Goal: Transaction & Acquisition: Purchase product/service

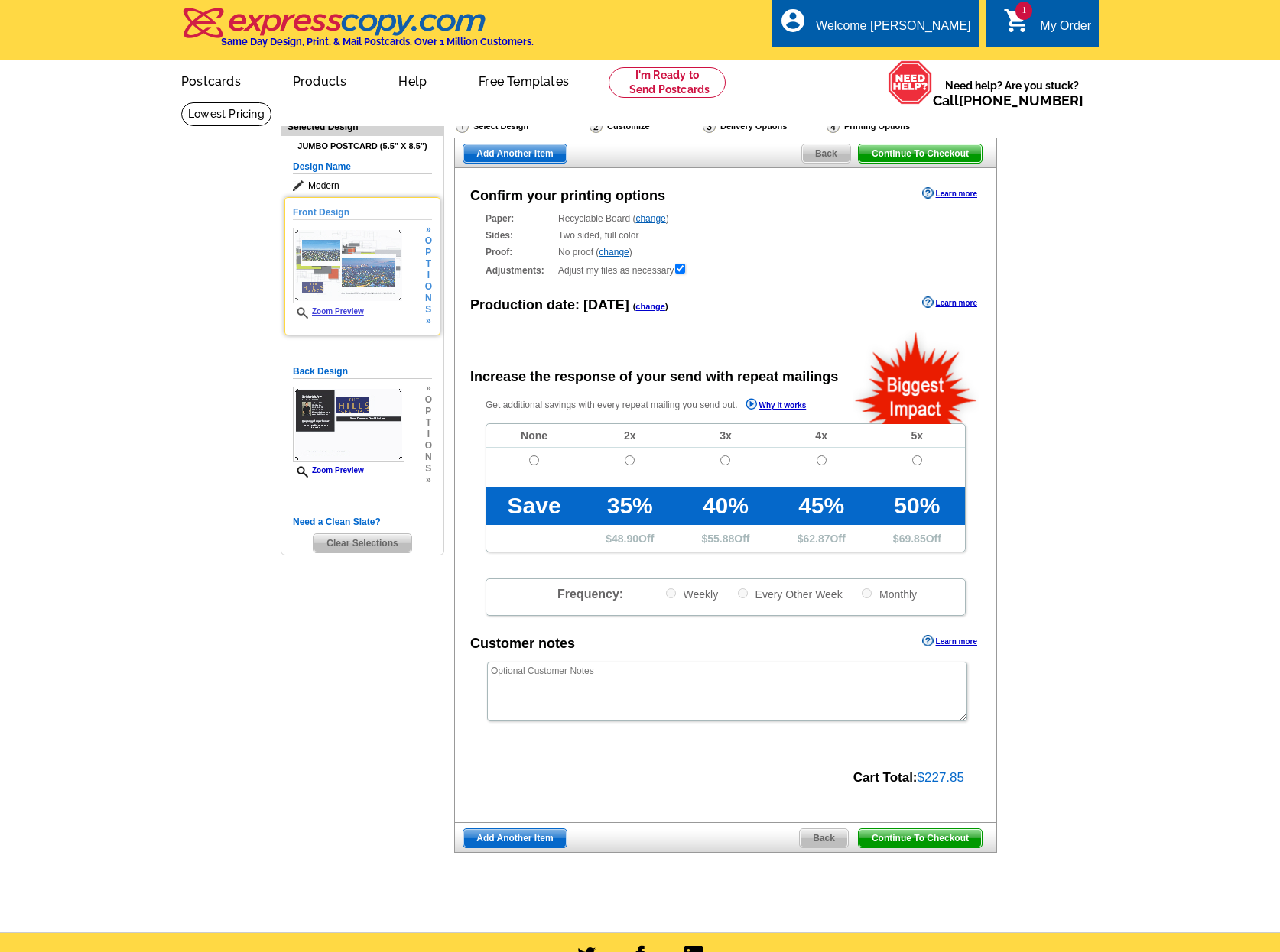
click at [427, 269] on span "t" at bounding box center [429, 264] width 6 height 11
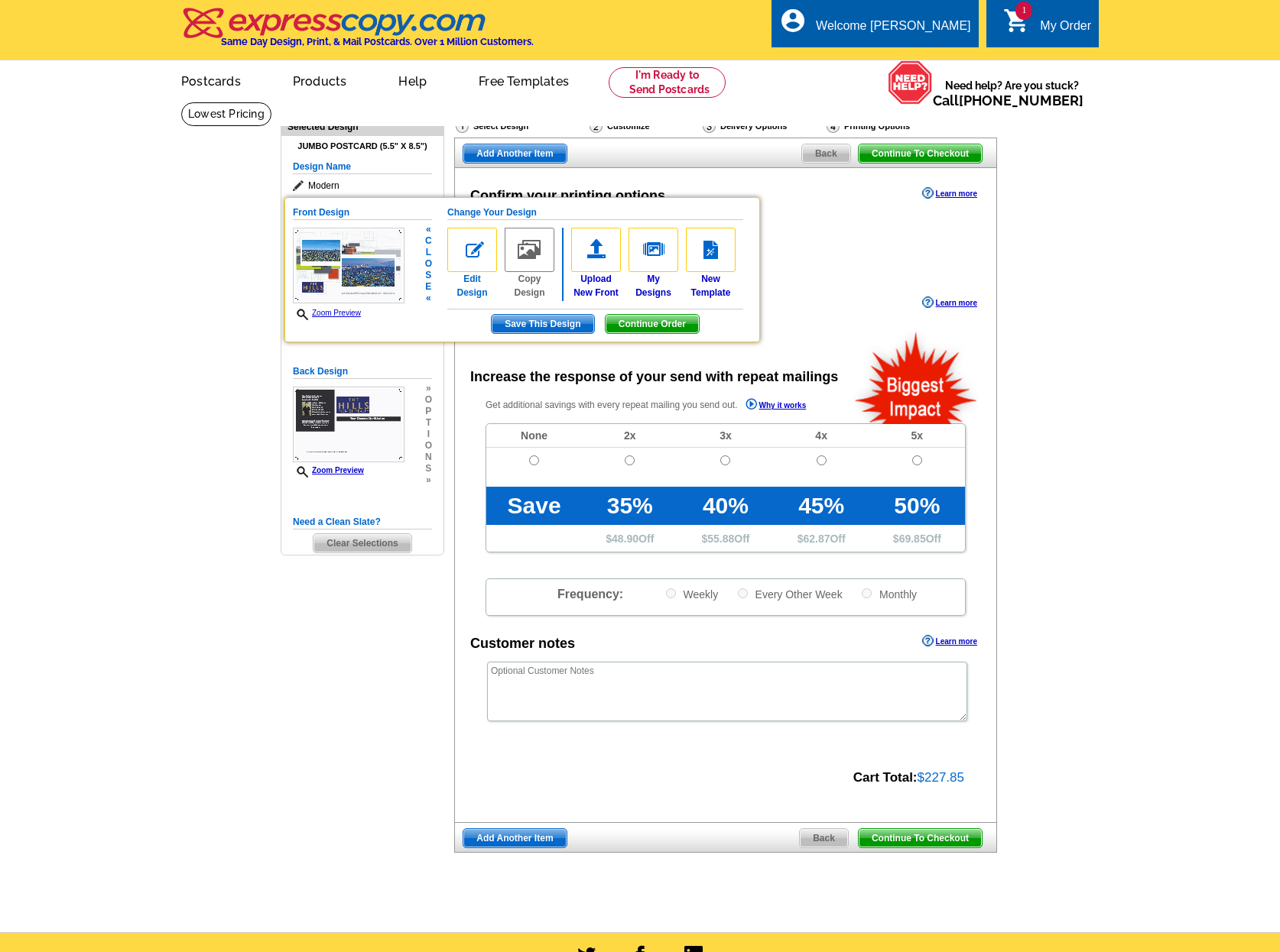
click at [463, 252] on img at bounding box center [472, 250] width 50 height 45
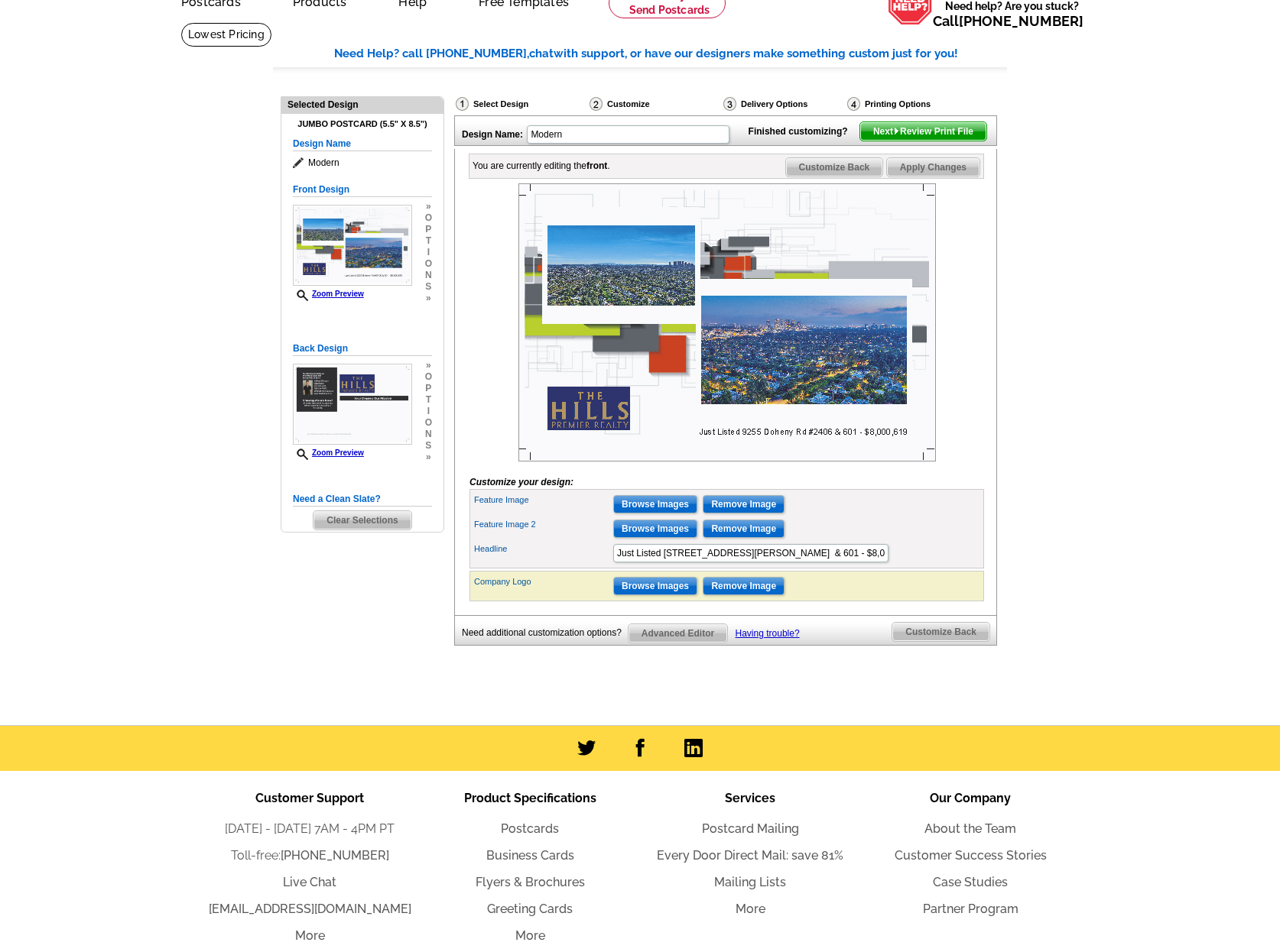
scroll to position [80, 0]
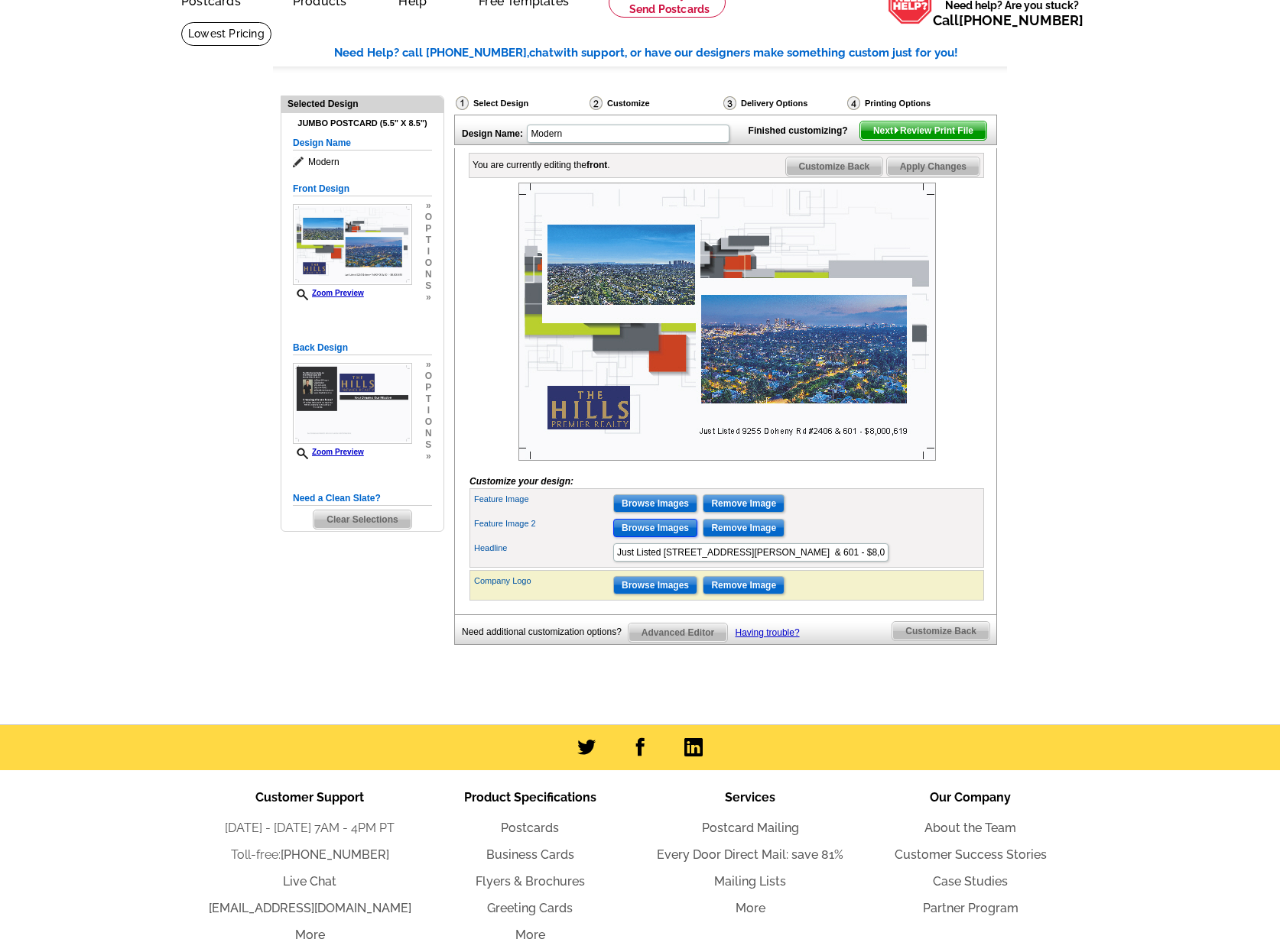
click at [672, 537] on input "Browse Images" at bounding box center [655, 528] width 84 height 19
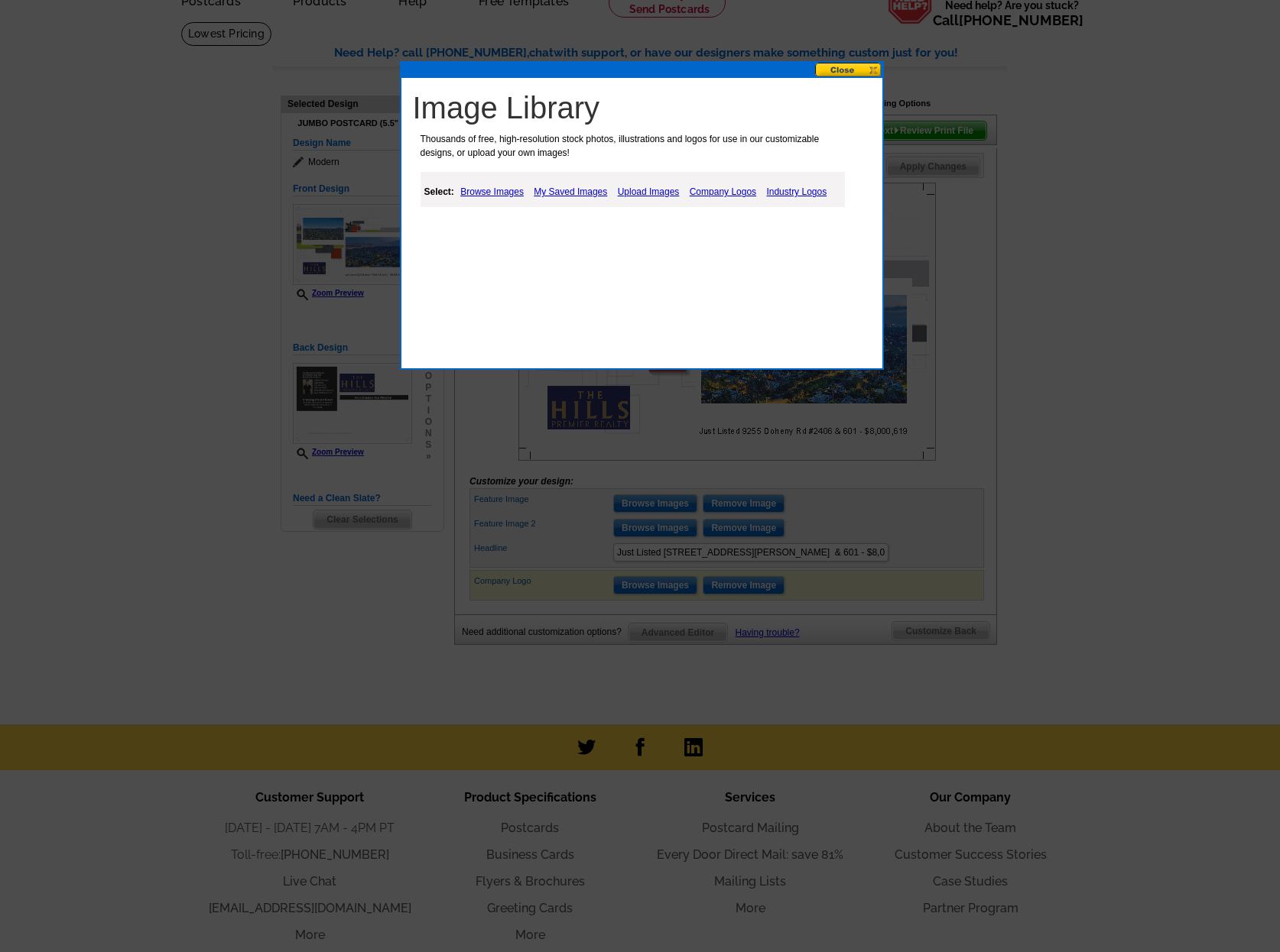
click at [662, 192] on link "Upload Images" at bounding box center [649, 192] width 70 height 19
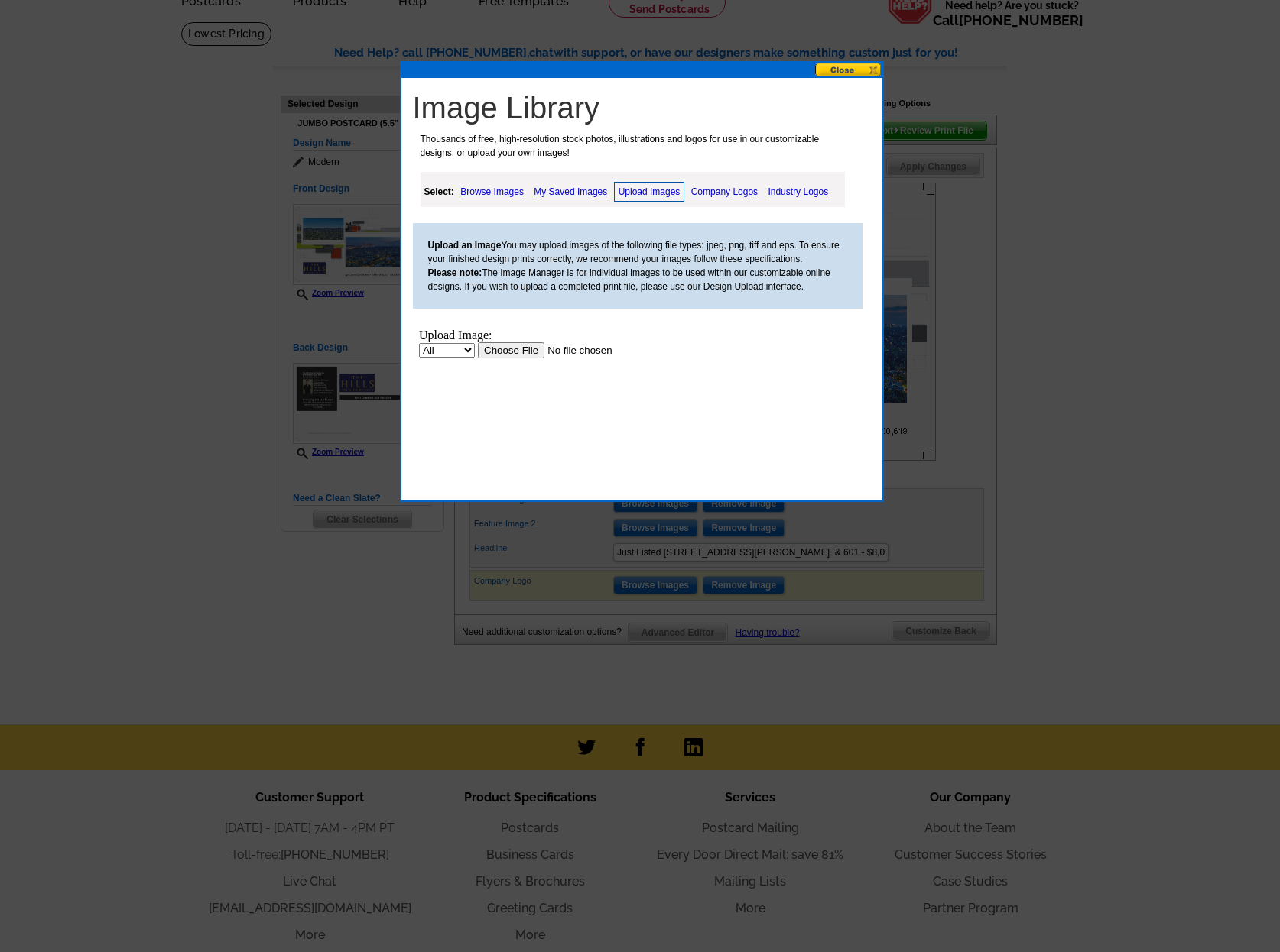
scroll to position [0, 0]
click at [513, 351] on input "file" at bounding box center [574, 351] width 193 height 16
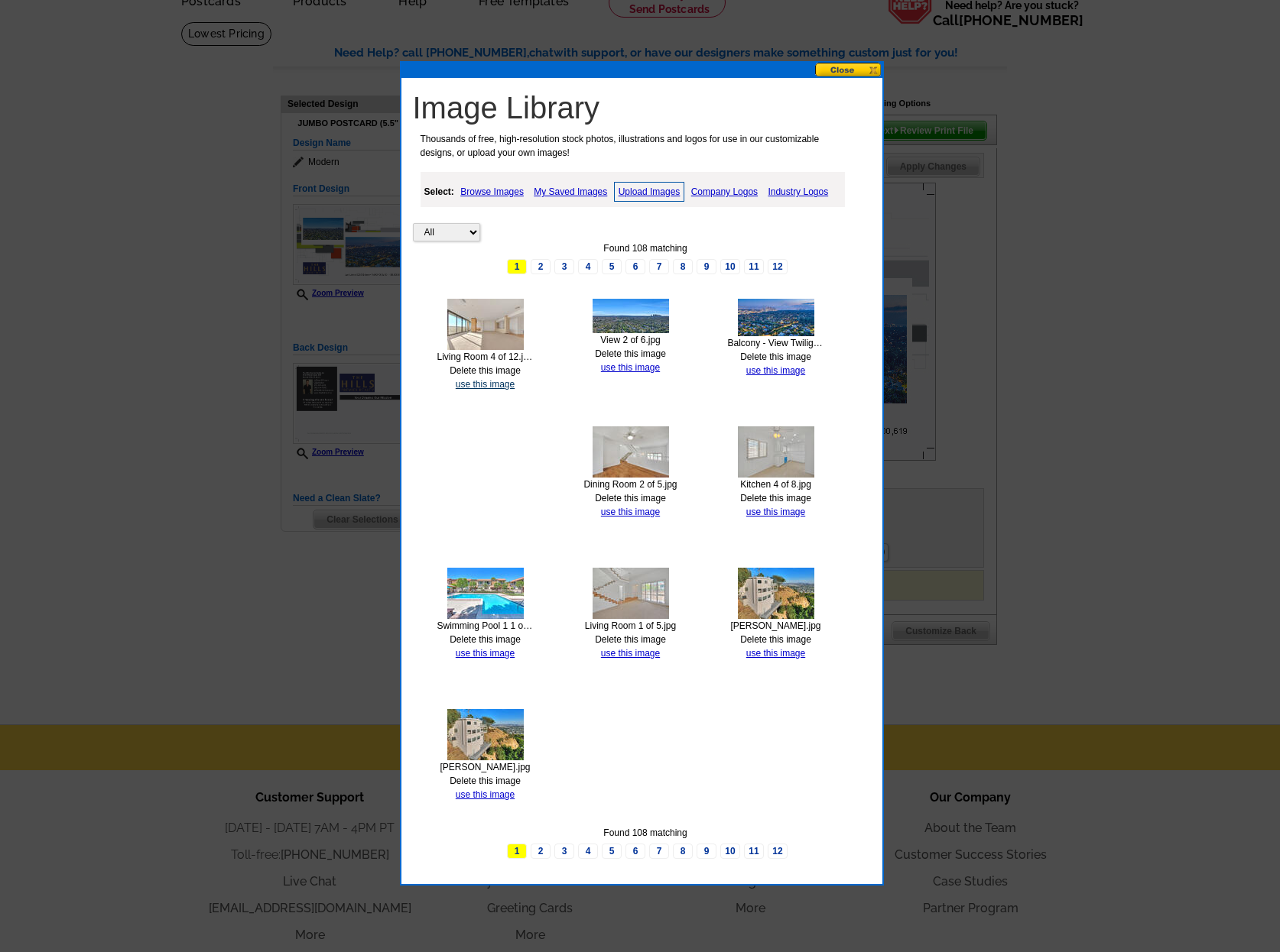
click at [489, 386] on link "use this image" at bounding box center [485, 384] width 59 height 11
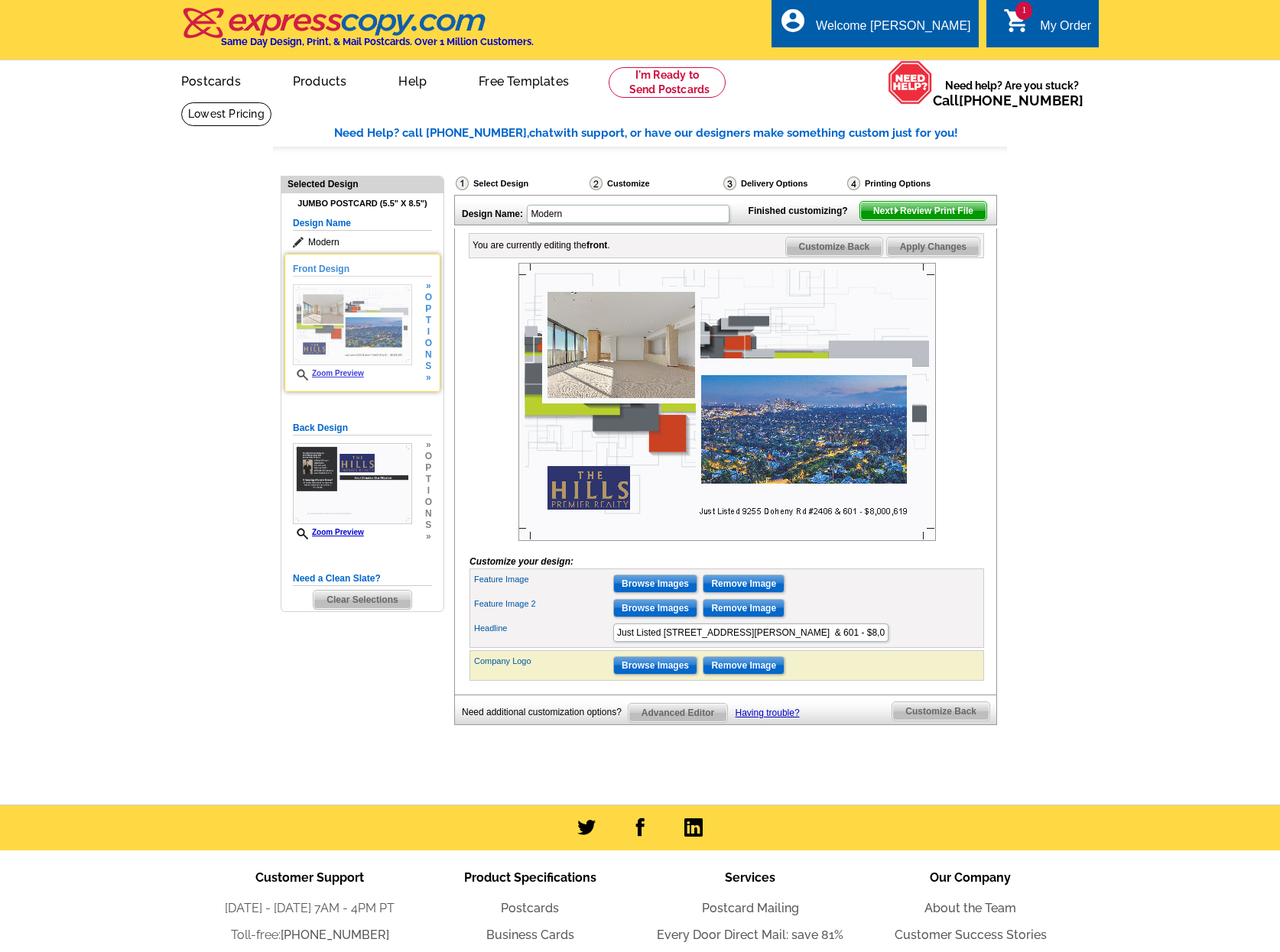
click at [429, 330] on span "i" at bounding box center [429, 332] width 6 height 11
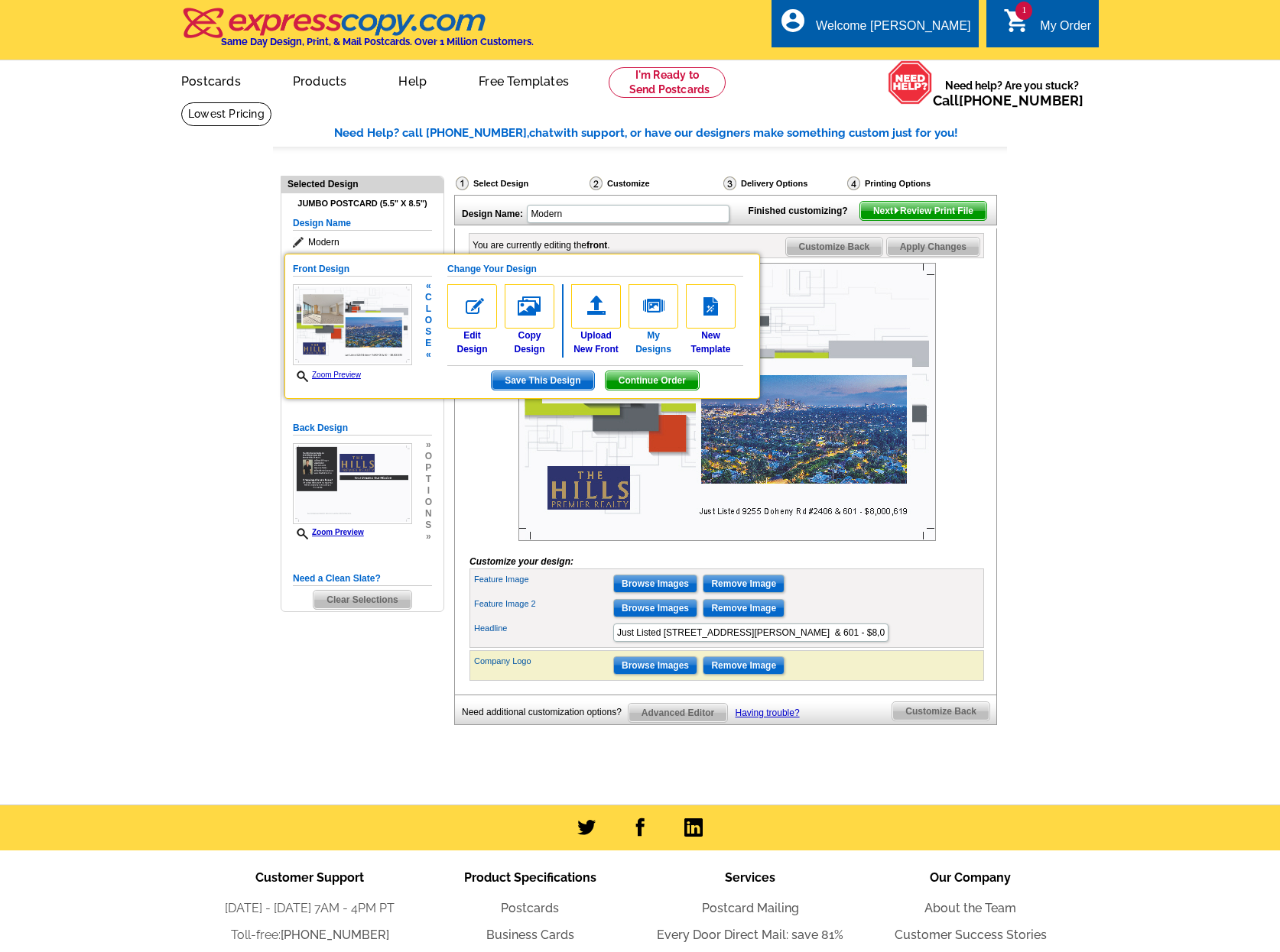
click at [649, 309] on img at bounding box center [653, 306] width 50 height 45
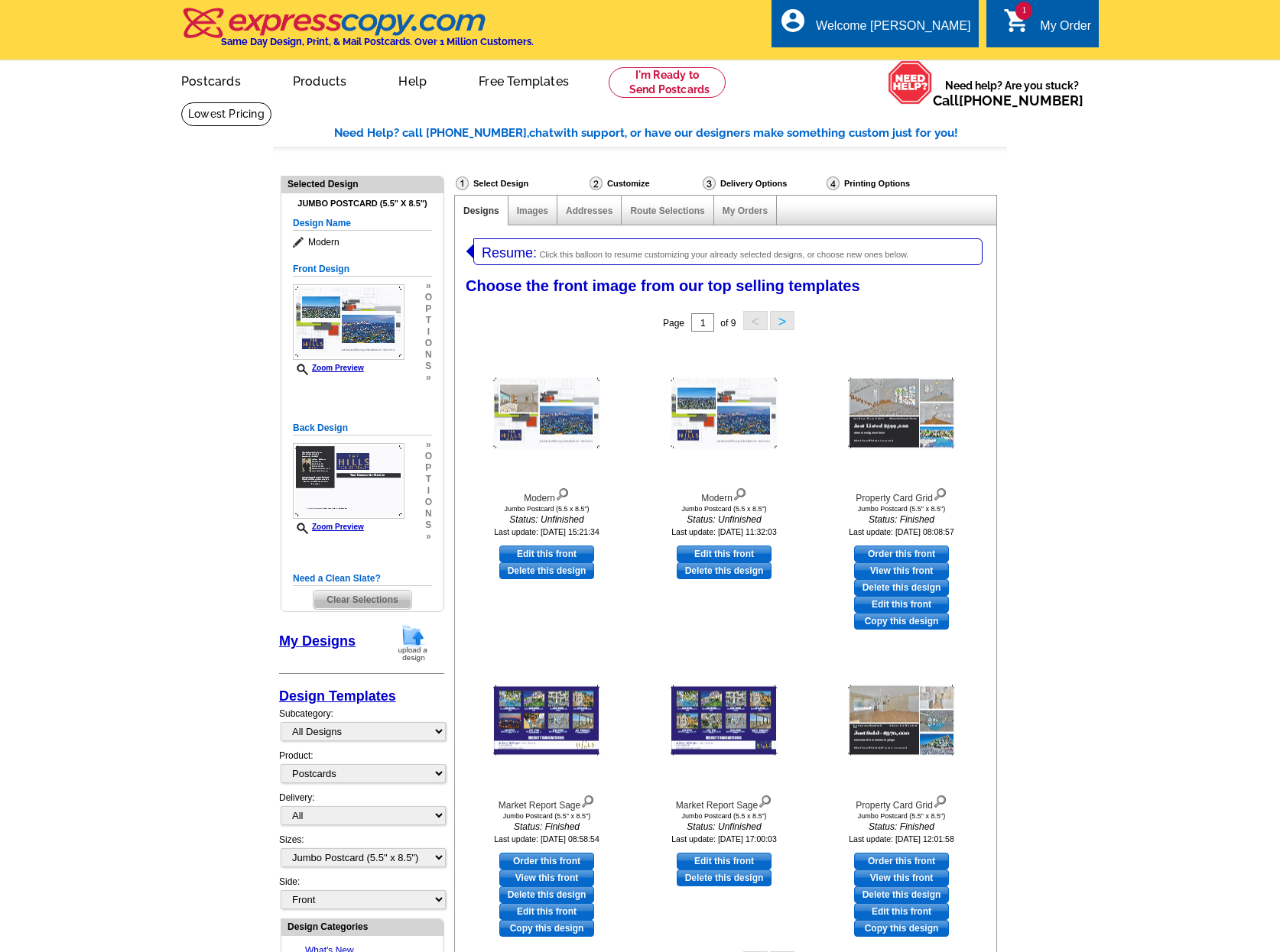
select select "1"
select select "2"
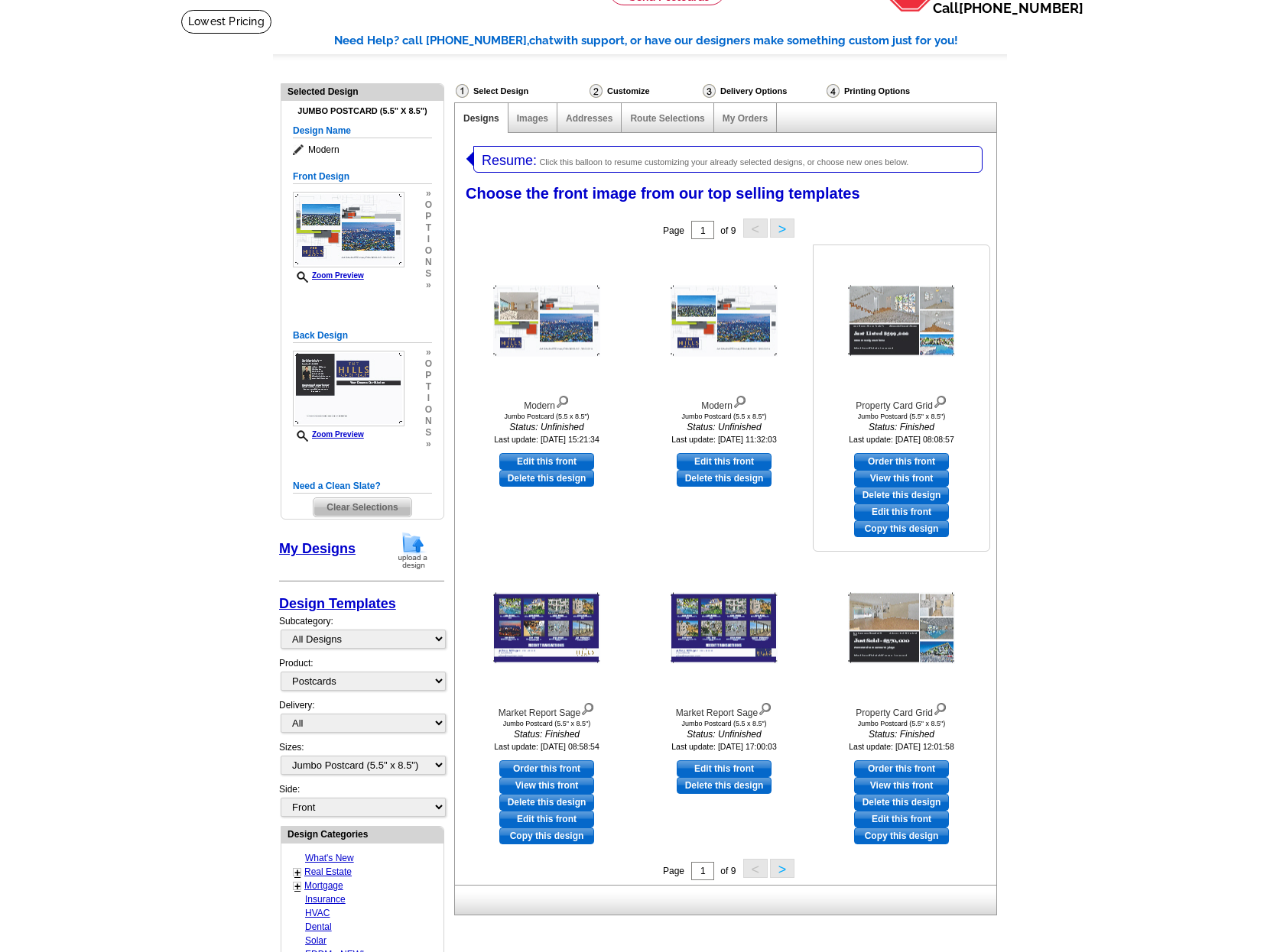
scroll to position [87, 0]
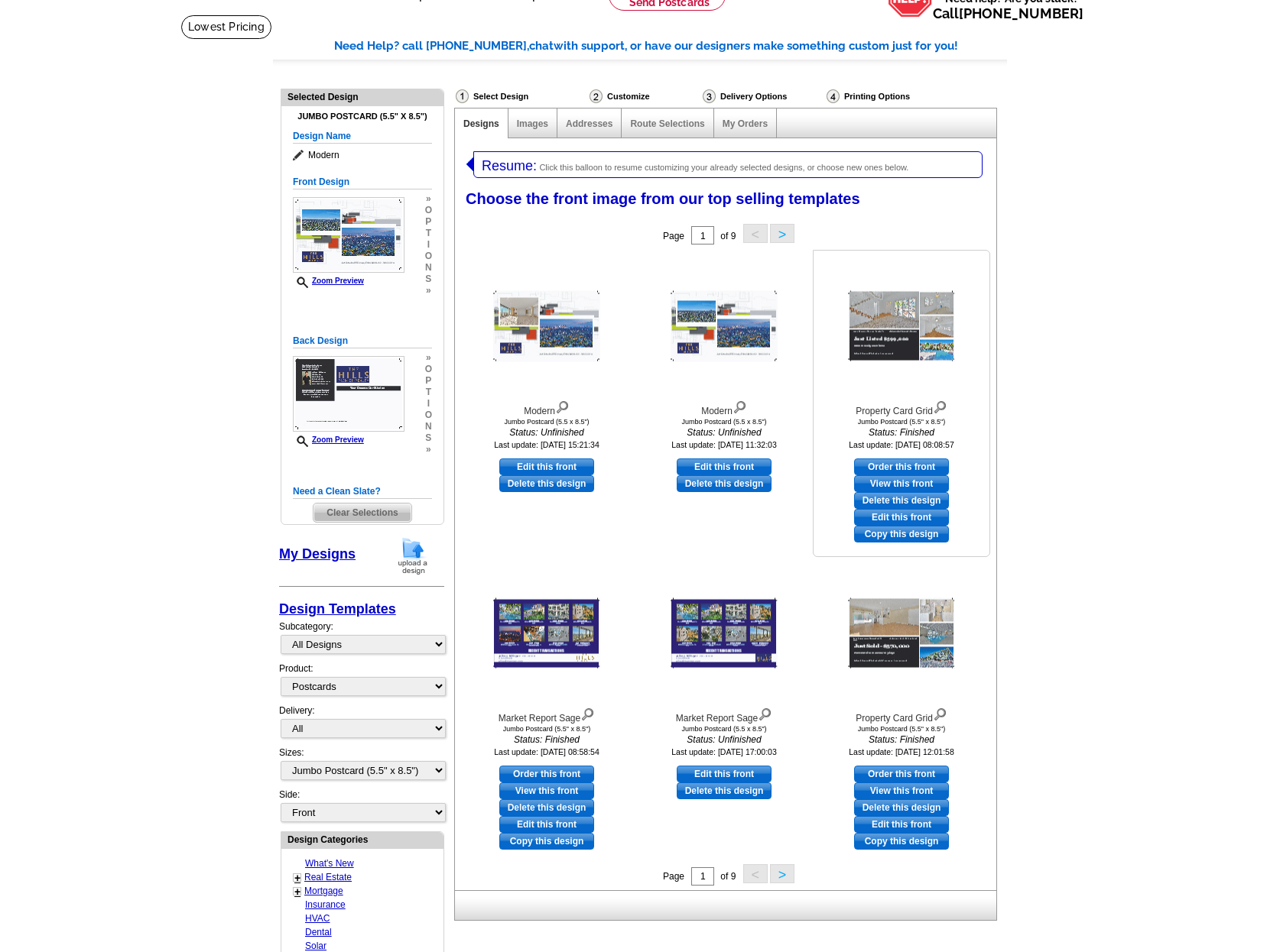
click at [873, 317] on img at bounding box center [901, 327] width 107 height 71
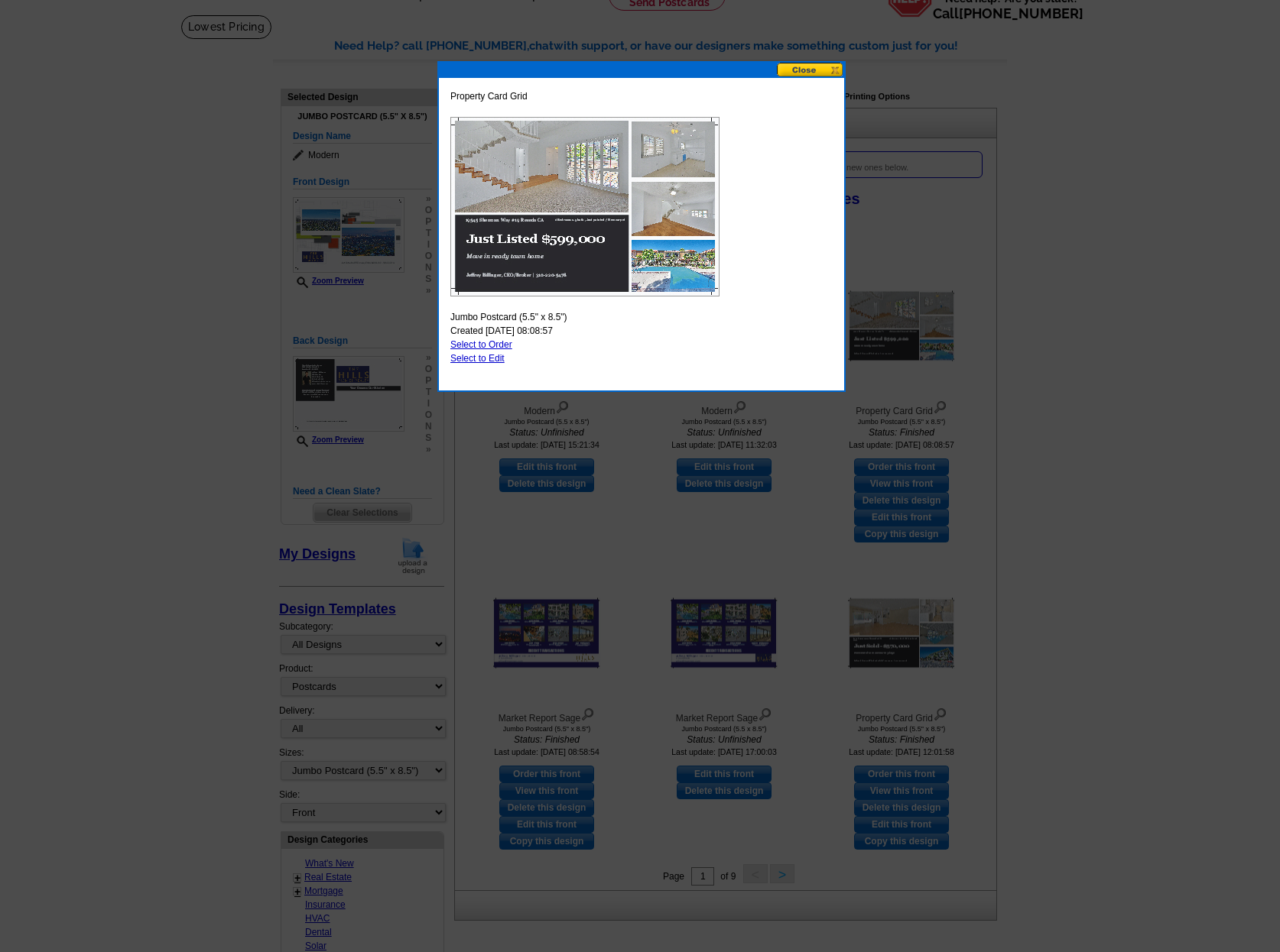
click at [810, 68] on button at bounding box center [810, 70] width 67 height 15
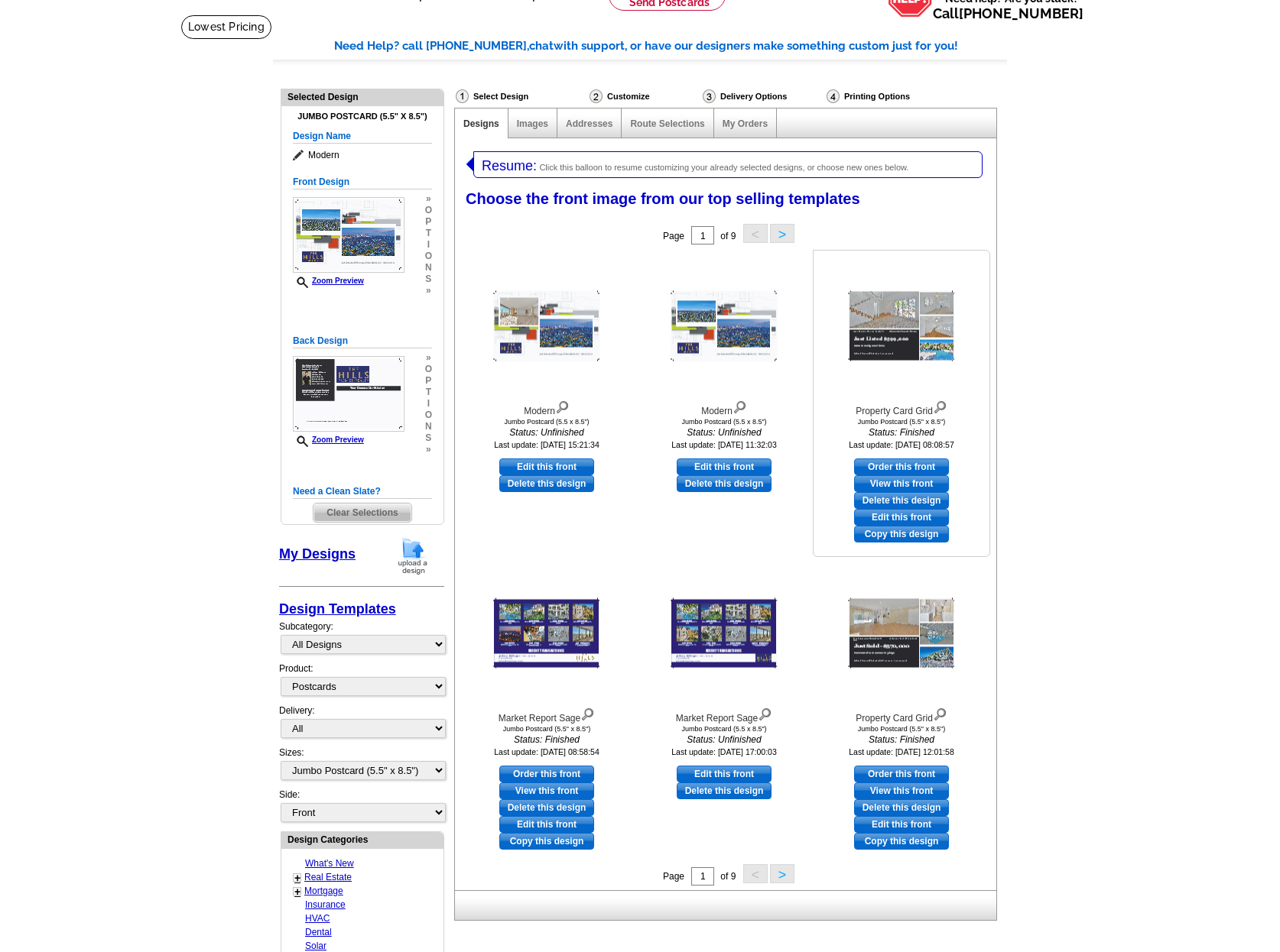
scroll to position [88, 0]
click at [904, 518] on link "Edit this front" at bounding box center [901, 516] width 95 height 17
select select "back"
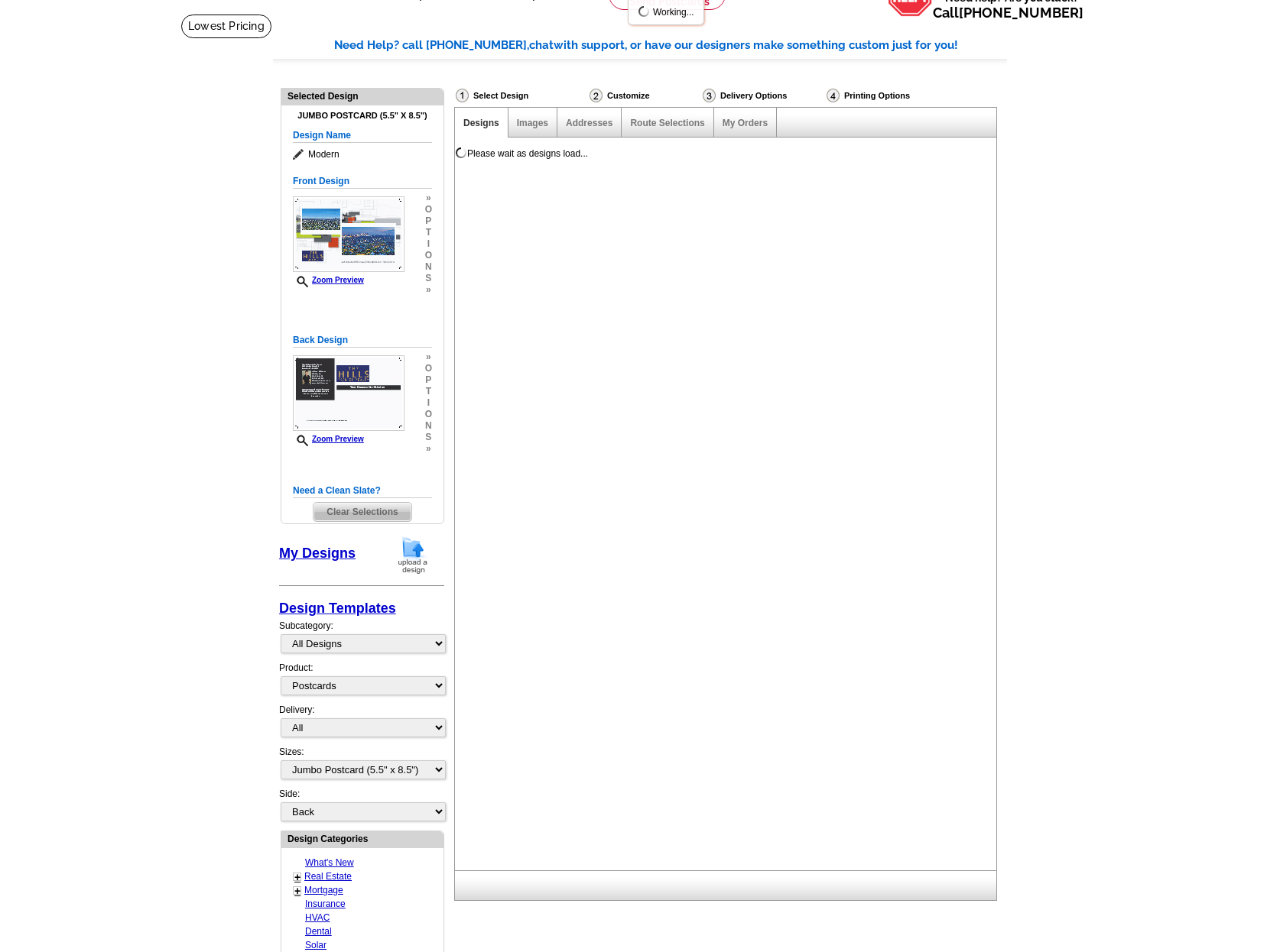
scroll to position [0, 0]
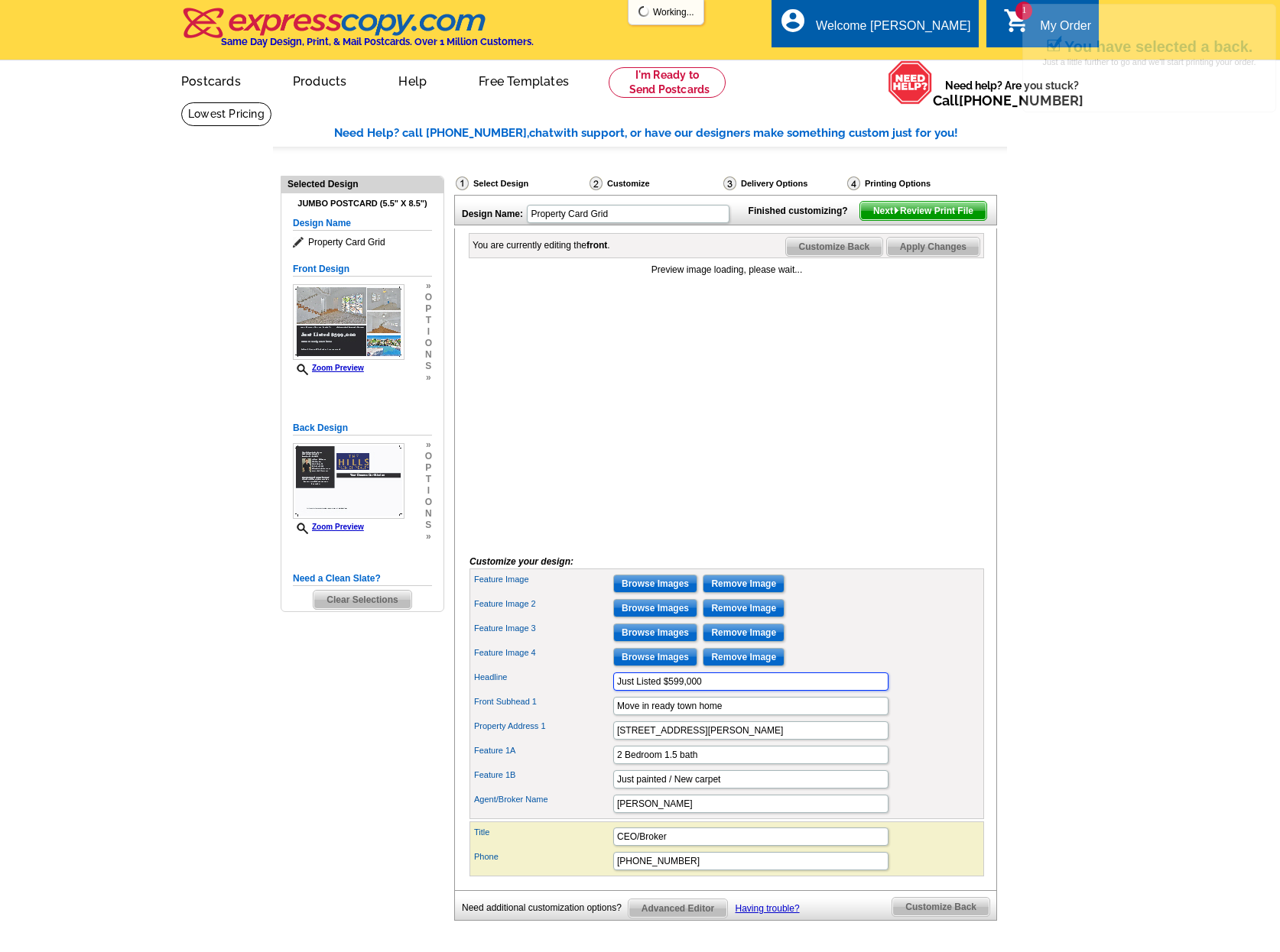
drag, startPoint x: 738, startPoint y: 710, endPoint x: 671, endPoint y: 708, distance: 67.0
click at [671, 691] on input "Just Listed $599,000" at bounding box center [750, 682] width 275 height 19
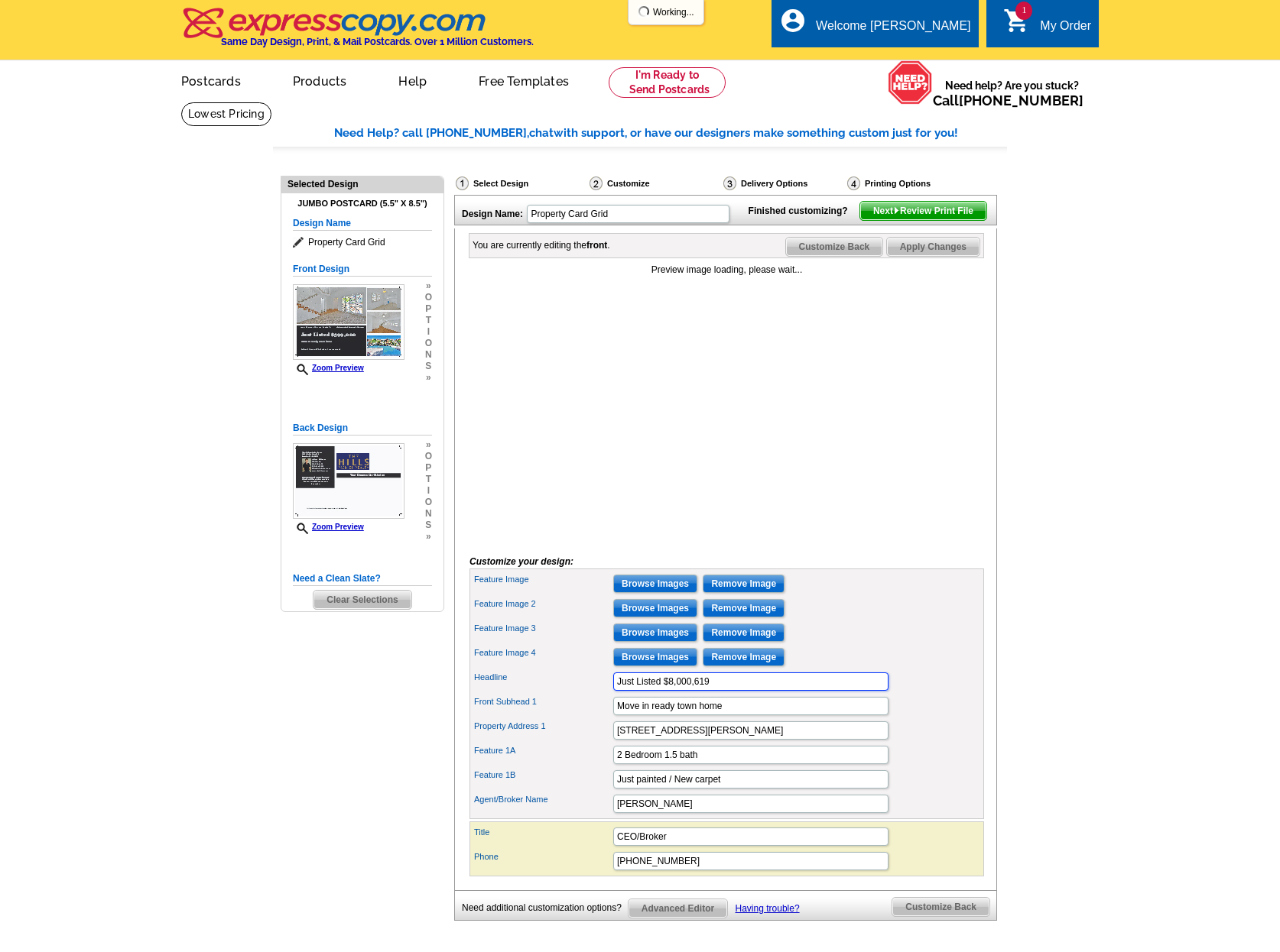
type input "Just Listed $8,000,619"
drag, startPoint x: 760, startPoint y: 736, endPoint x: 602, endPoint y: 729, distance: 158.2
click at [613, 716] on input "Move in ready town home" at bounding box center [750, 706] width 275 height 19
click at [614, 765] on input "2 Bedroom 1.5 bath" at bounding box center [750, 755] width 275 height 19
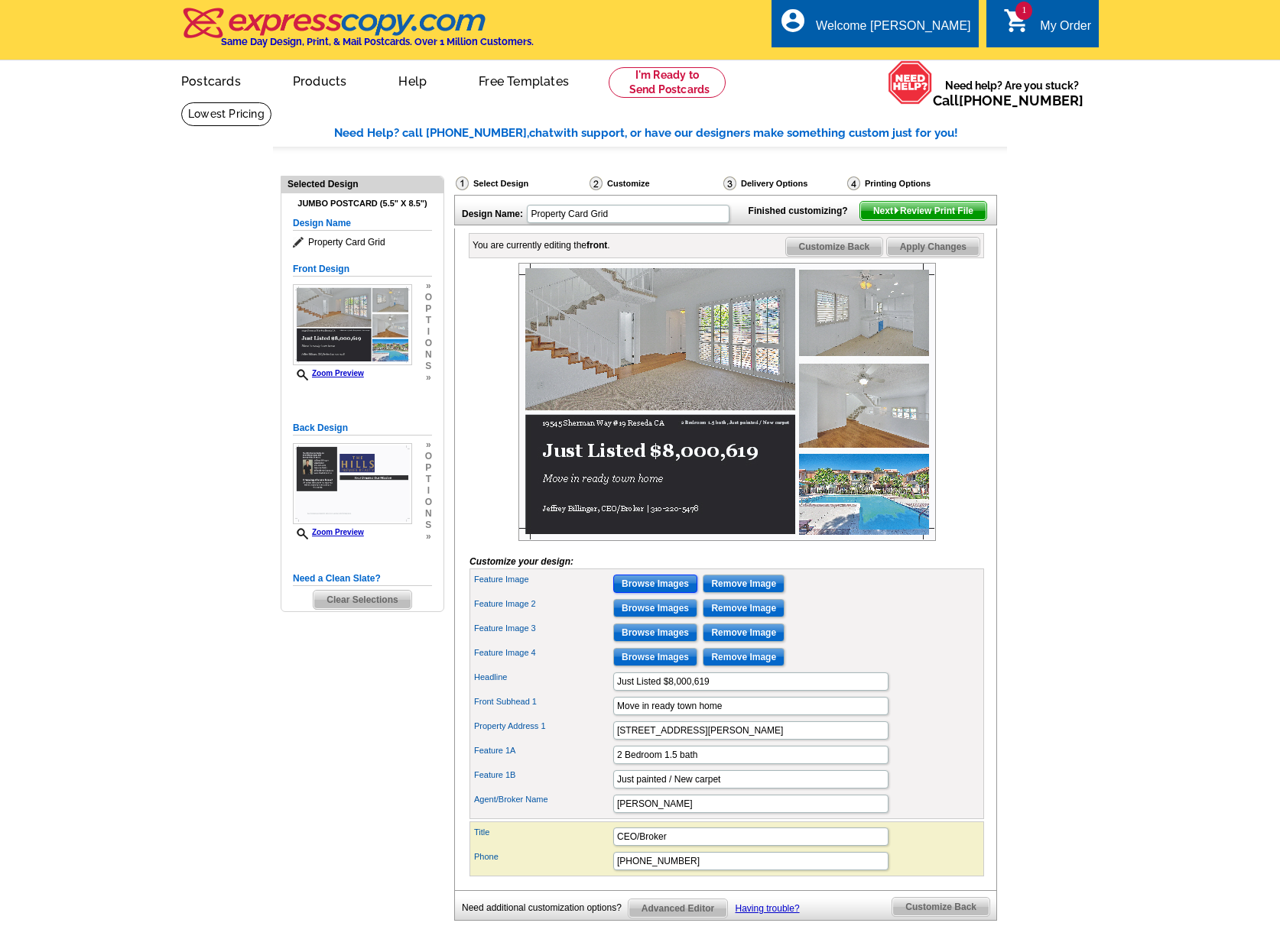
click at [658, 593] on input "Browse Images" at bounding box center [655, 584] width 84 height 19
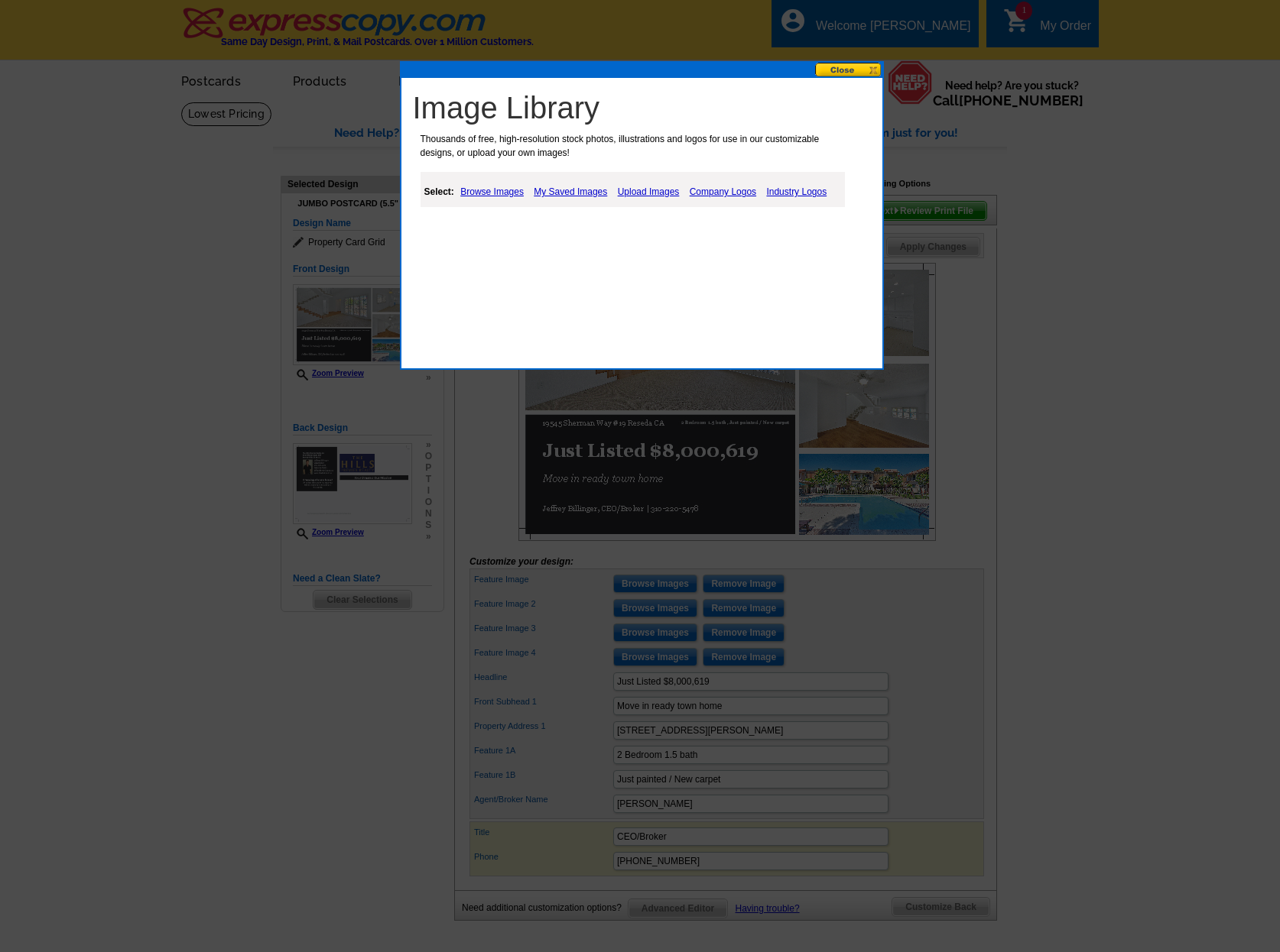
click at [658, 193] on link "Upload Images" at bounding box center [649, 192] width 70 height 19
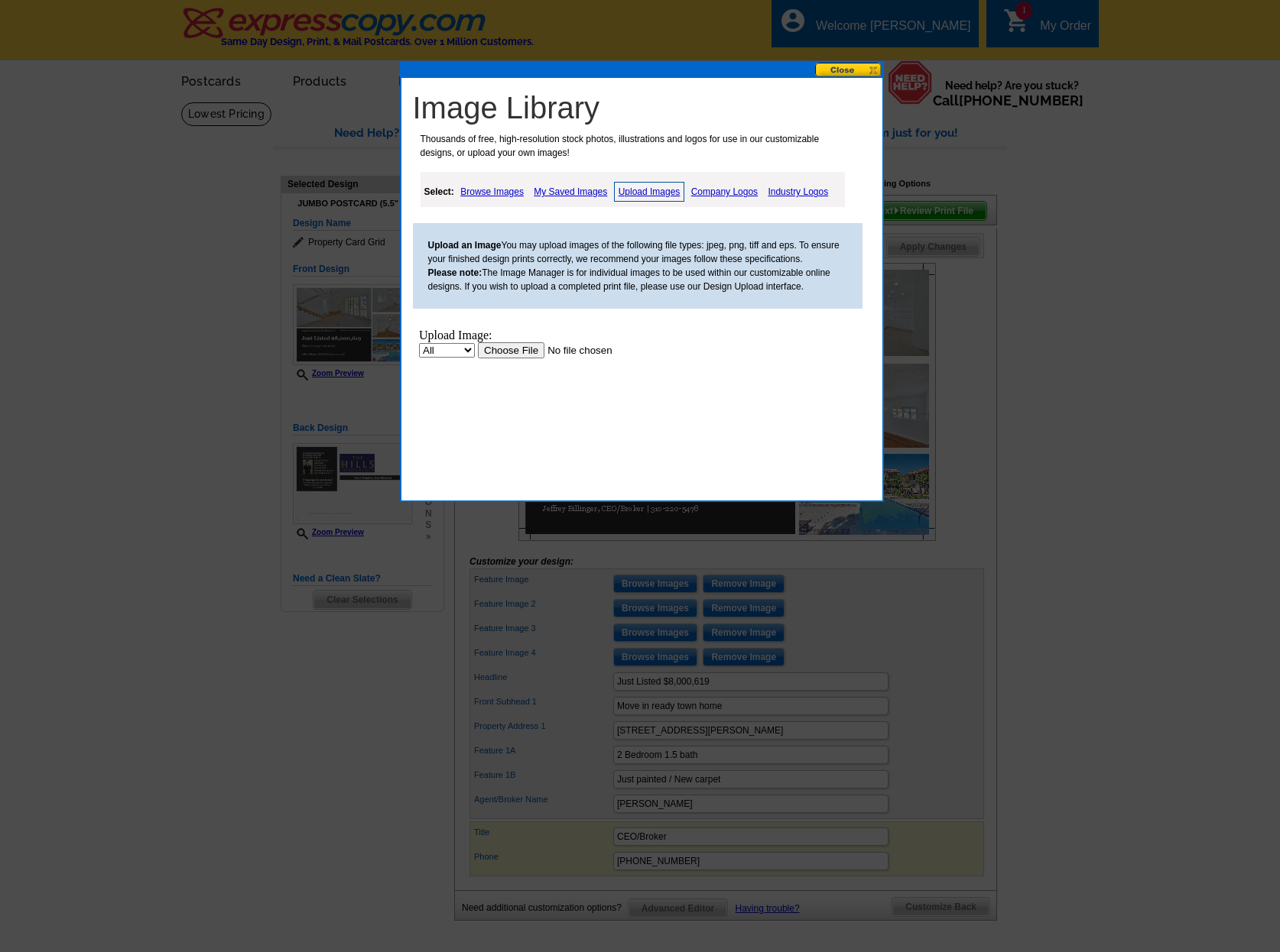
click at [576, 190] on link "My Saved Images" at bounding box center [571, 192] width 81 height 19
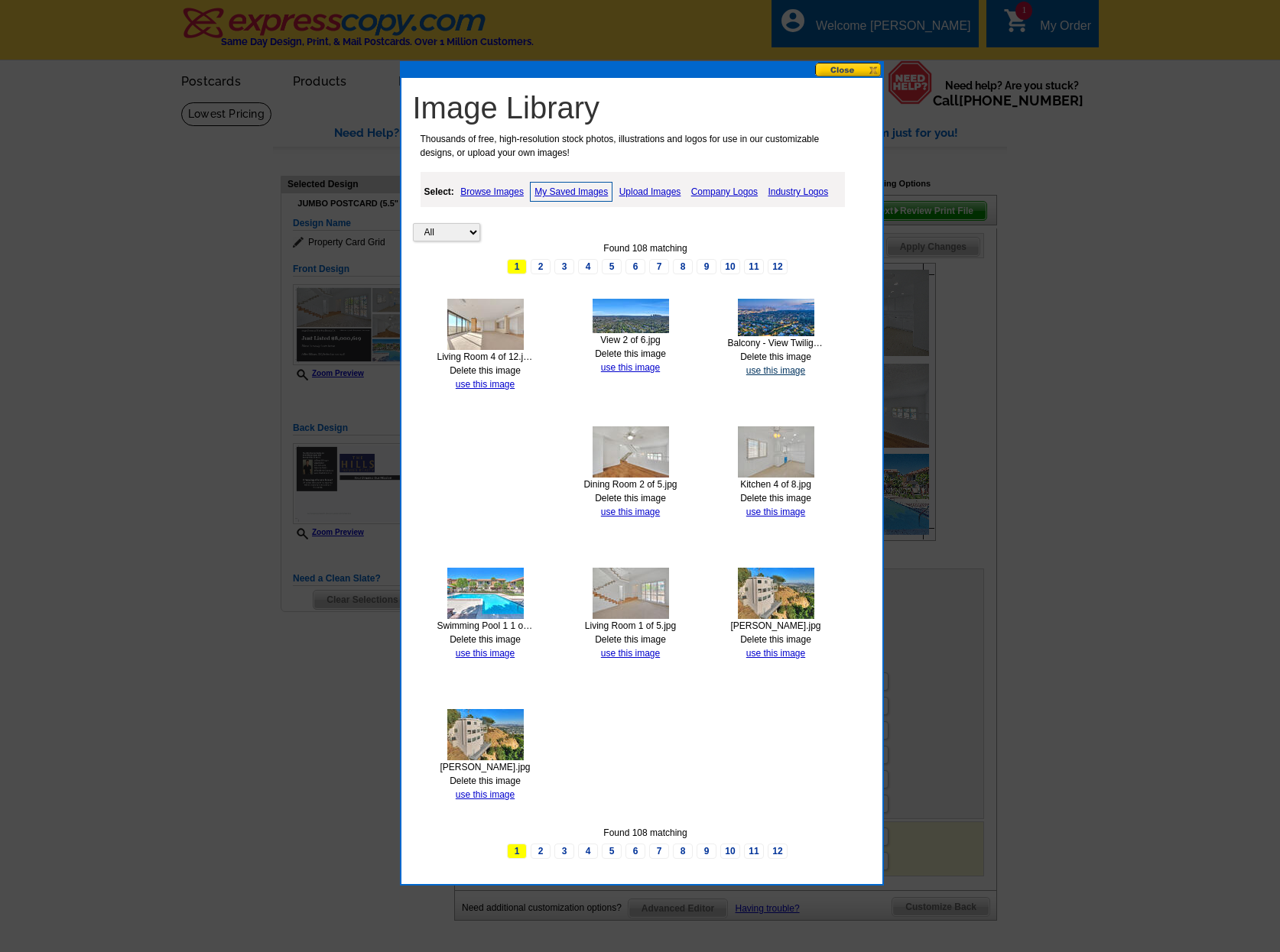
click at [762, 372] on link "use this image" at bounding box center [775, 370] width 59 height 11
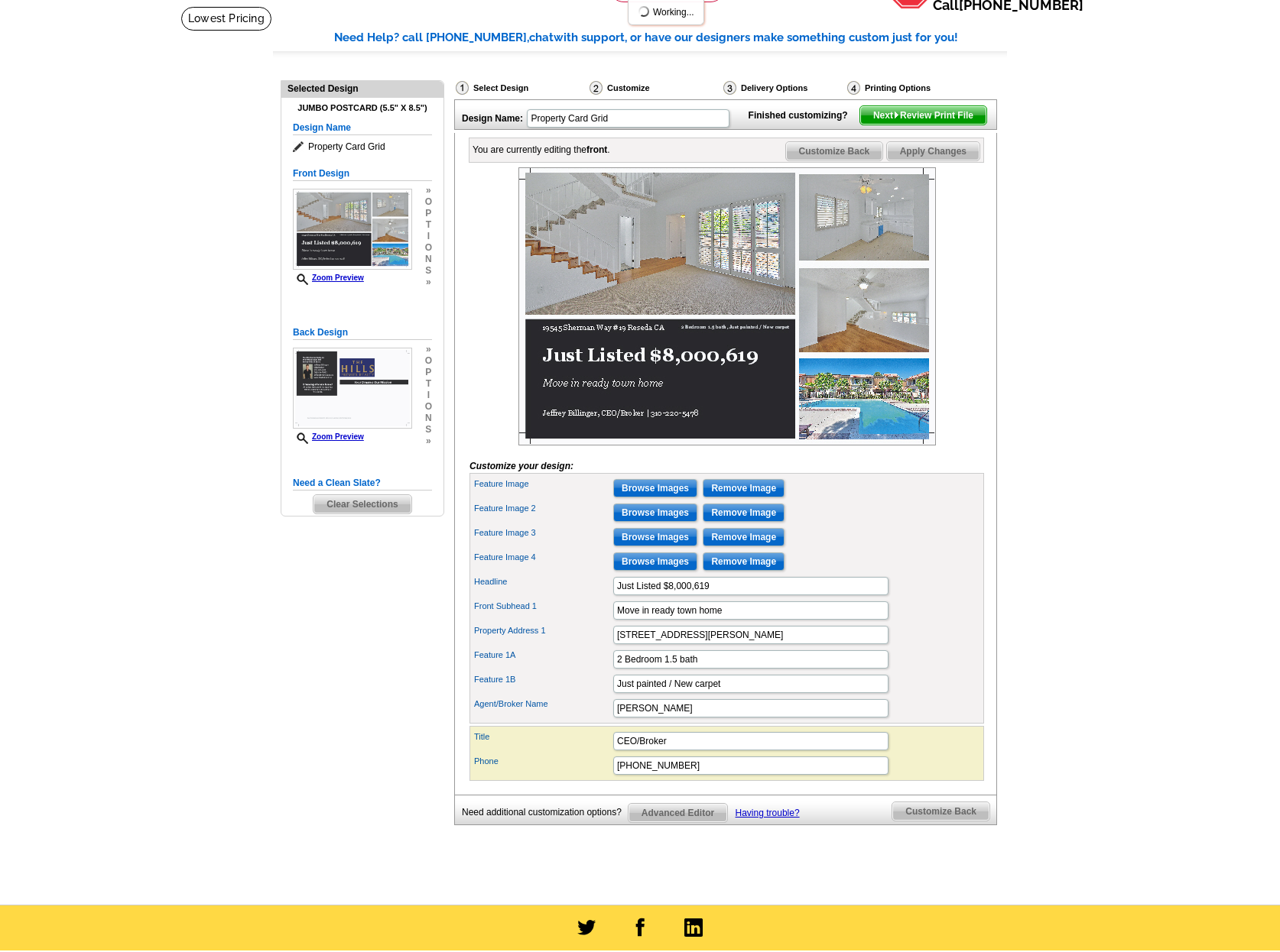
scroll to position [107, 0]
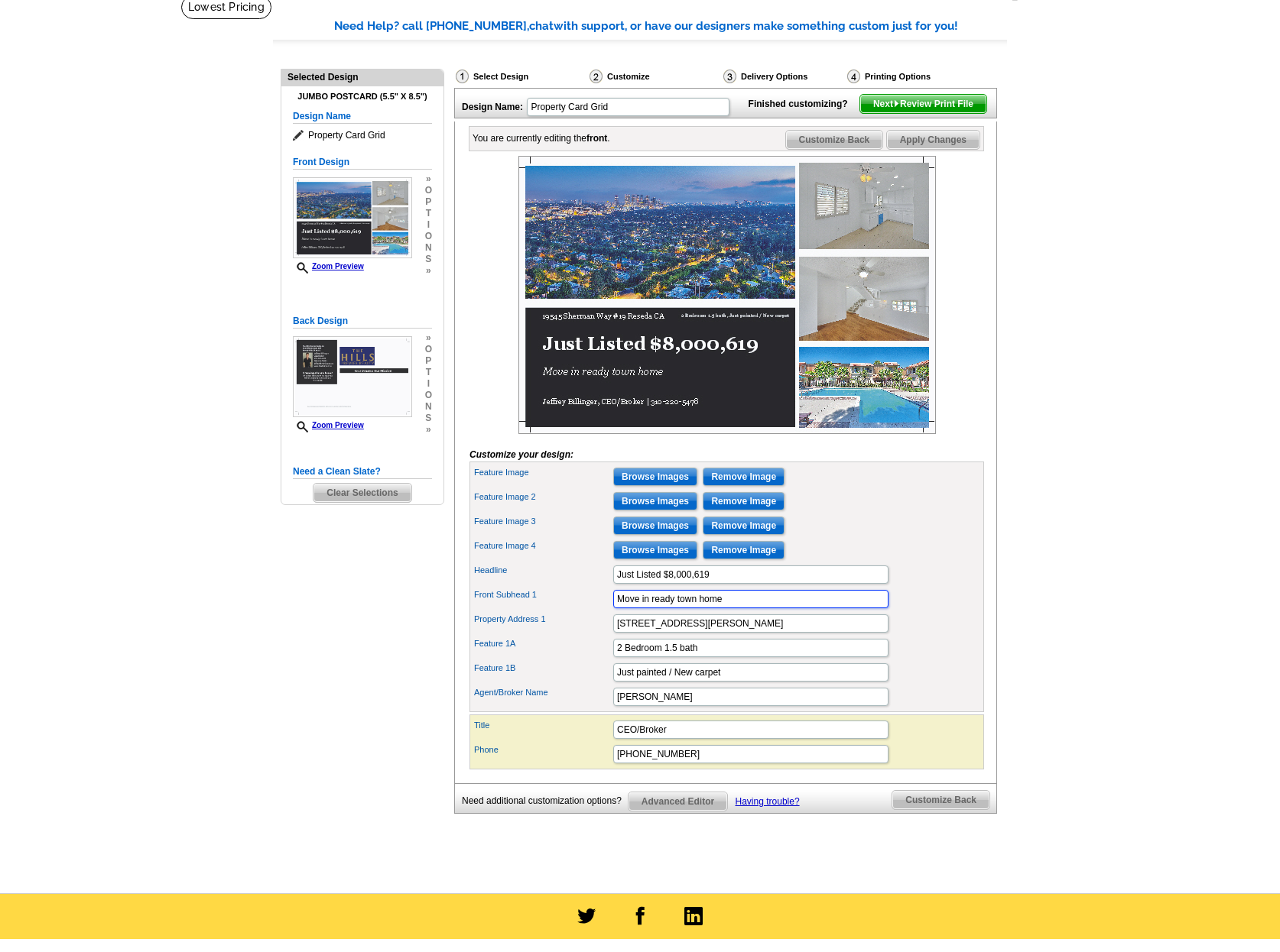
drag, startPoint x: 733, startPoint y: 628, endPoint x: 612, endPoint y: 625, distance: 121.0
click at [613, 609] on input "Move in ready town home" at bounding box center [750, 599] width 275 height 19
type input "Incredible jet liner views - double unit"
paste input "9255 Doheny Rd #2406"
type input "9255 Doheny Rd #2406 West Hollywood CA 90069"
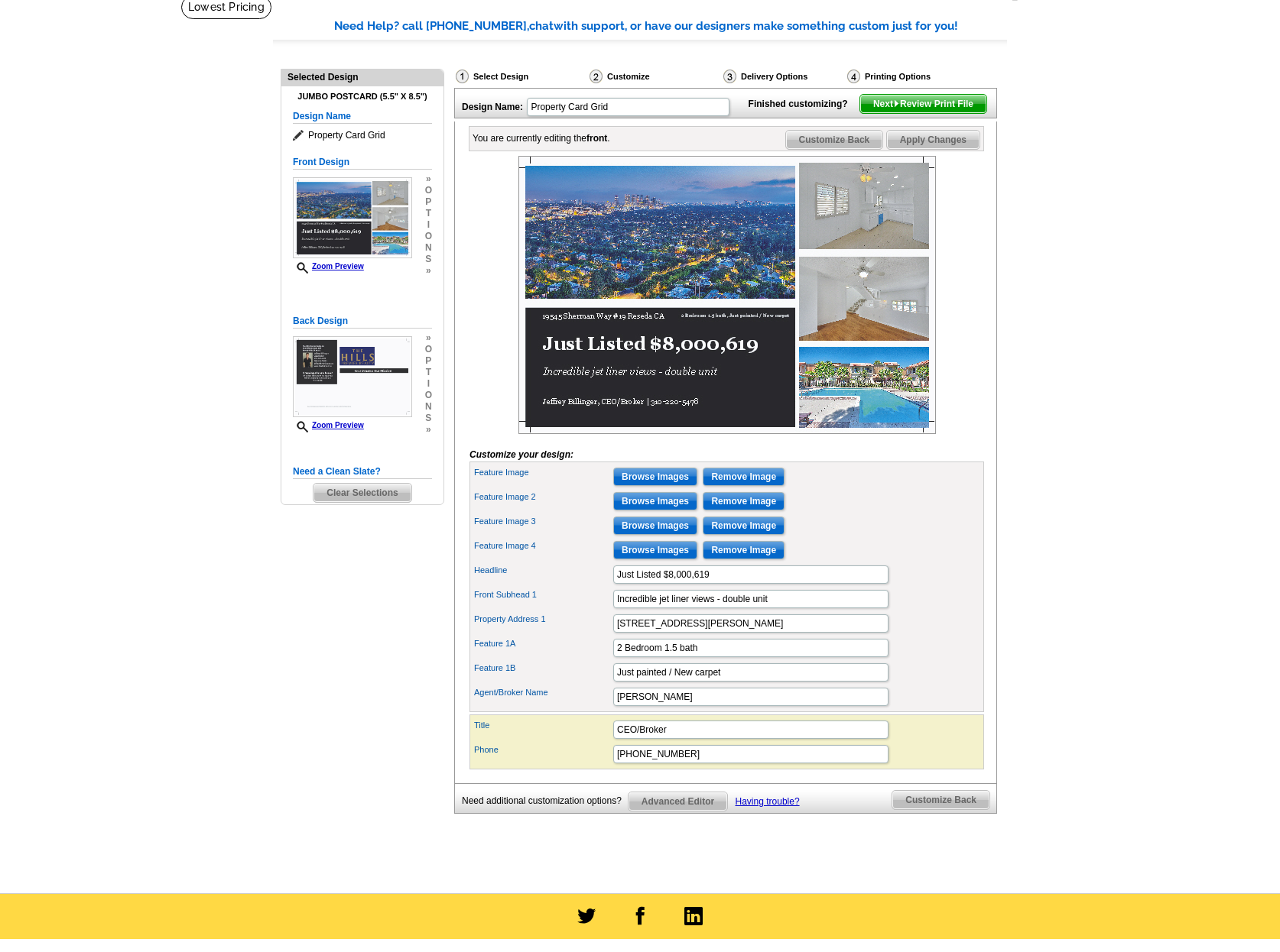
click at [870, 538] on div "Feature Image 3 Browse Images Remove Image" at bounding box center [726, 526] width 508 height 24
drag, startPoint x: 759, startPoint y: 700, endPoint x: 593, endPoint y: 697, distance: 166.0
click at [613, 682] on input "Just painted / New carpet" at bounding box center [750, 672] width 275 height 19
drag, startPoint x: 709, startPoint y: 673, endPoint x: 595, endPoint y: 671, distance: 114.0
click at [613, 657] on input "2 Bedroom 1.5 bath" at bounding box center [750, 648] width 275 height 19
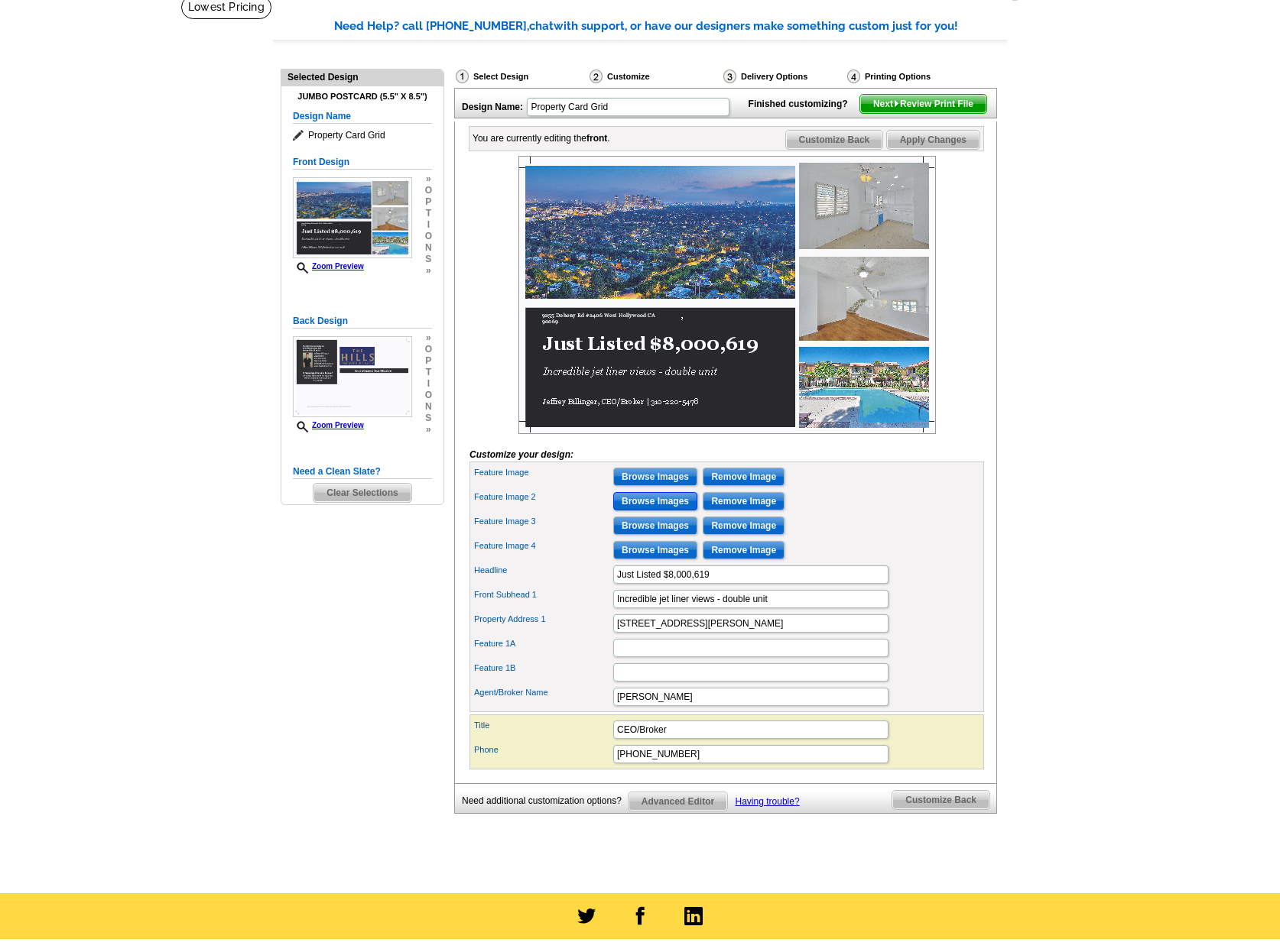
click at [665, 510] on input "Browse Images" at bounding box center [655, 502] width 84 height 19
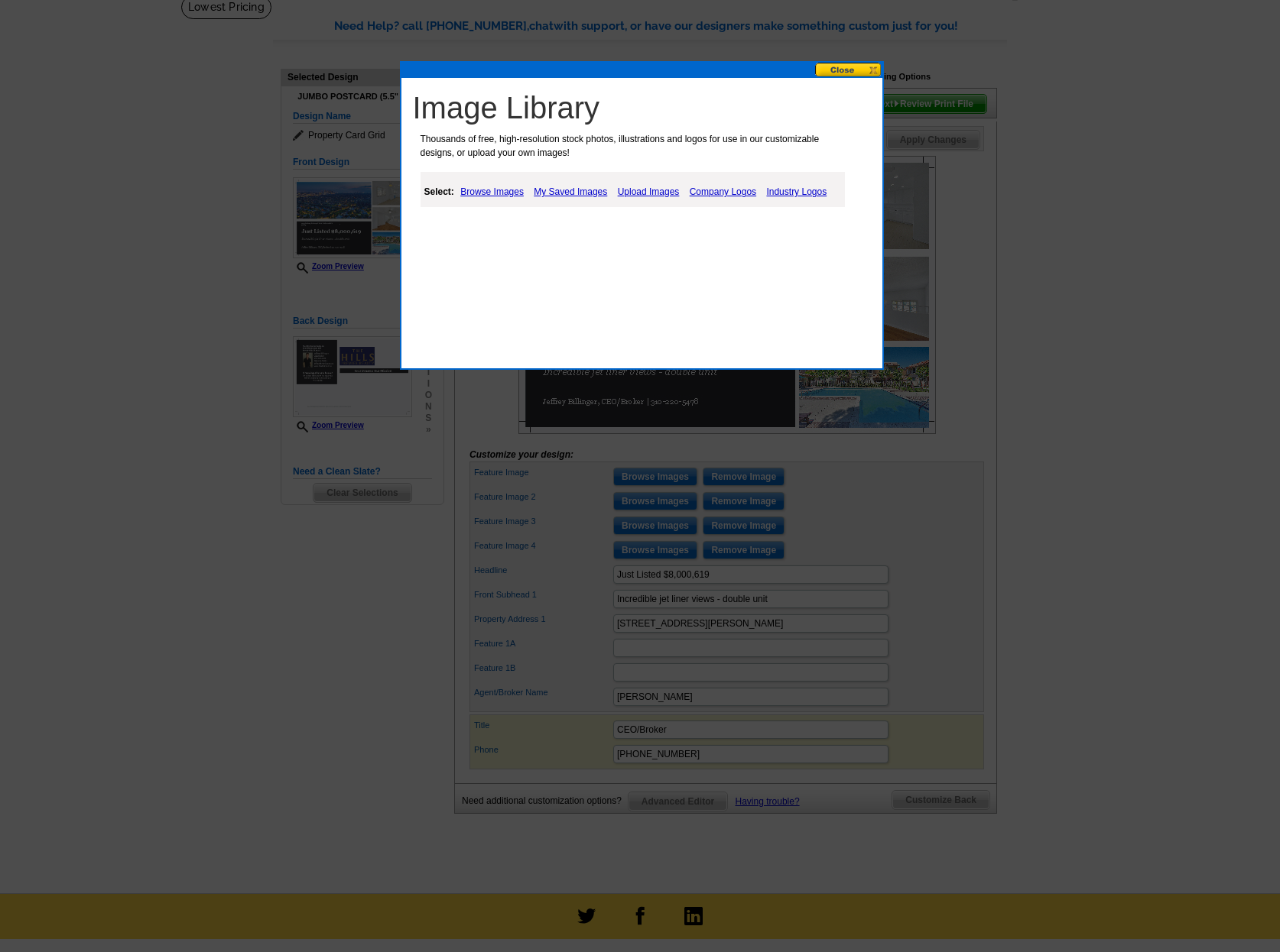
click at [584, 193] on link "My Saved Images" at bounding box center [571, 192] width 81 height 19
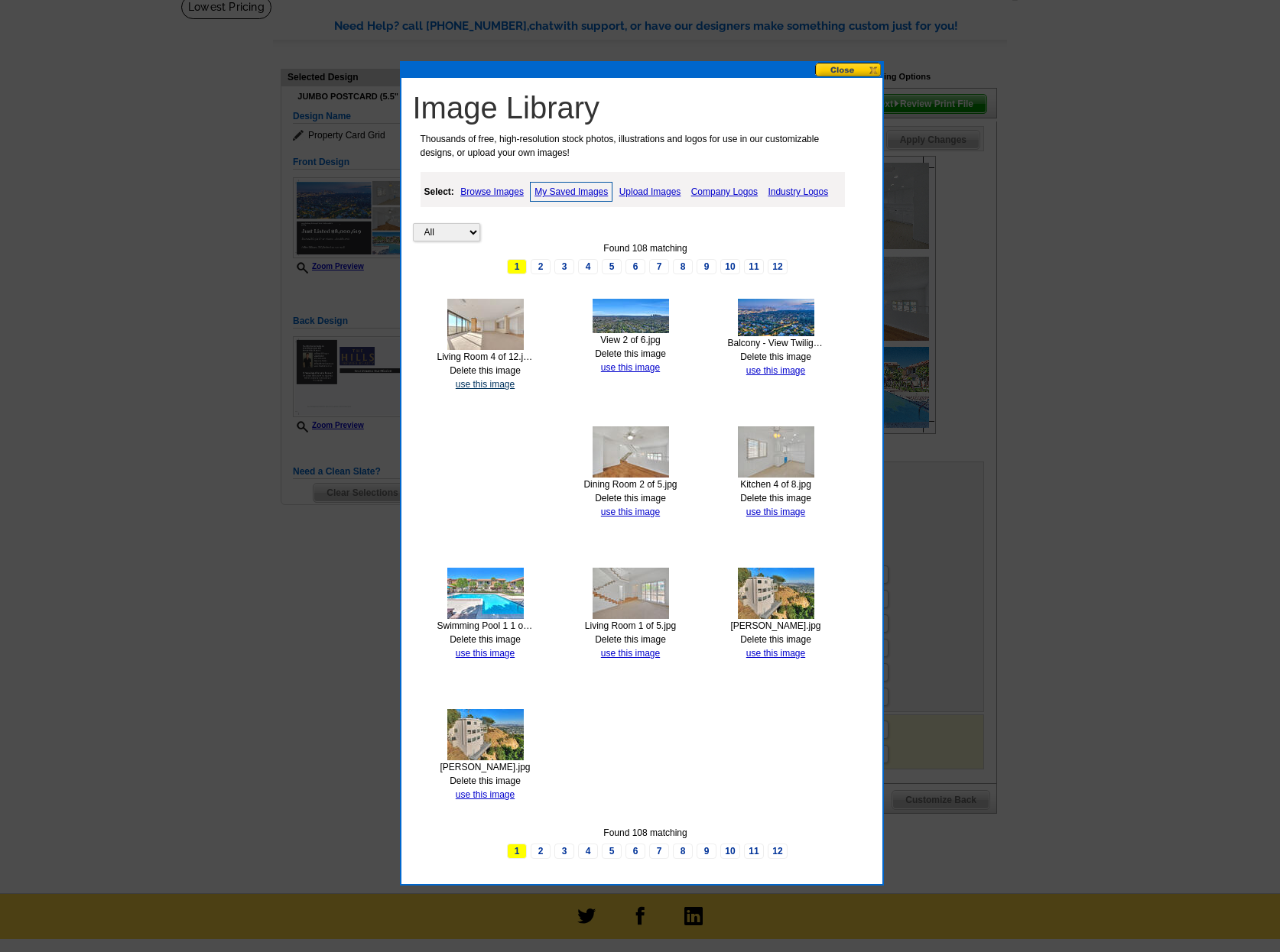
click at [492, 386] on link "use this image" at bounding box center [485, 384] width 59 height 11
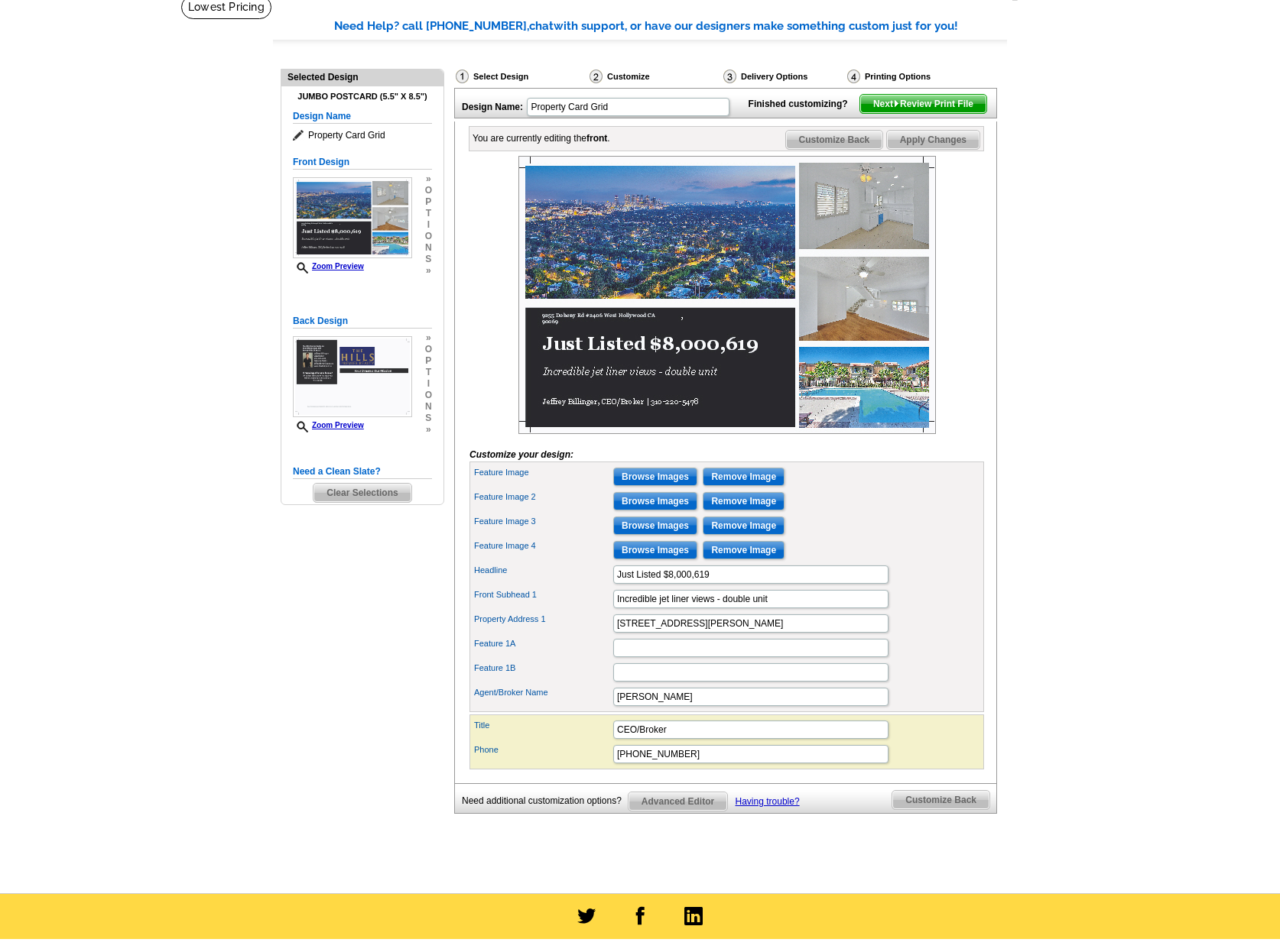
scroll to position [0, 0]
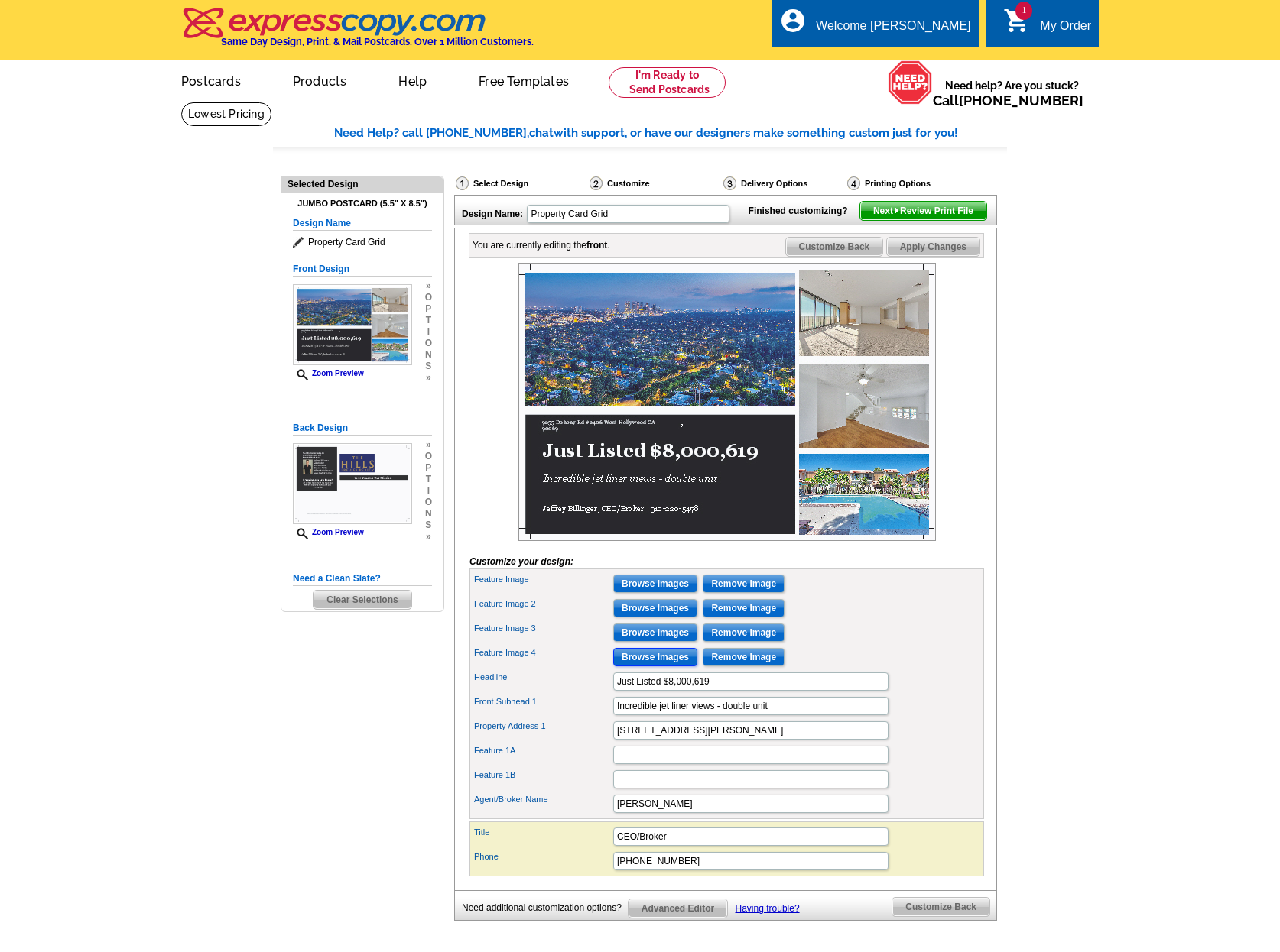
click at [649, 666] on input "Browse Images" at bounding box center [655, 657] width 84 height 19
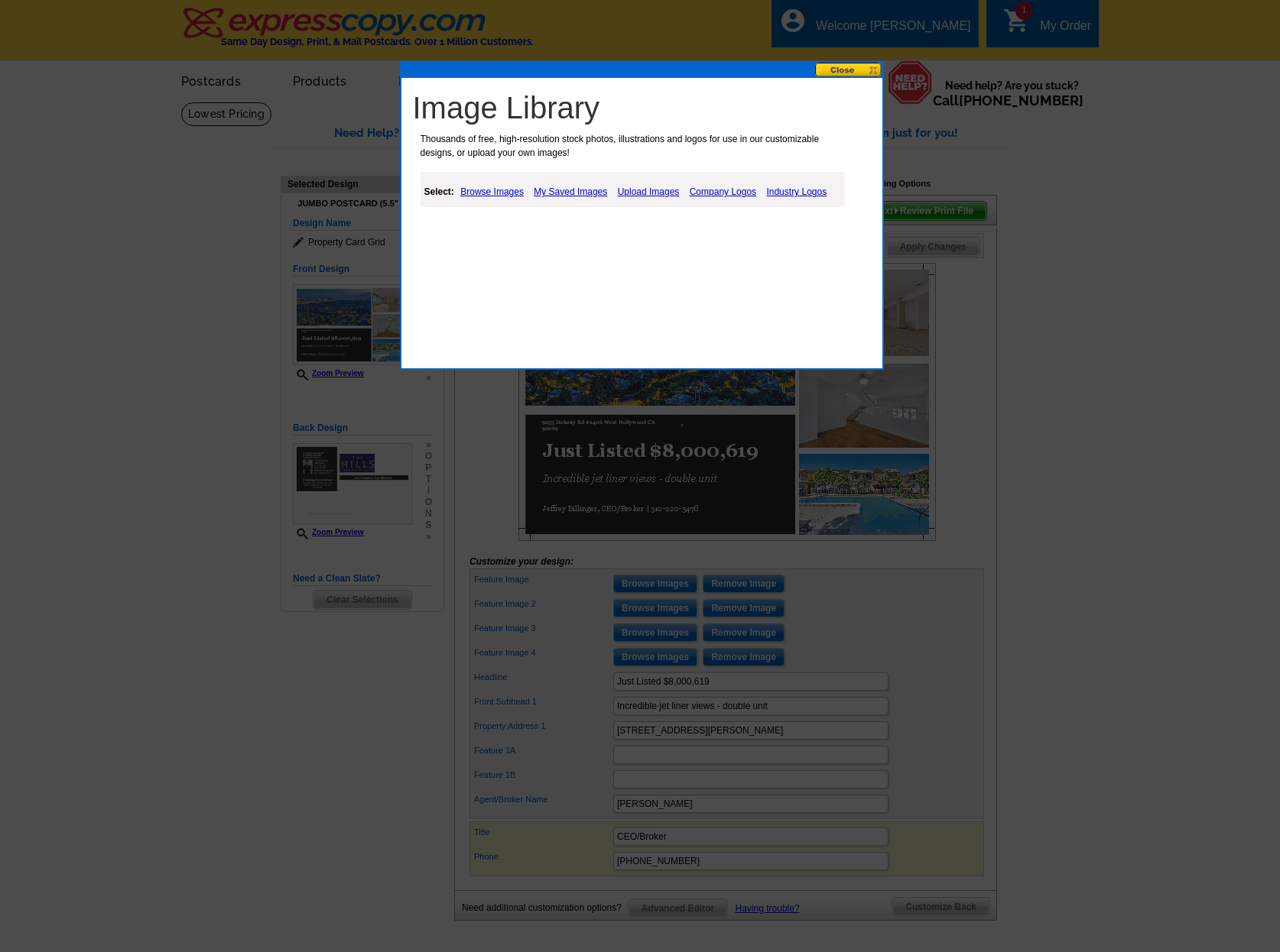
click at [592, 193] on link "My Saved Images" at bounding box center [571, 192] width 81 height 19
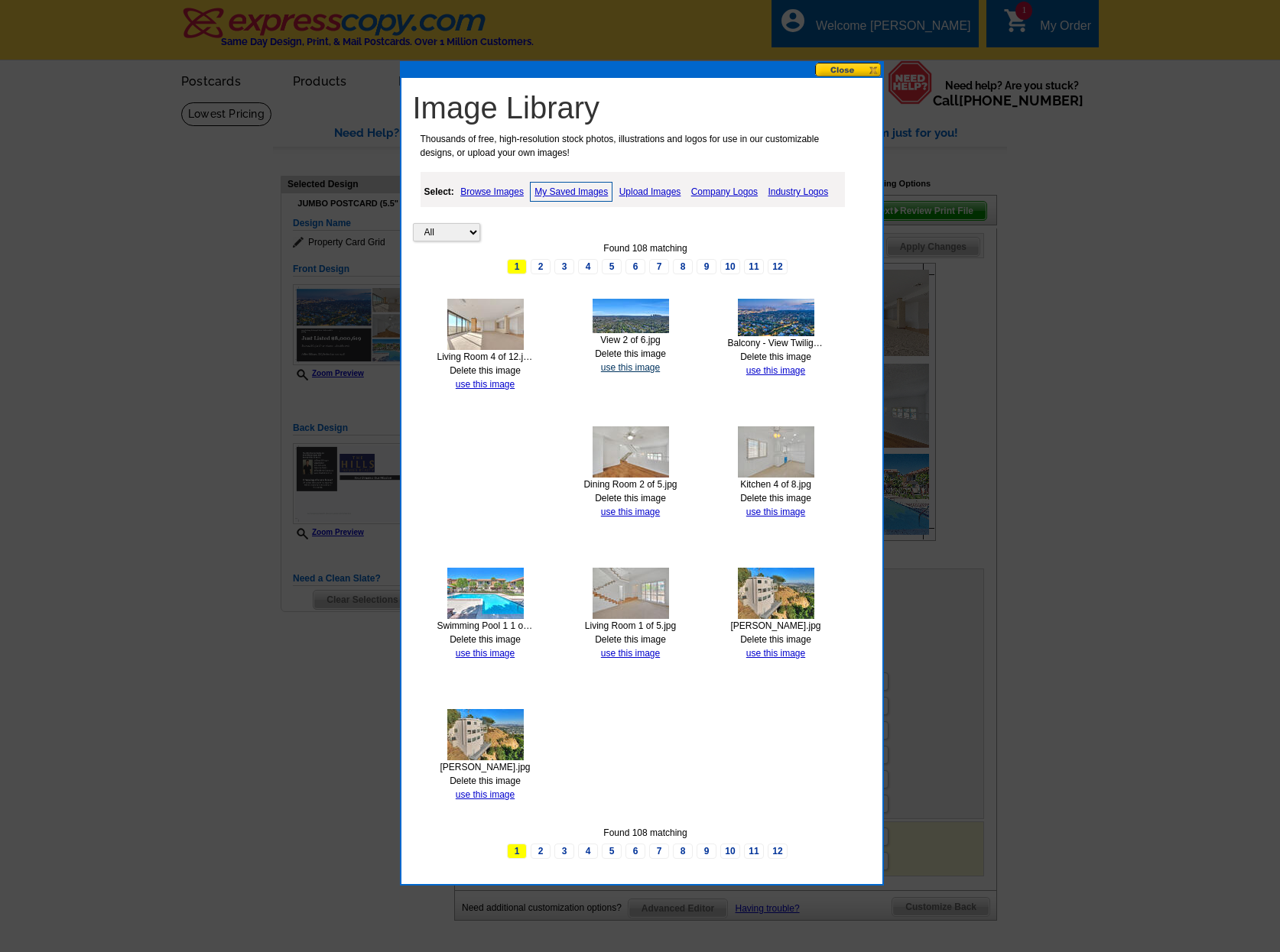
click at [625, 367] on link "use this image" at bounding box center [630, 367] width 59 height 11
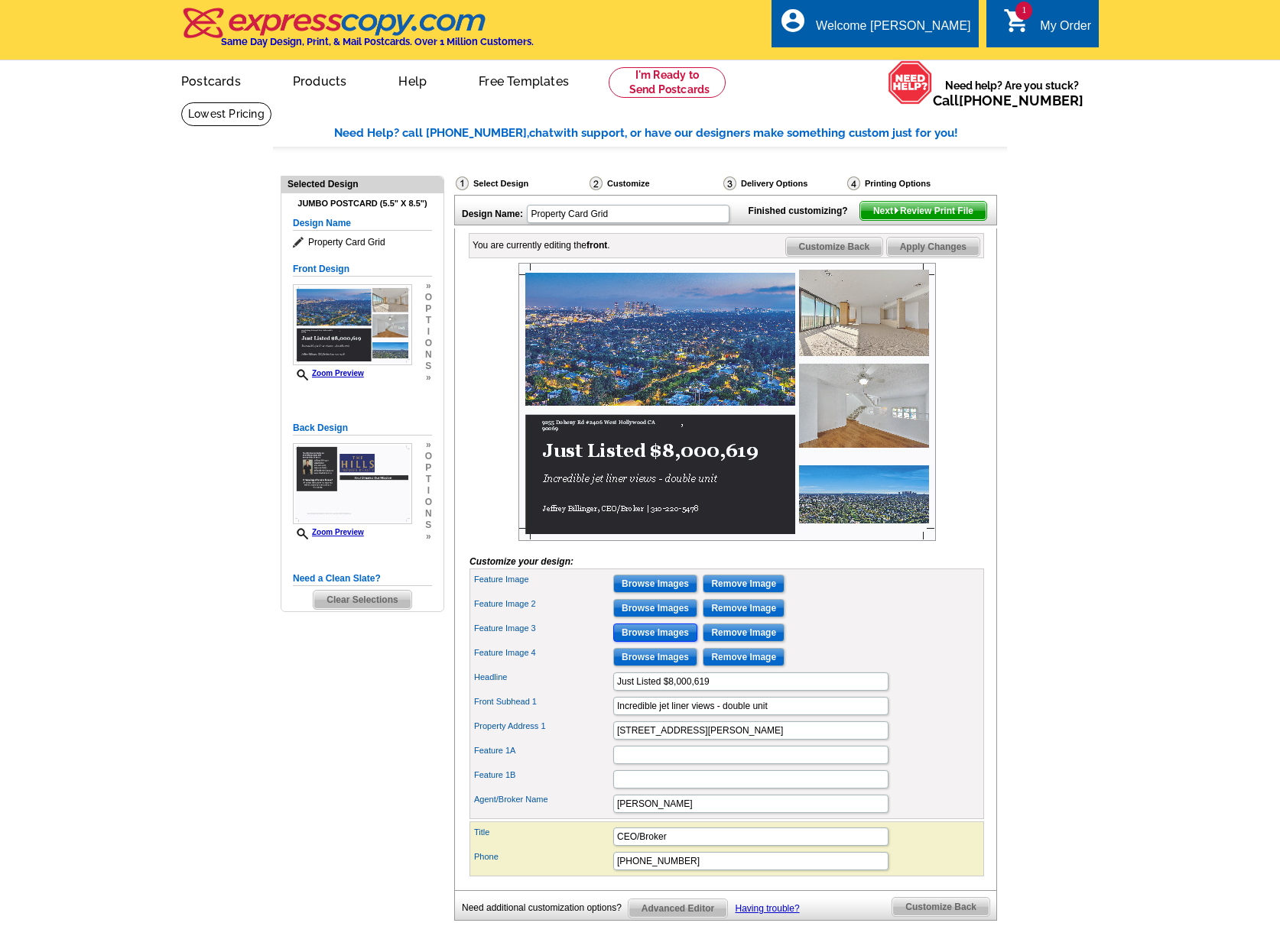
click at [656, 642] on input "Browse Images" at bounding box center [655, 633] width 84 height 19
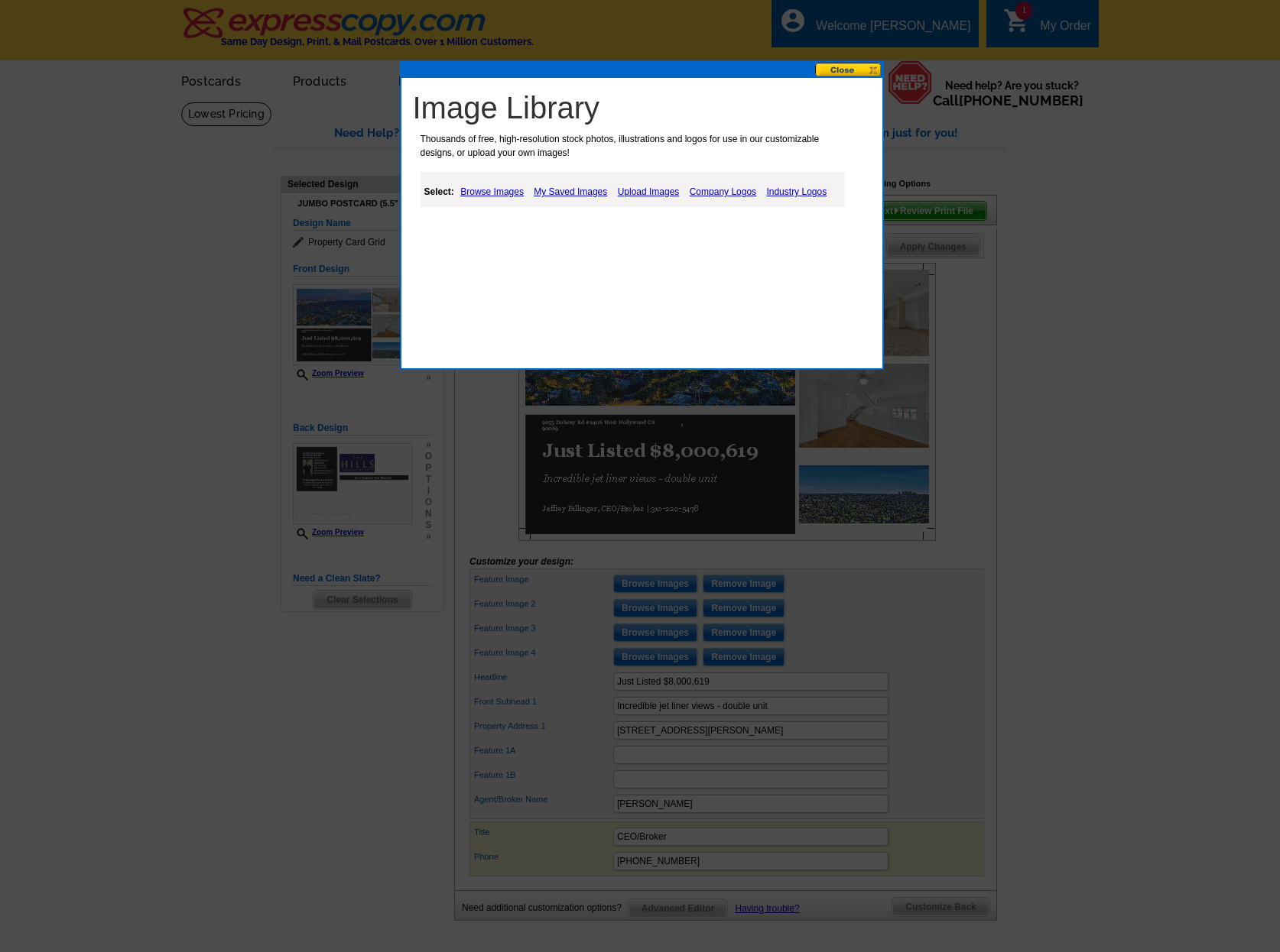
click at [648, 193] on link "Upload Images" at bounding box center [649, 192] width 70 height 19
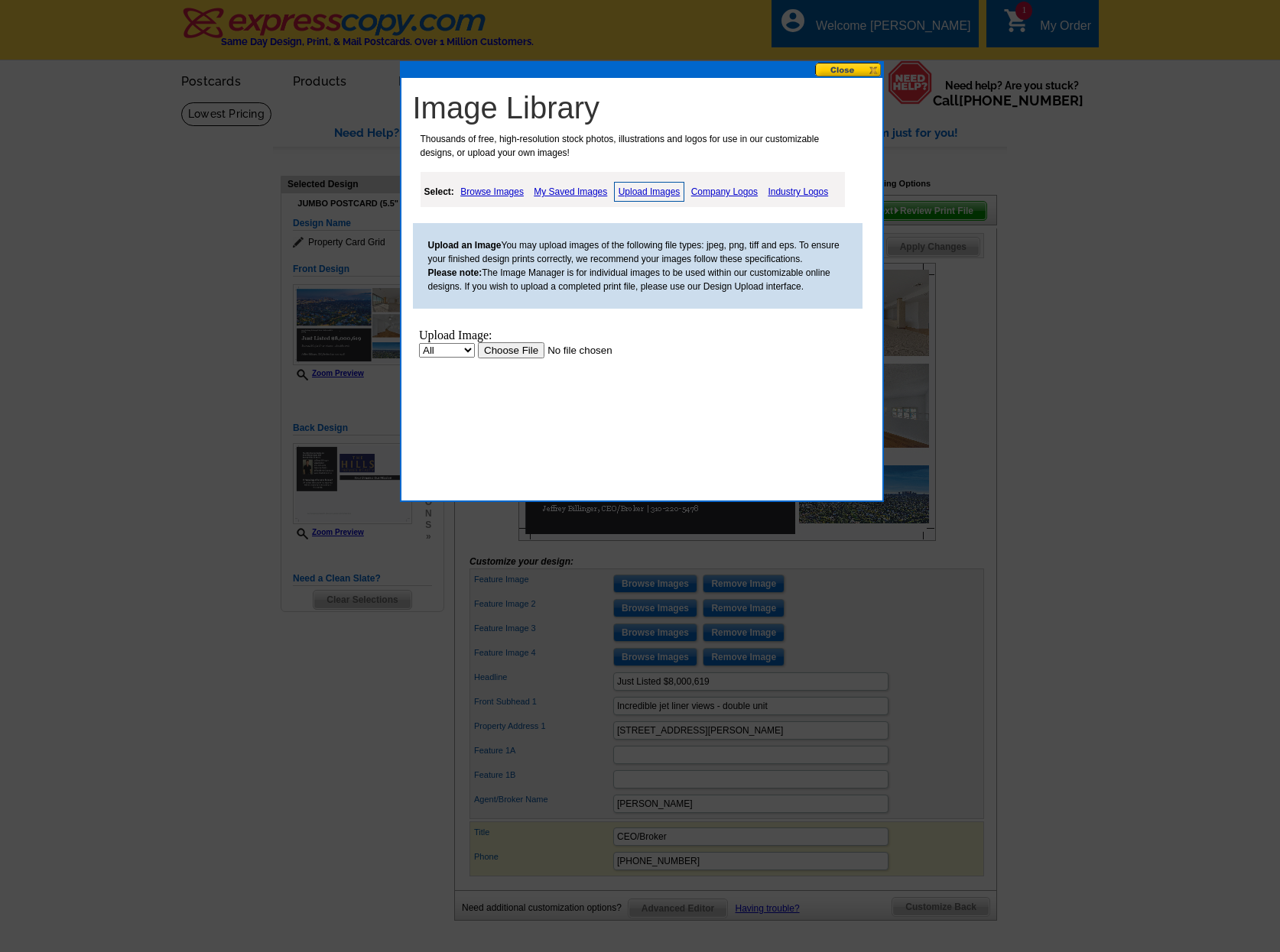
click at [519, 346] on input "file" at bounding box center [574, 351] width 193 height 16
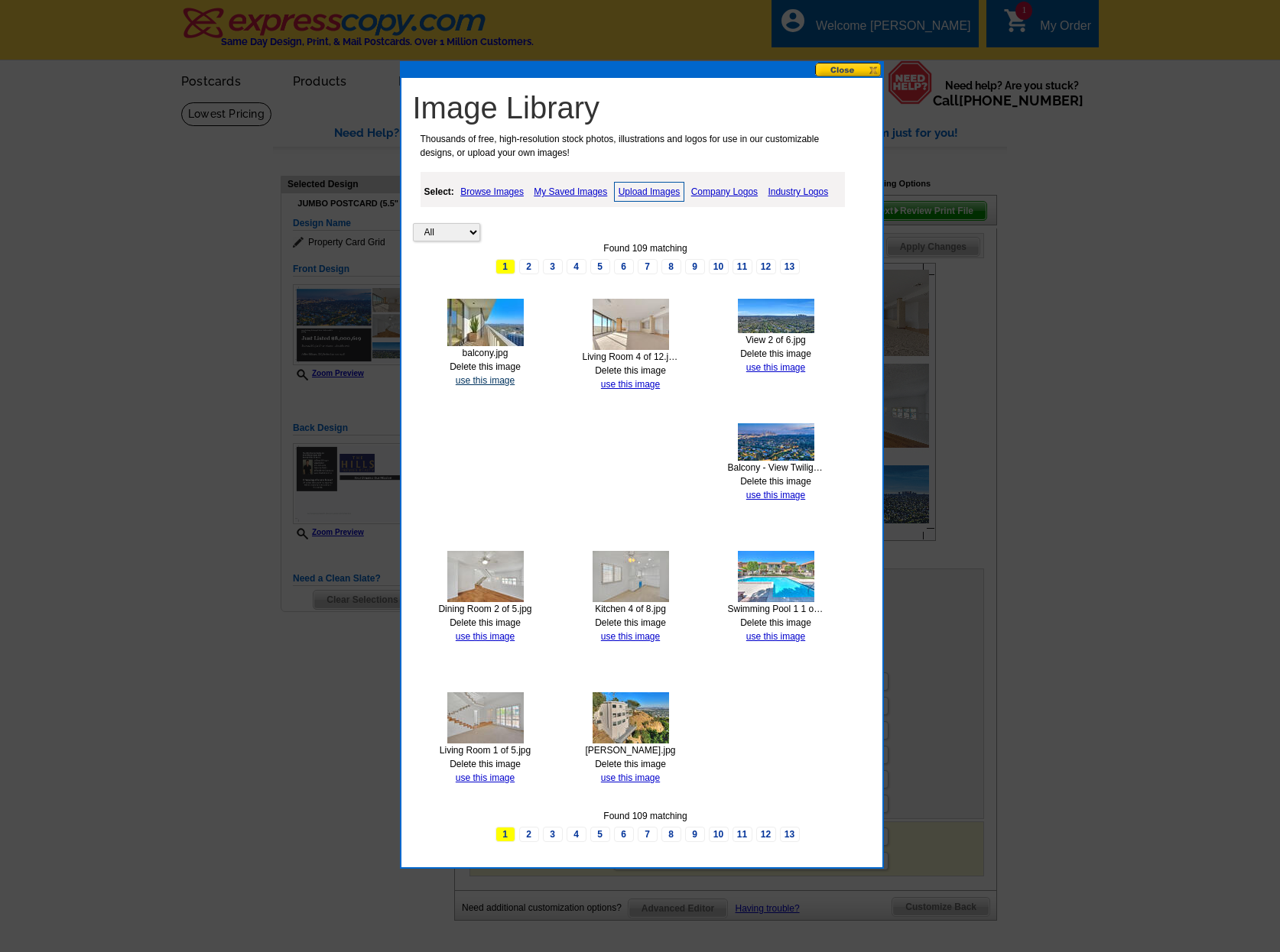
click at [479, 383] on link "use this image" at bounding box center [485, 380] width 59 height 11
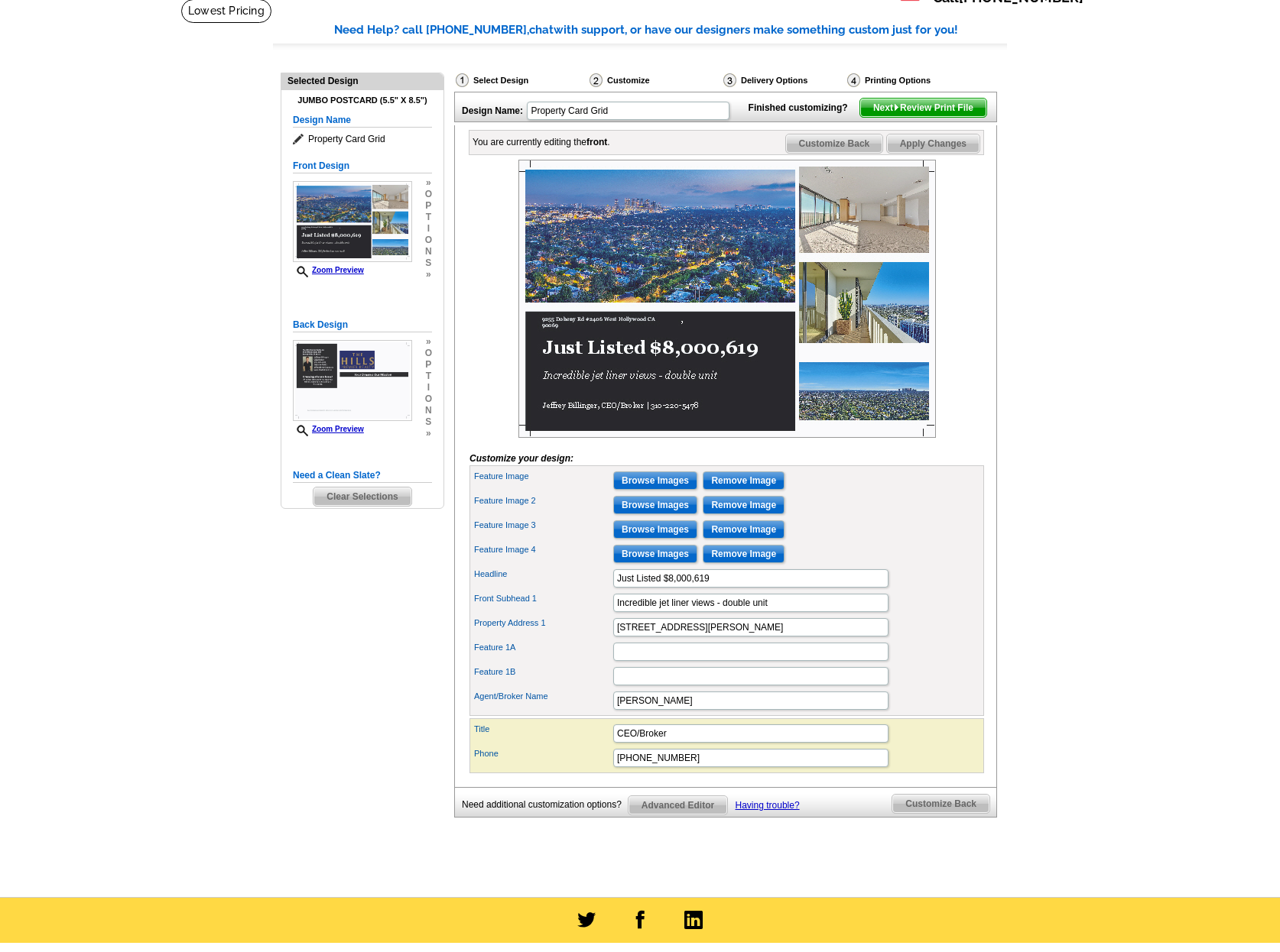
scroll to position [106, 0]
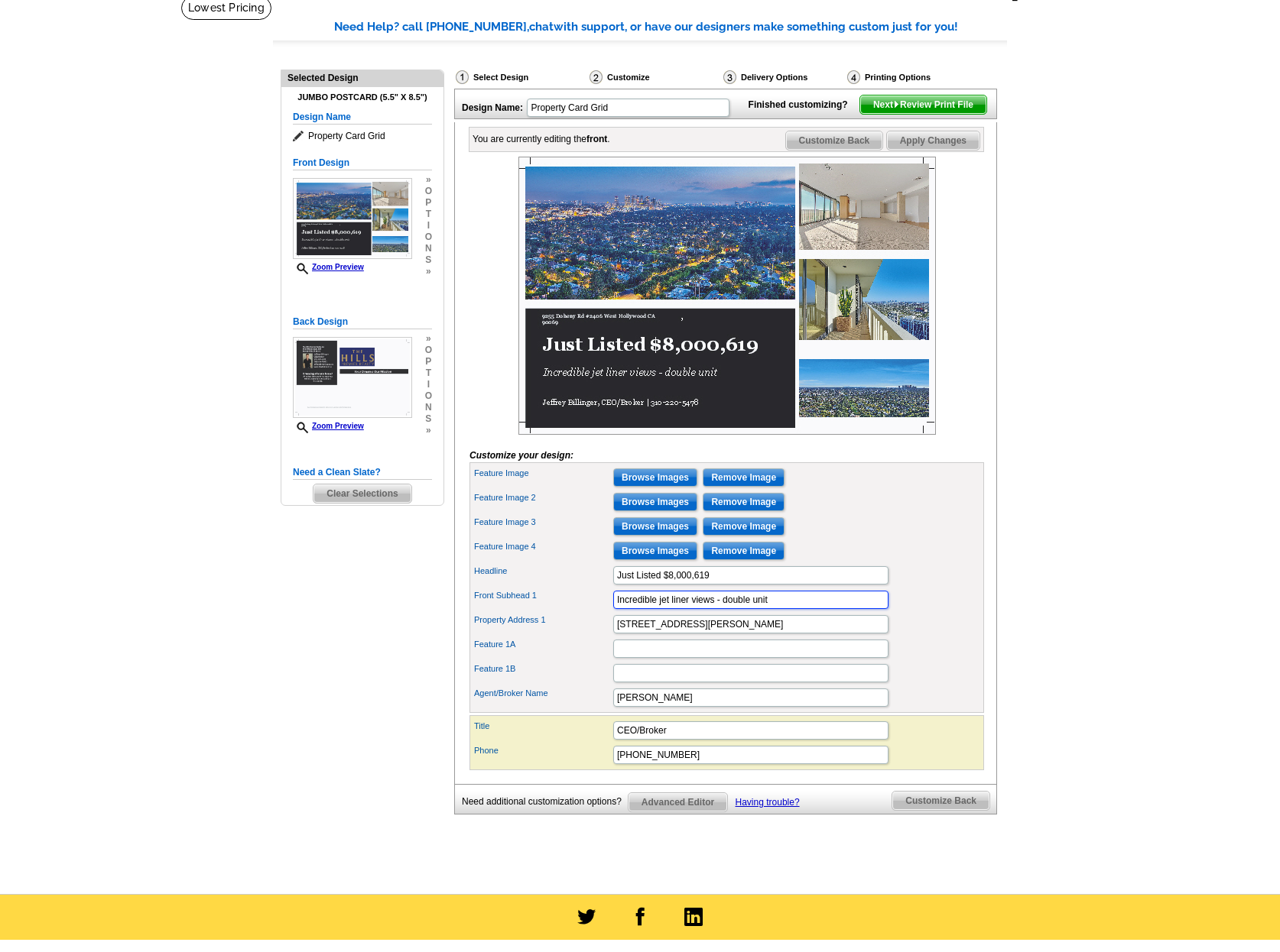
click at [769, 610] on input "Incredible jet liner views - double unit" at bounding box center [750, 600] width 275 height 19
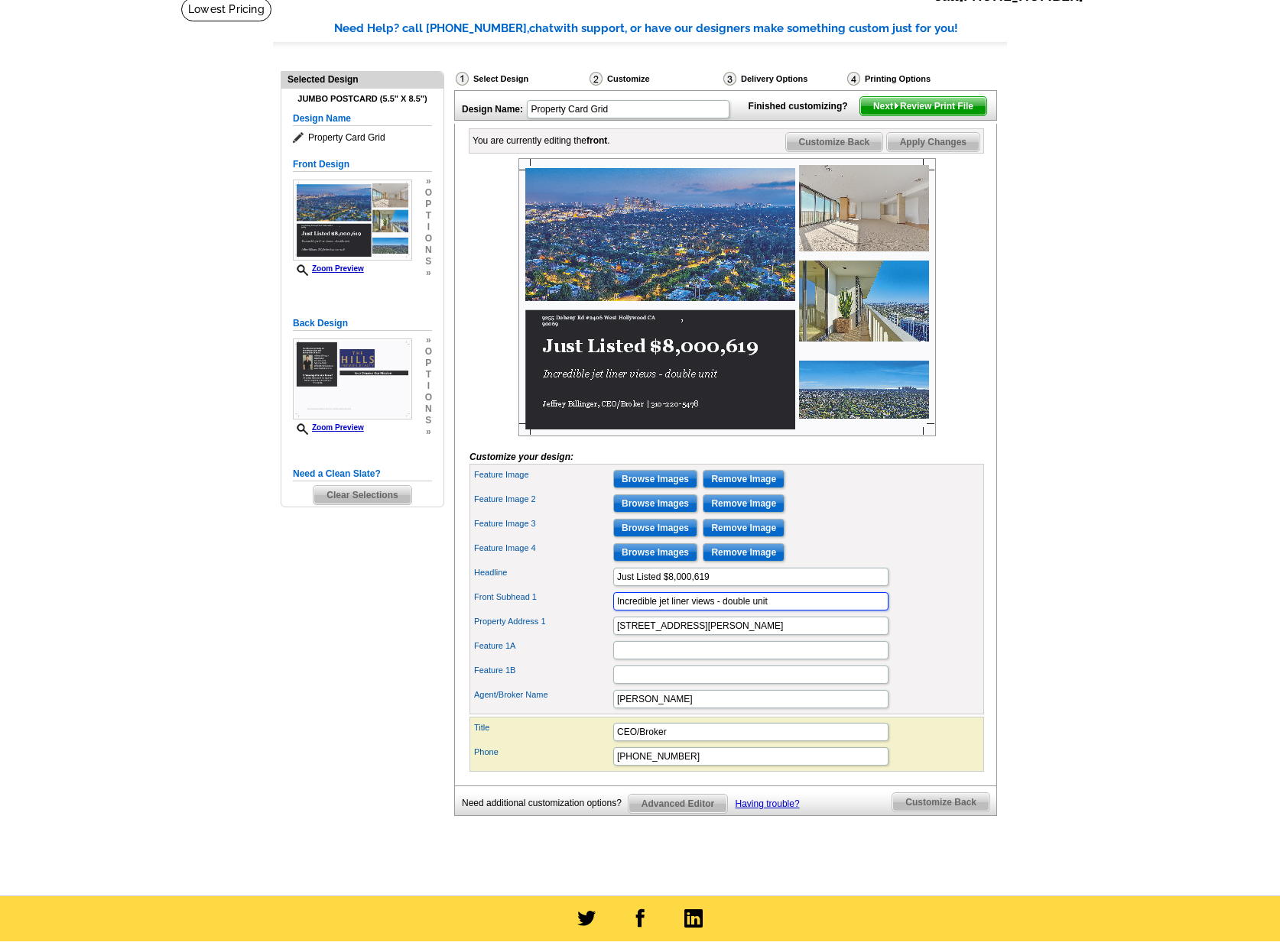
scroll to position [103, 0]
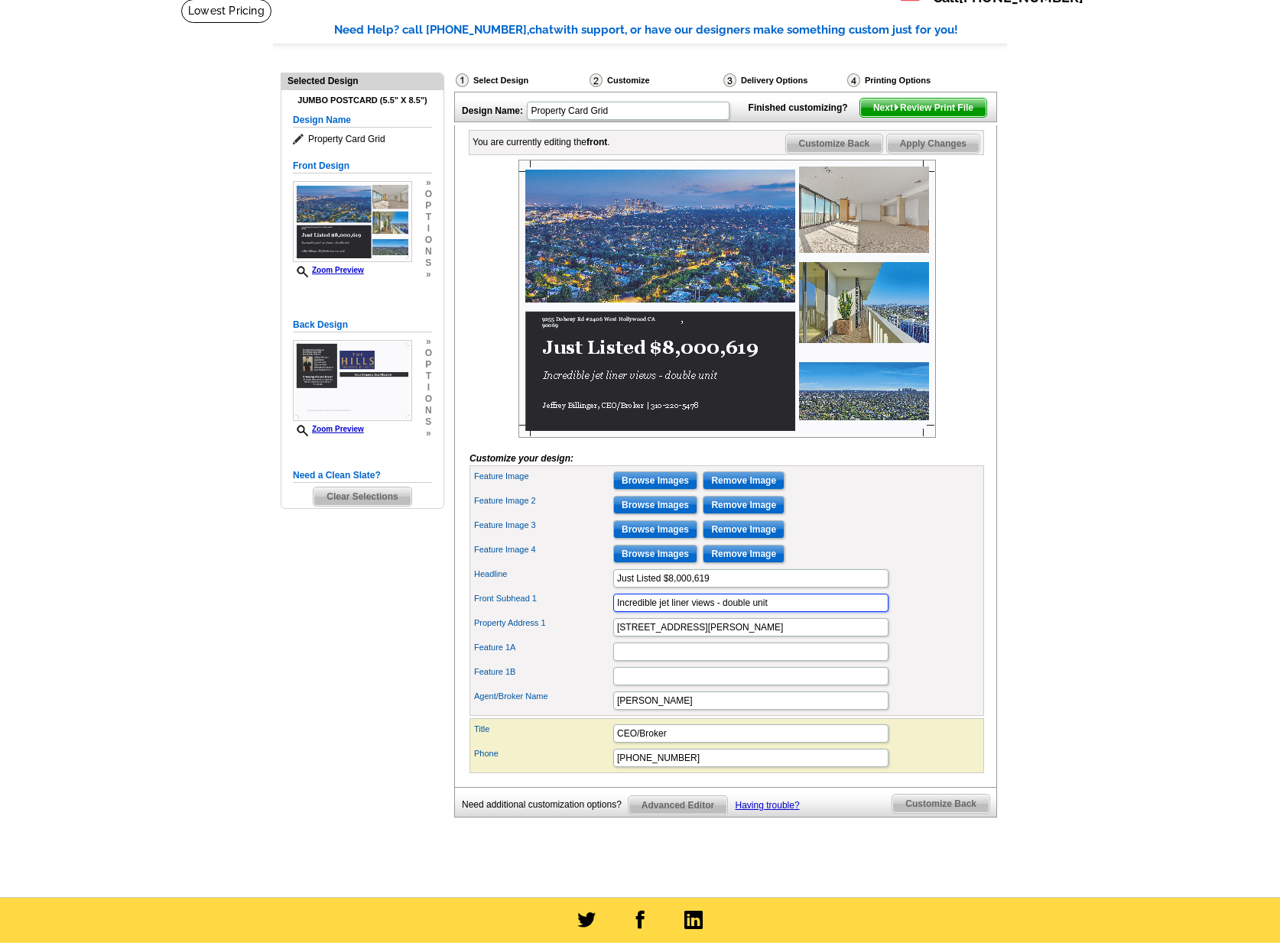
drag, startPoint x: 769, startPoint y: 625, endPoint x: 716, endPoint y: 626, distance: 53.0
click at [716, 612] on input "Incredible jet liner views - double unit" at bounding box center [750, 603] width 275 height 19
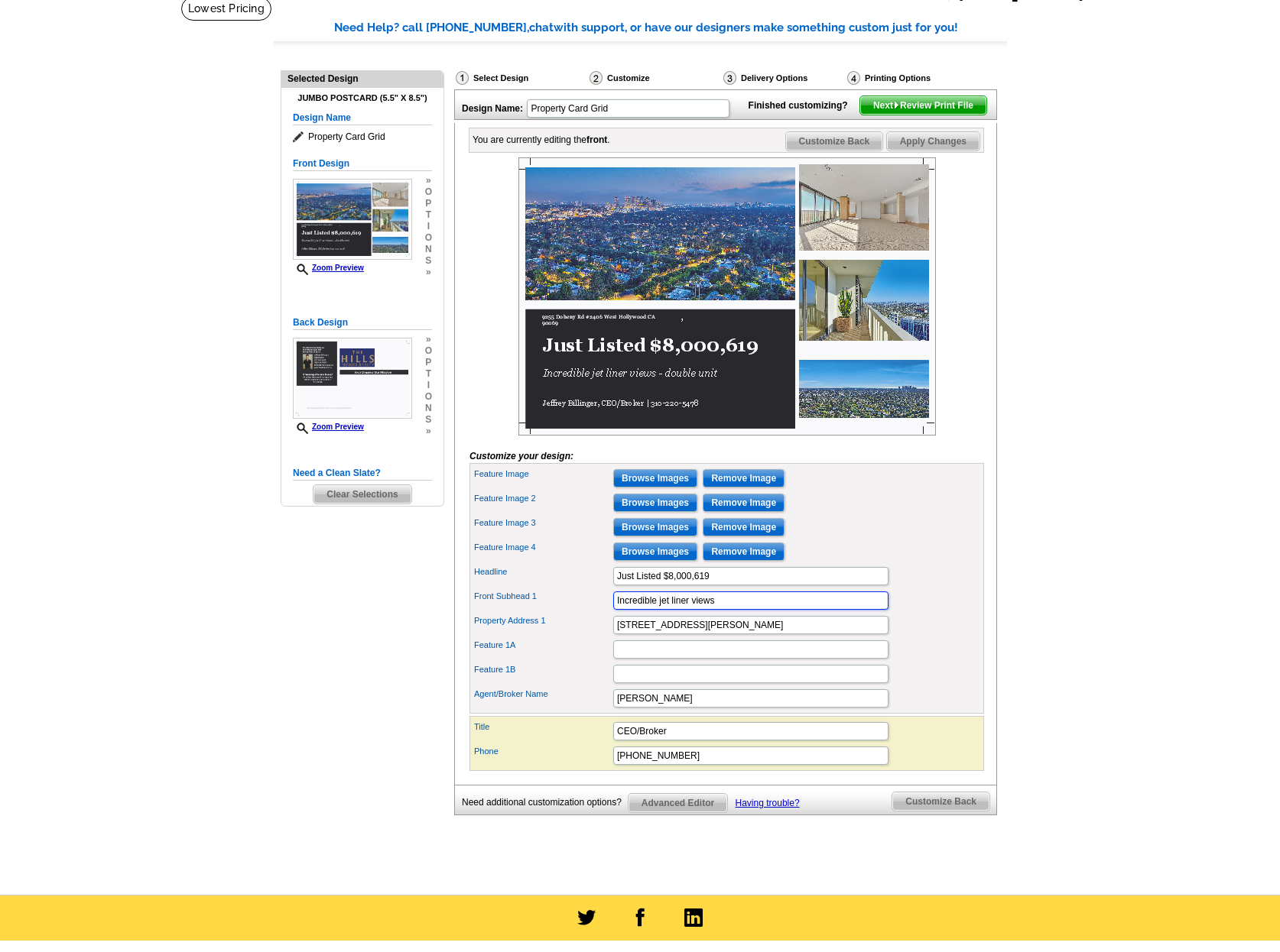
type input "Incredible jet liner views"
click at [636, 659] on input "Feature 1A" at bounding box center [750, 649] width 275 height 19
type input "Double unit"
drag, startPoint x: 756, startPoint y: 622, endPoint x: 567, endPoint y: 618, distance: 189.0
click at [613, 610] on input "Incredible jet liner views" at bounding box center [750, 601] width 275 height 19
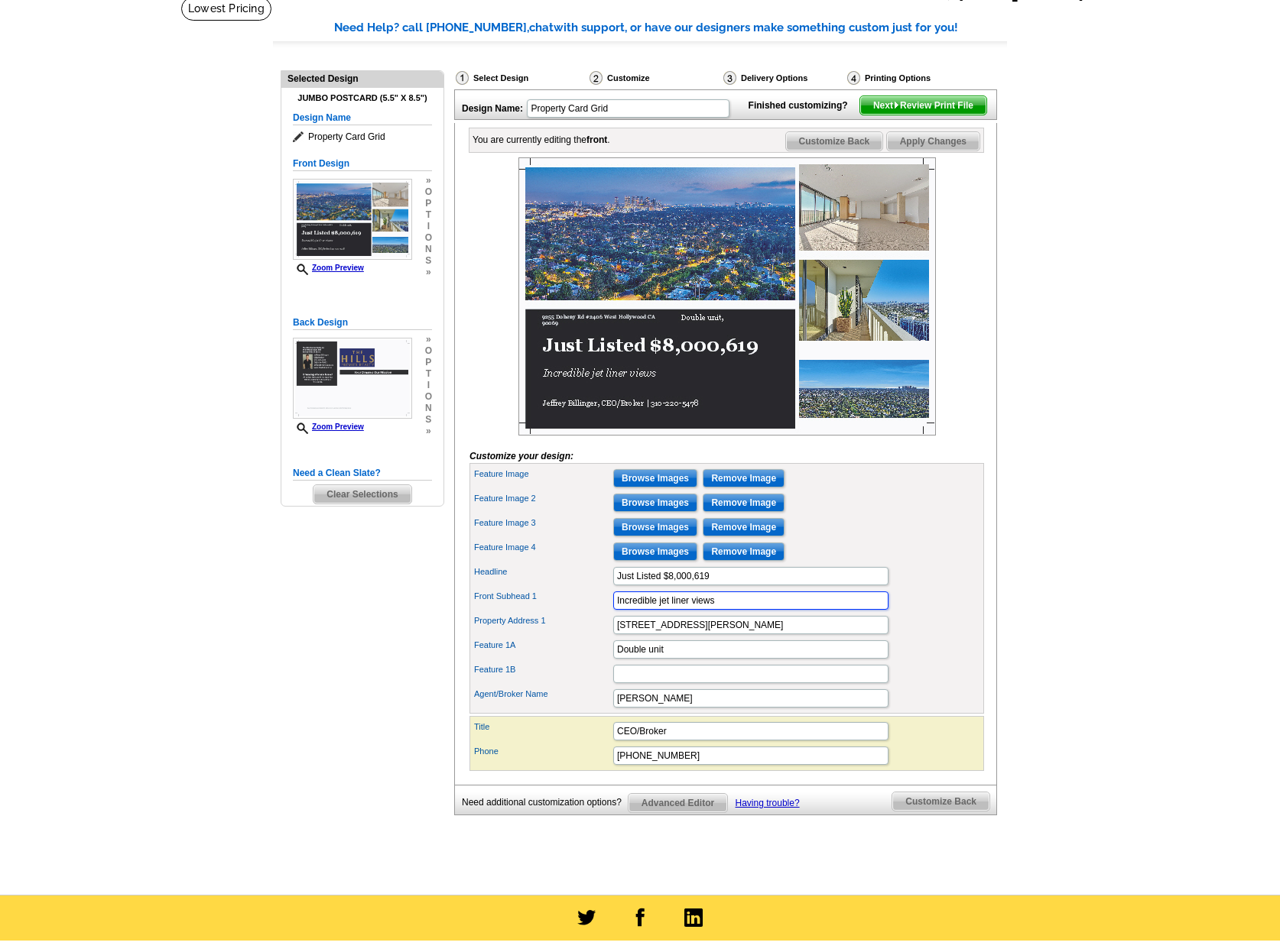
paste input "sweeping jetliner views, spanning from the shimmering skyline of Downtown Los A…"
click at [922, 588] on div "Headline Just Listed $8,000,619" at bounding box center [726, 576] width 508 height 24
drag, startPoint x: 657, startPoint y: 627, endPoint x: 598, endPoint y: 627, distance: 59.0
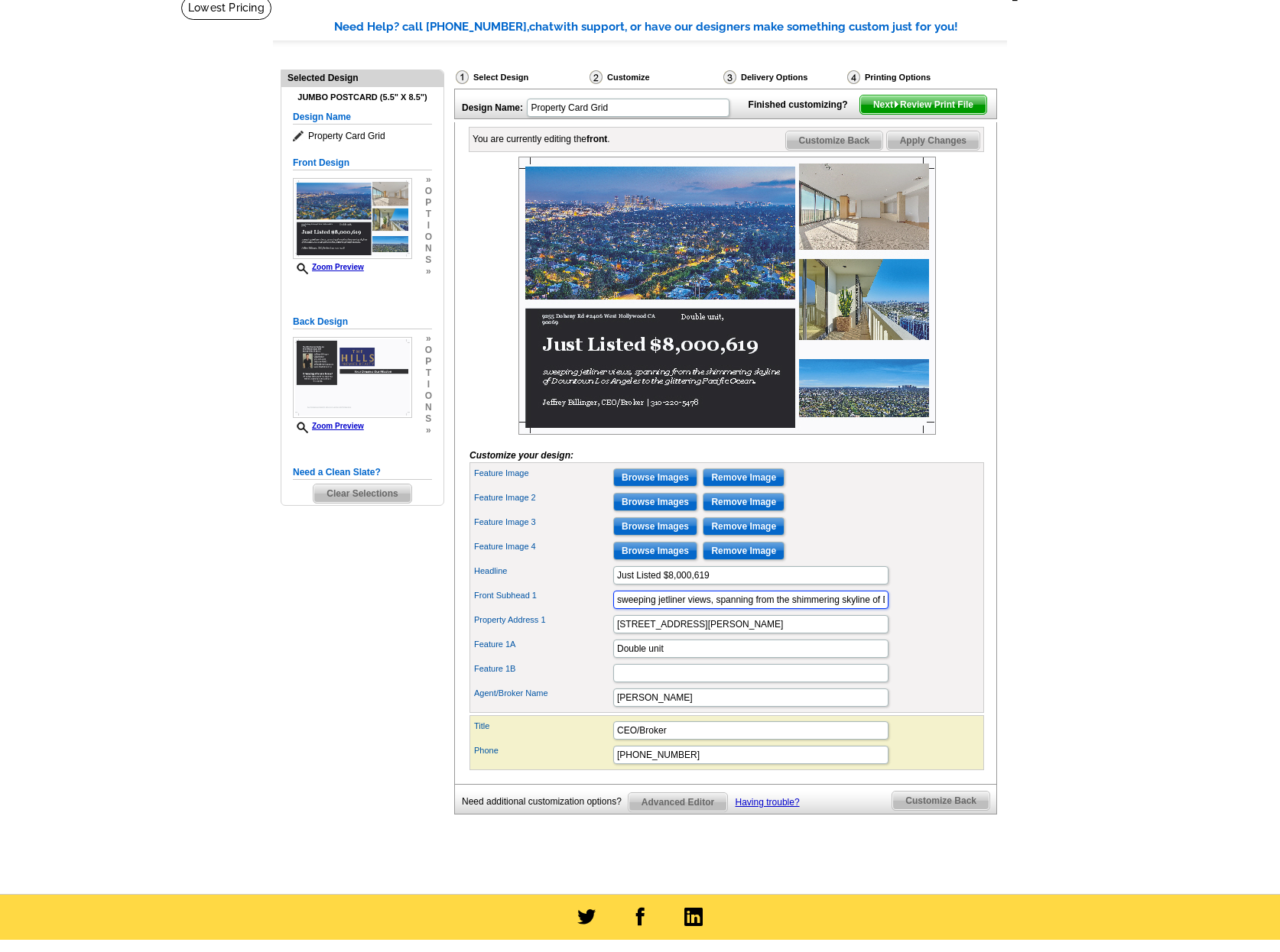
click at [613, 610] on input "sweeping jetliner views, spanning from the shimmering skyline of Downtown Los A…" at bounding box center [750, 600] width 275 height 19
drag, startPoint x: 718, startPoint y: 627, endPoint x: 675, endPoint y: 627, distance: 43.0
click at [675, 610] on input "Jetliner views, spanning from the shimmering skyline of Downtown Los Angeles to…" at bounding box center [750, 600] width 275 height 19
drag, startPoint x: 760, startPoint y: 626, endPoint x: 710, endPoint y: 627, distance: 50.0
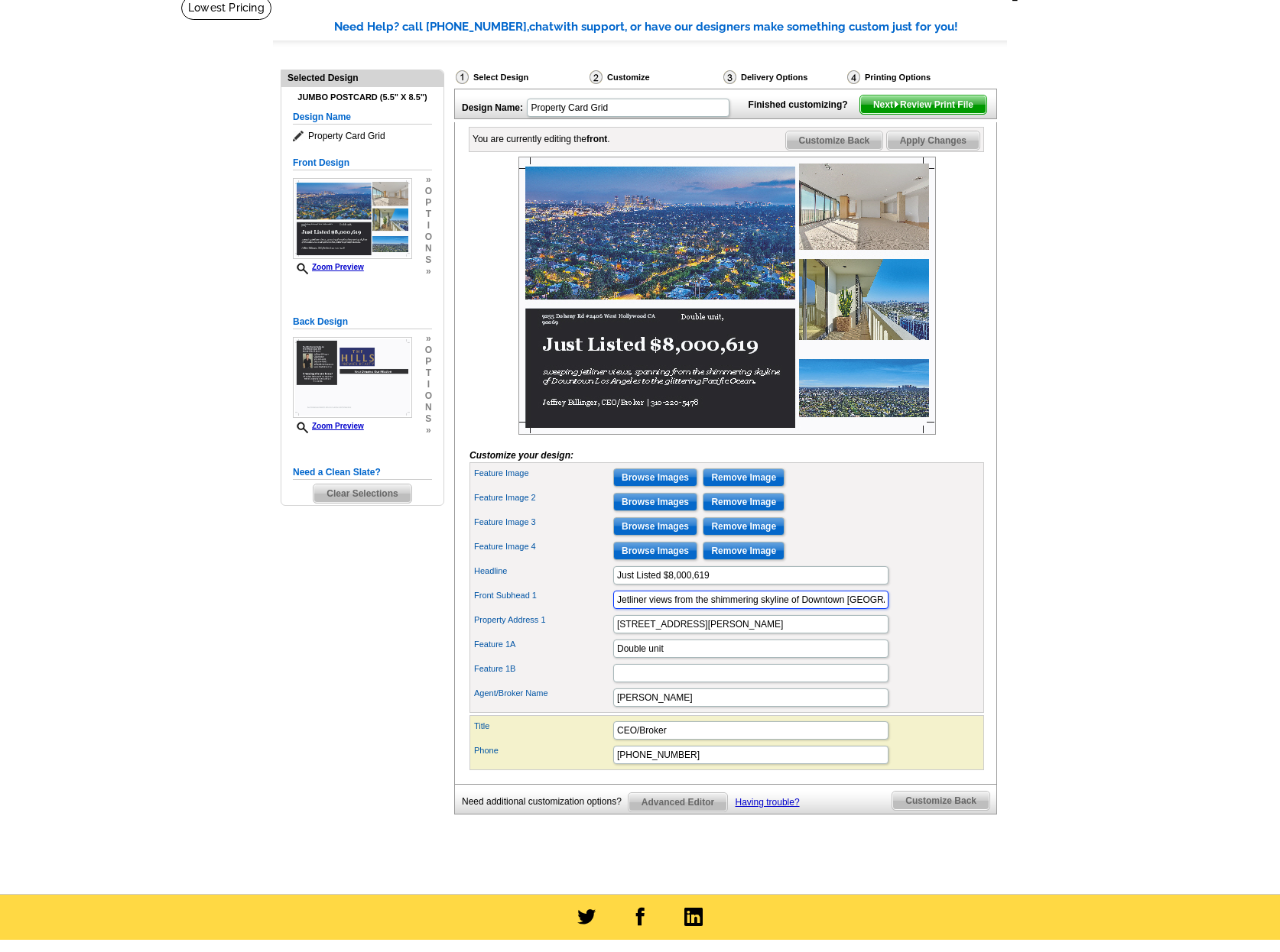
click at [710, 610] on input "Jetliner views from the shimmering skyline of Downtown Los Angeles to the glitt…" at bounding box center [750, 600] width 275 height 19
drag, startPoint x: 817, startPoint y: 624, endPoint x: 755, endPoint y: 625, distance: 62.0
click at [755, 610] on input "Jetliner views from the skyline of Downtown Los Angeles to the glittering Pacif…" at bounding box center [750, 600] width 275 height 19
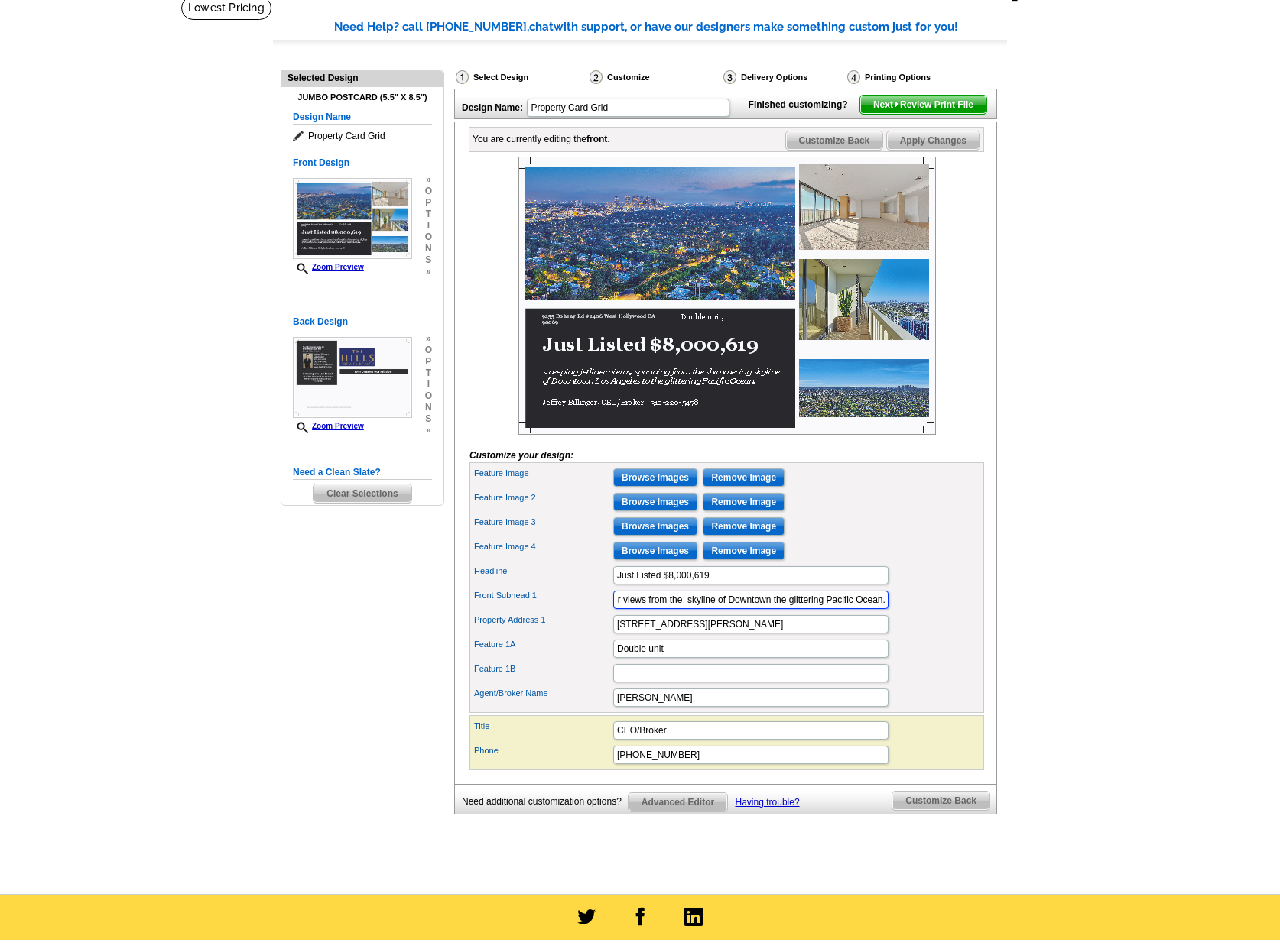
type input "Jetliner views from the skyline of Downtown the glittering Pacific Ocean."
click at [938, 612] on div "Front Subhead 1 Jetliner views from the skyline of Downtown the glittering Paci…" at bounding box center [726, 600] width 508 height 24
click at [705, 683] on input "Feature 1B" at bounding box center [750, 673] width 275 height 19
type input "I"
type input "also includes #601"
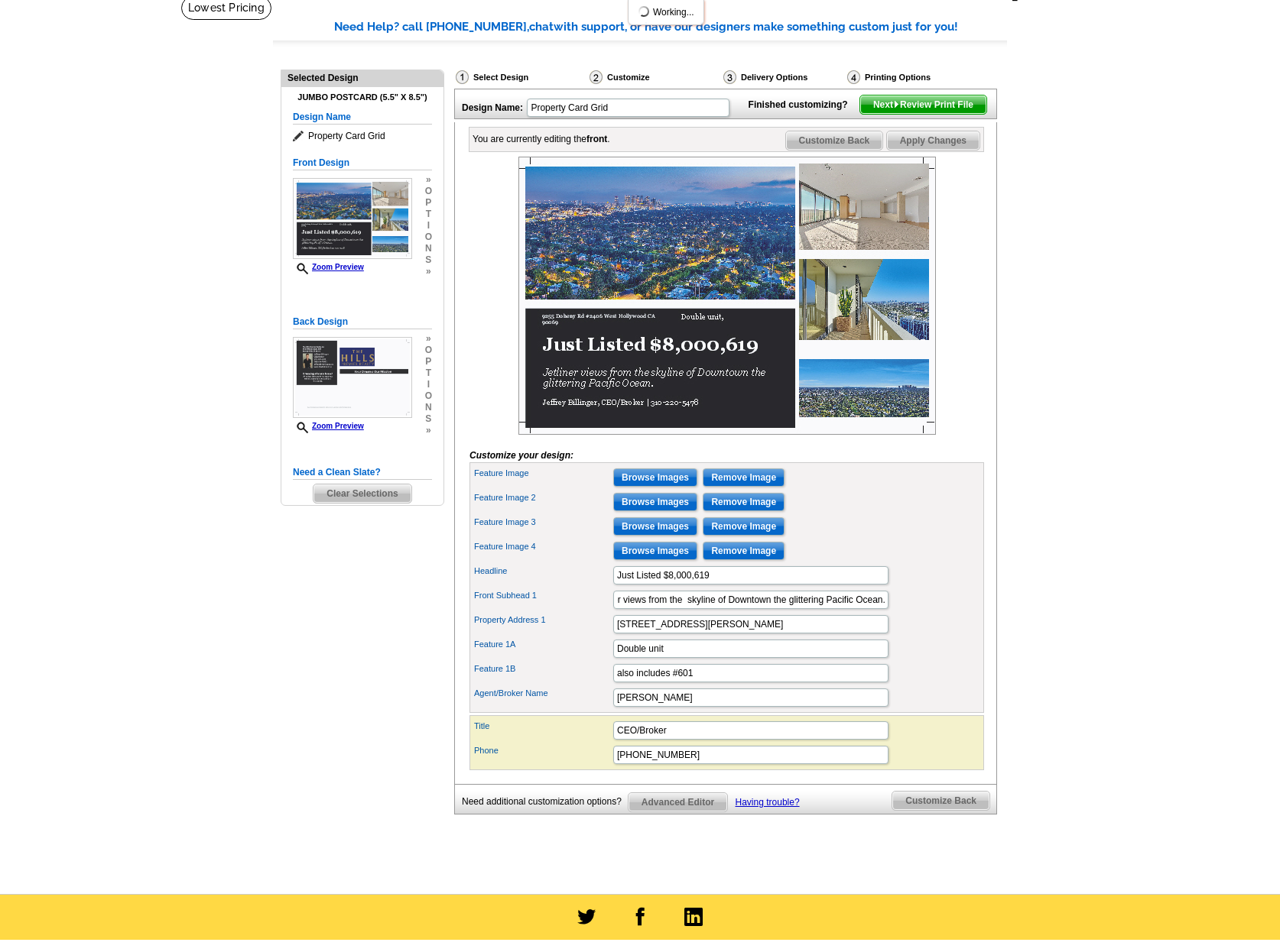
click at [315, 715] on div "Need Help? call 800-260-5887, chat with support, or have our designers make som…" at bounding box center [640, 450] width 734 height 862
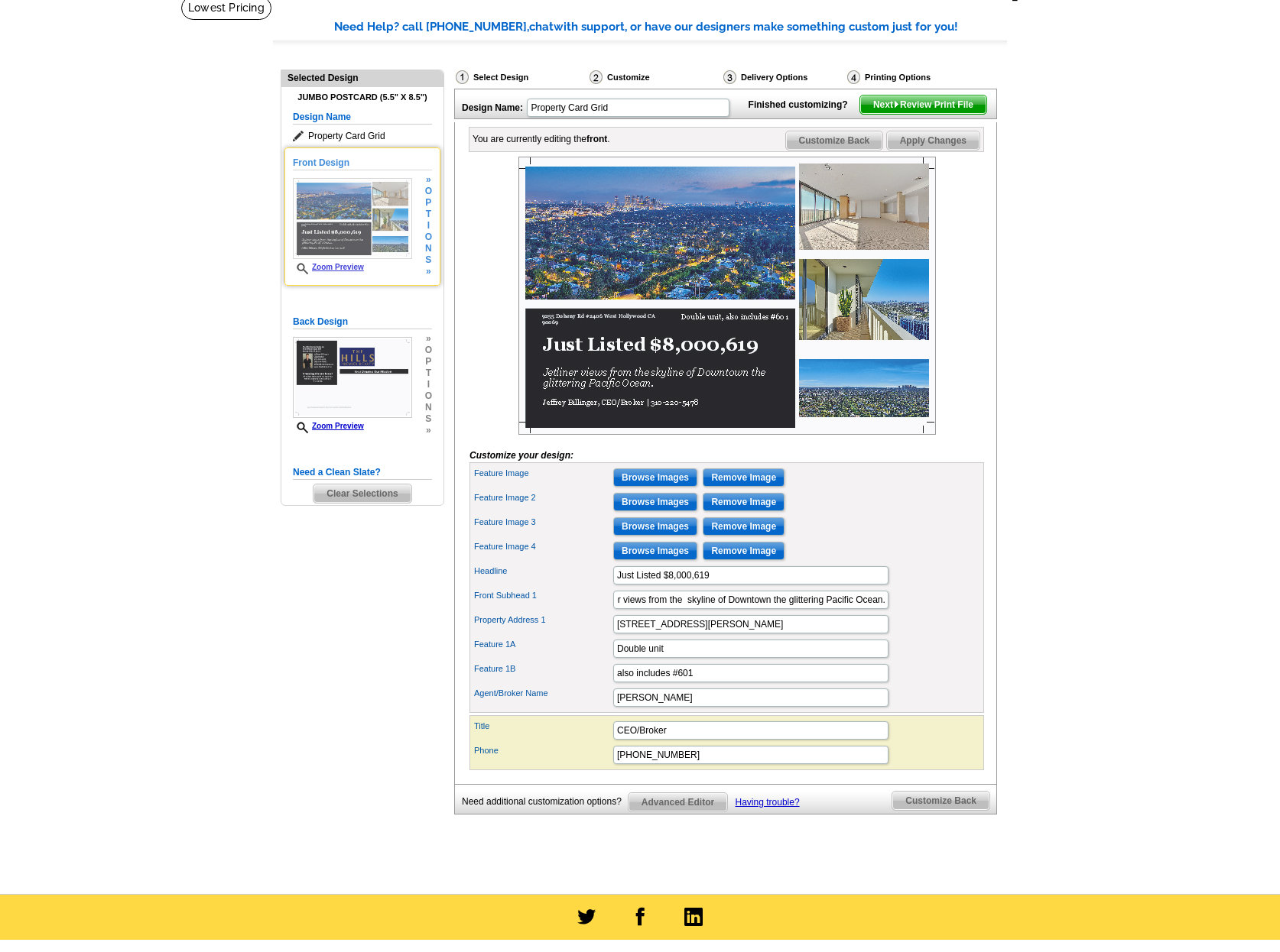
click at [333, 270] on link "Zoom Preview" at bounding box center [329, 267] width 71 height 8
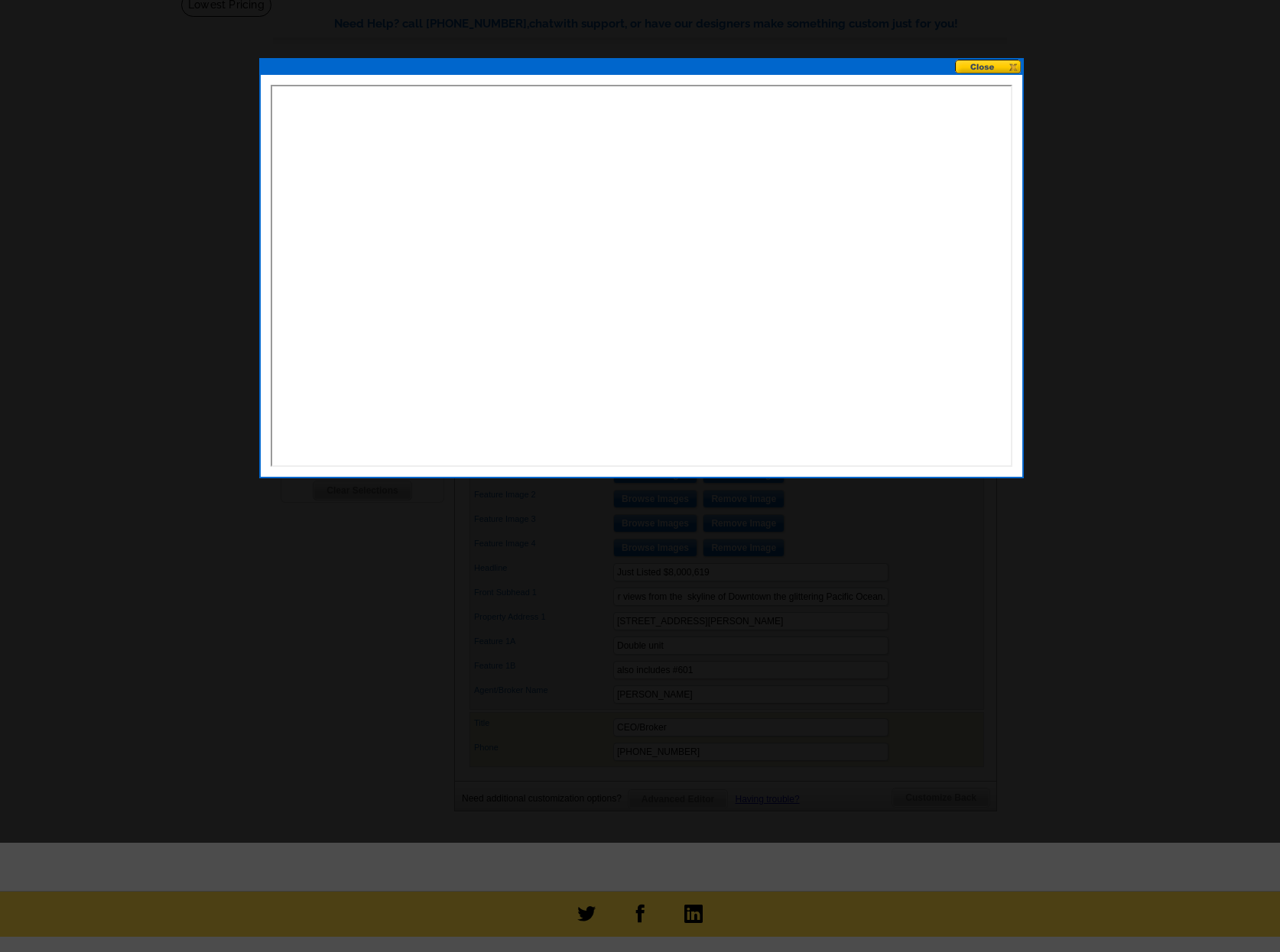
scroll to position [0, 0]
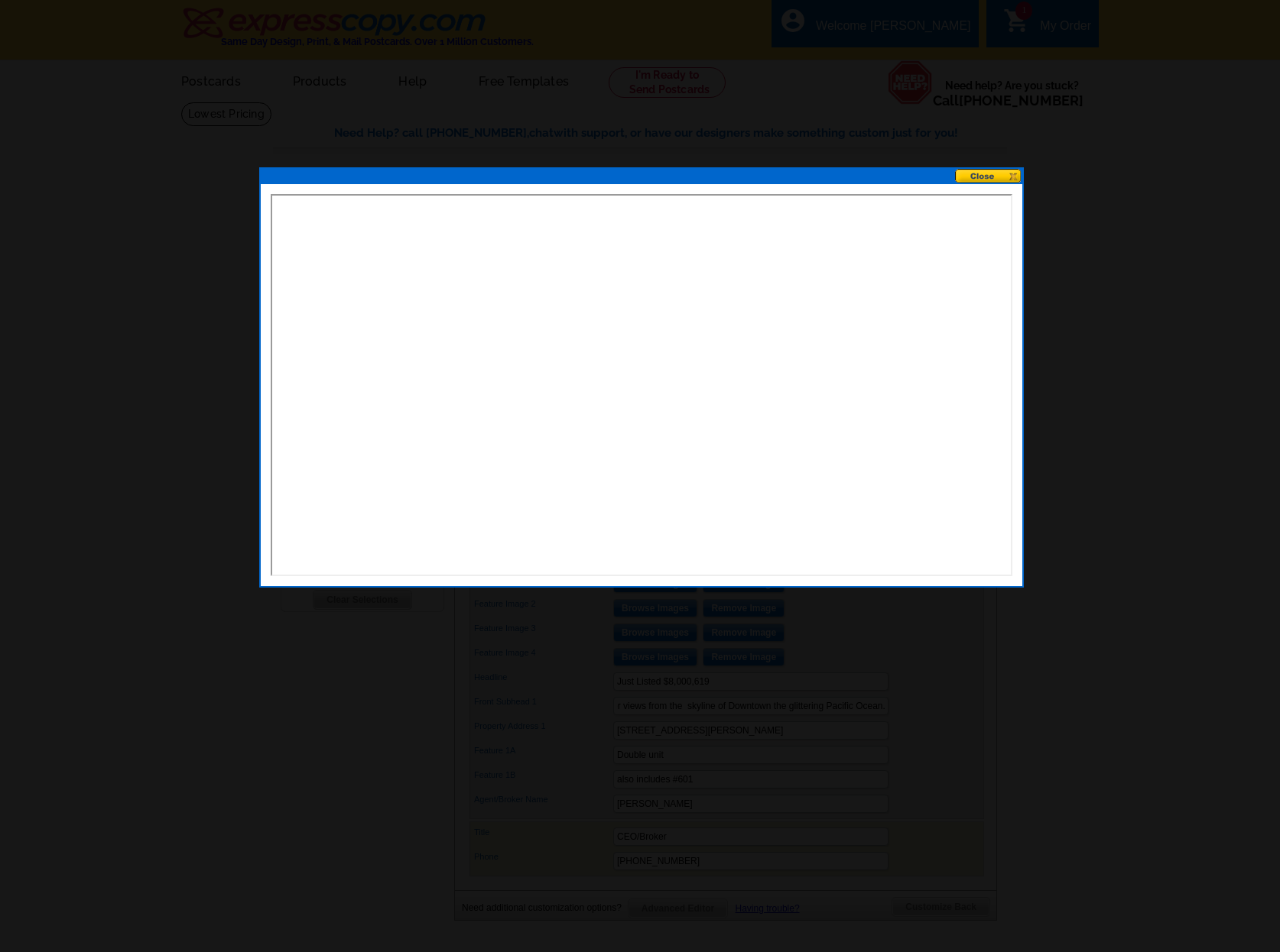
click at [979, 179] on button at bounding box center [988, 176] width 67 height 15
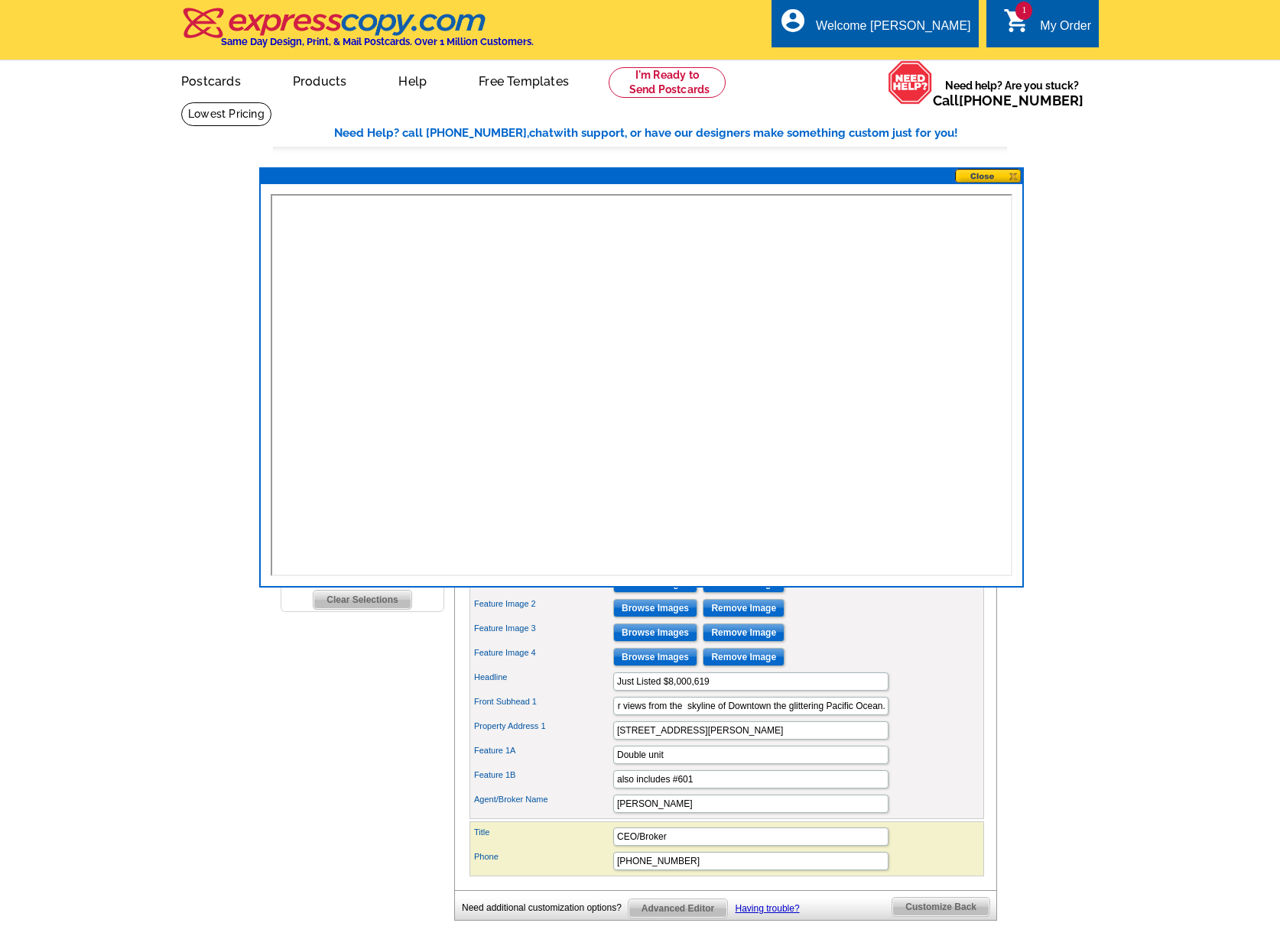
click at [974, 178] on button at bounding box center [988, 176] width 67 height 15
click at [974, 177] on button at bounding box center [988, 176] width 67 height 15
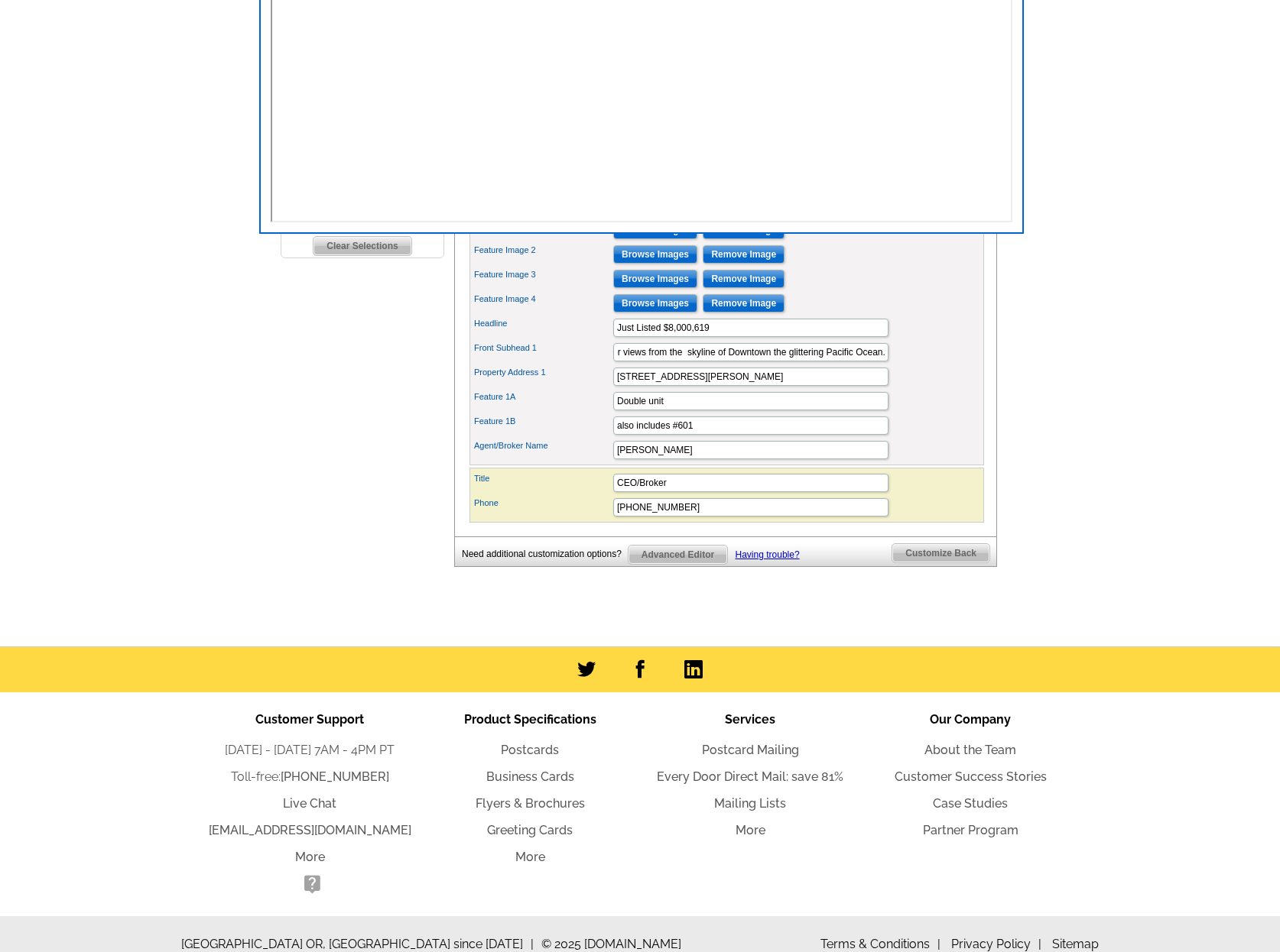
scroll to position [358, 0]
click at [1064, 505] on main "Need Help? call 800-260-5887, chat with support, or have our designers make som…" at bounding box center [640, 197] width 1280 height 899
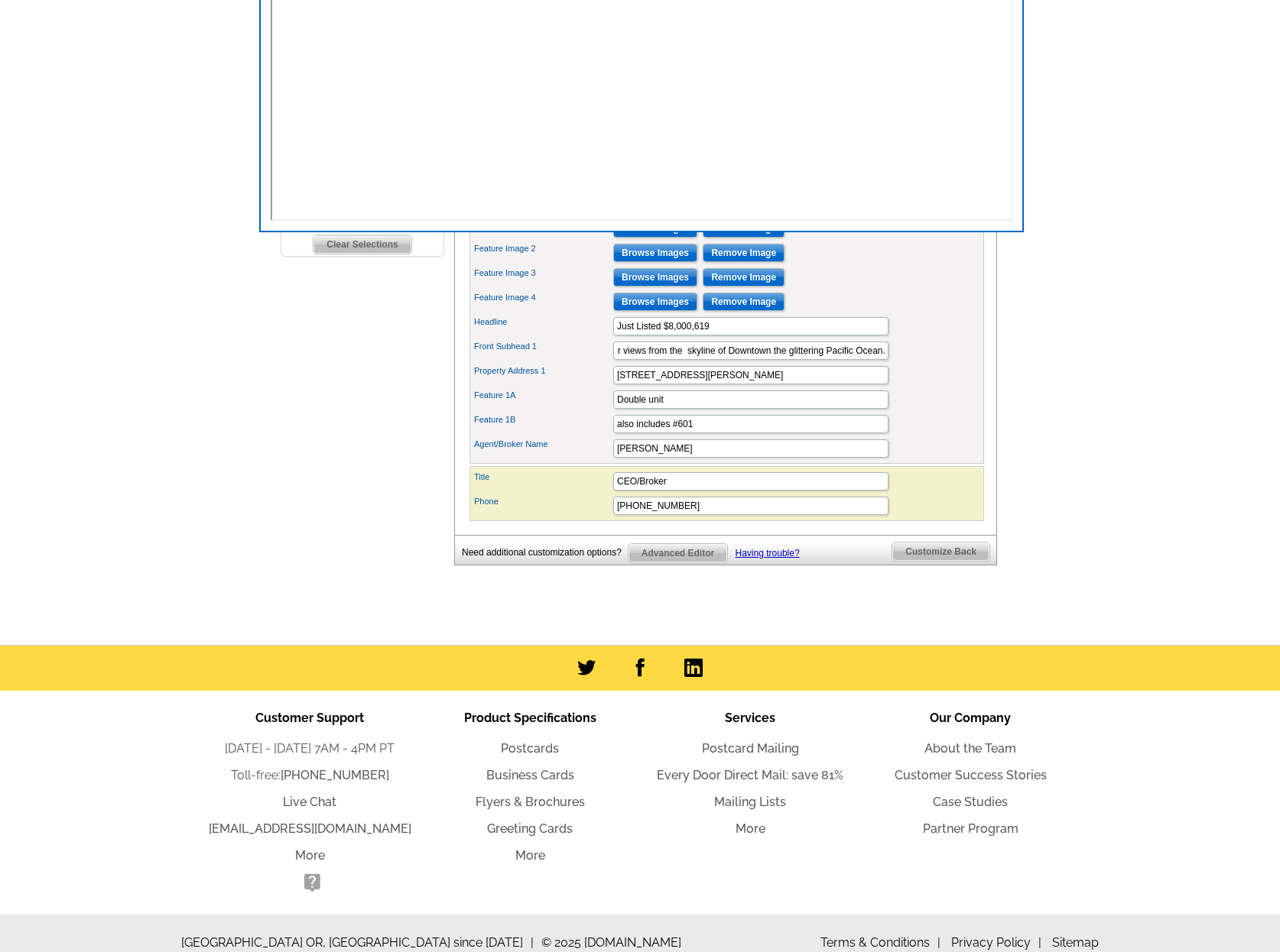
scroll to position [0, 0]
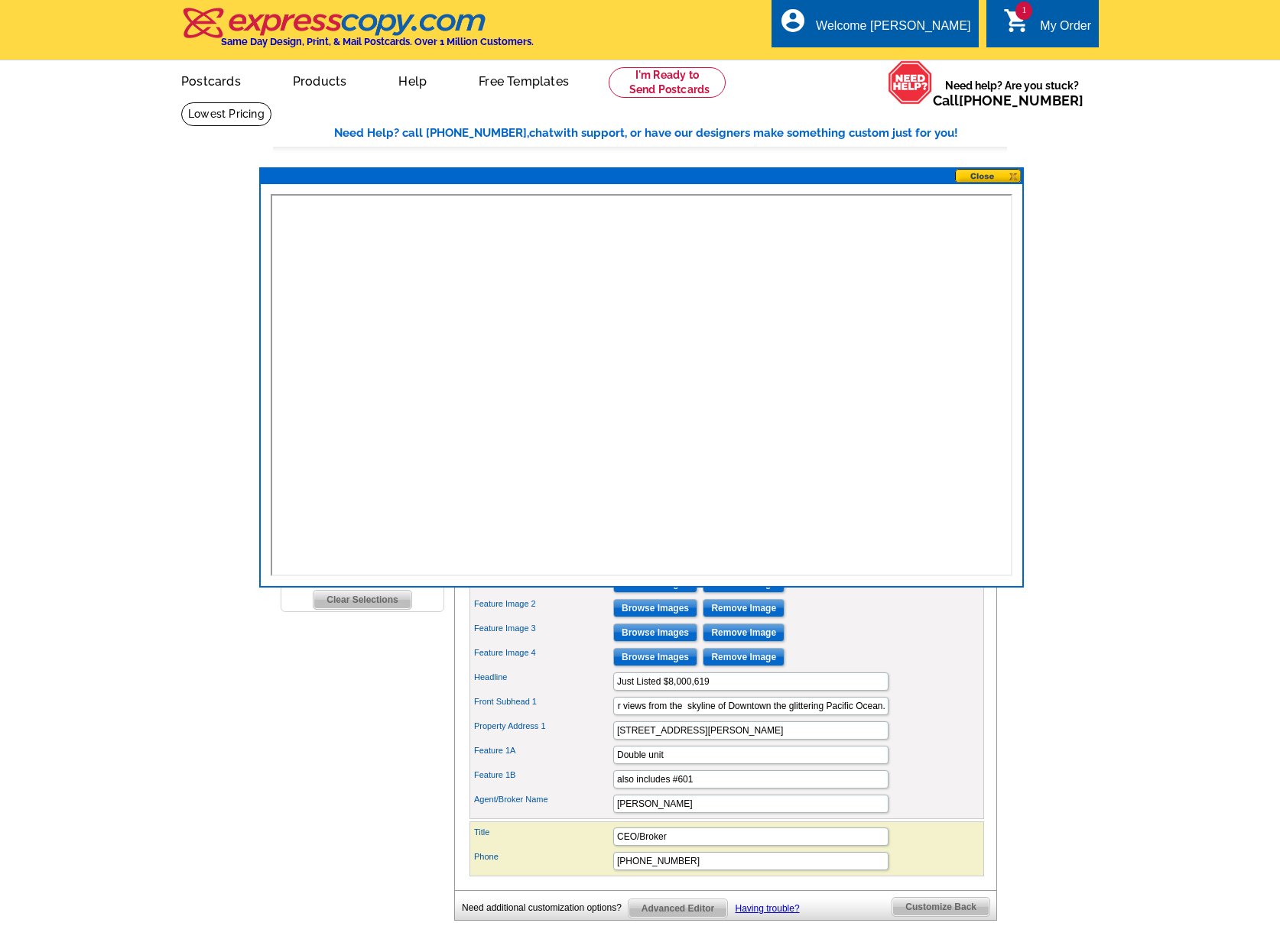
click at [966, 174] on button at bounding box center [988, 176] width 67 height 15
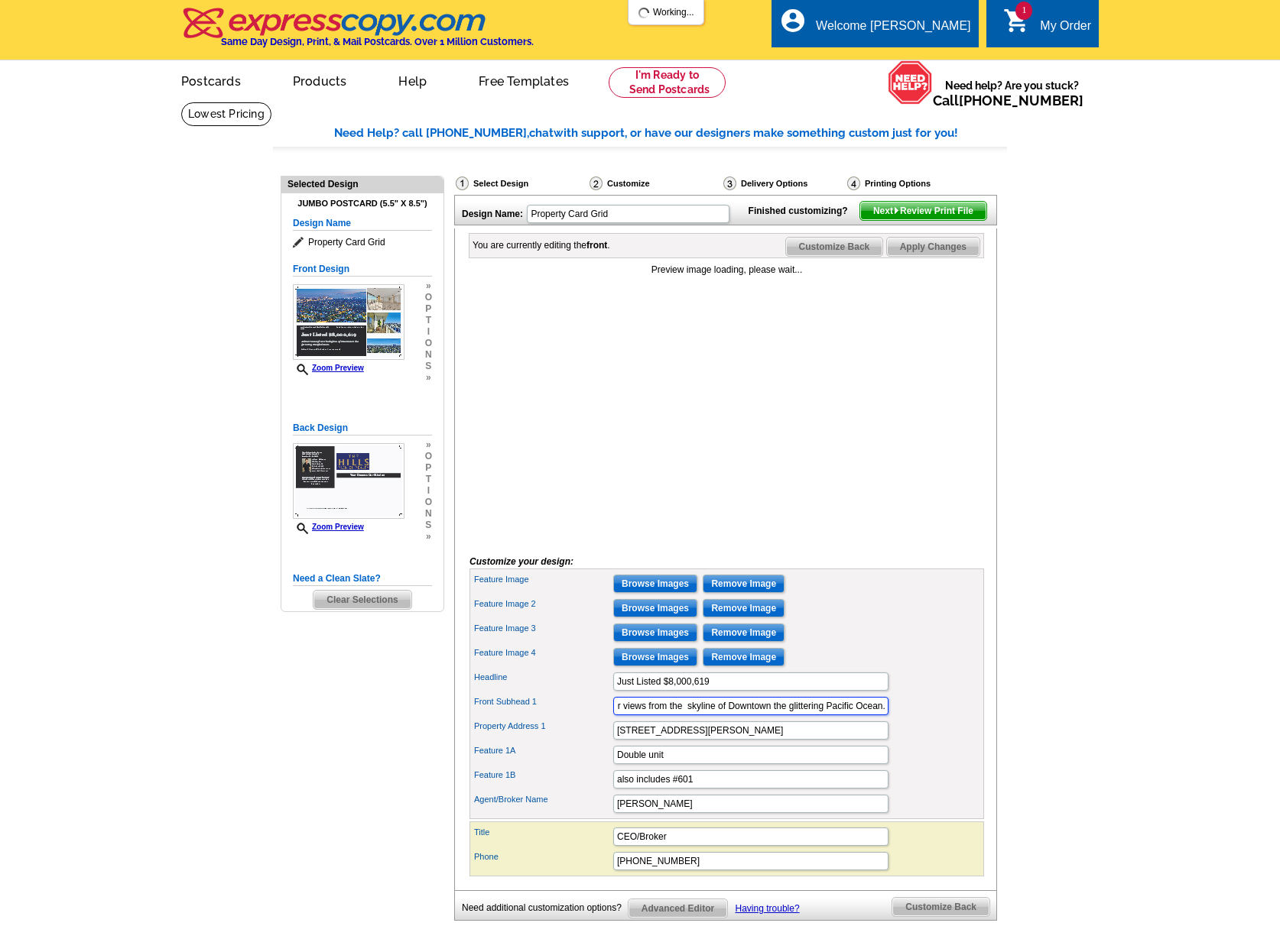
click at [628, 716] on input "Jetliner views from the skyline of Downtown the glittering Pacific Ocean." at bounding box center [750, 706] width 275 height 19
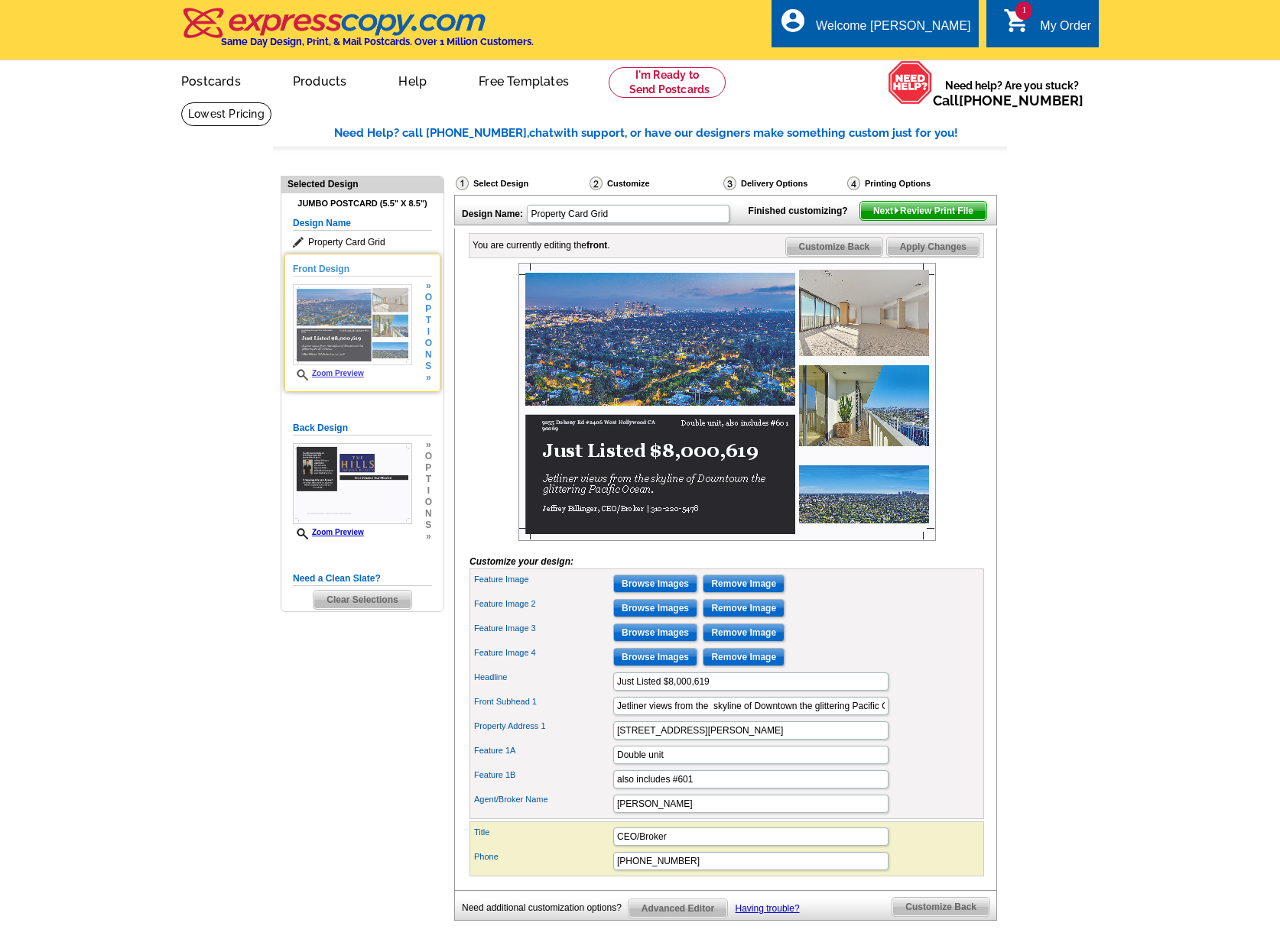
click at [339, 373] on link "Zoom Preview" at bounding box center [329, 373] width 71 height 8
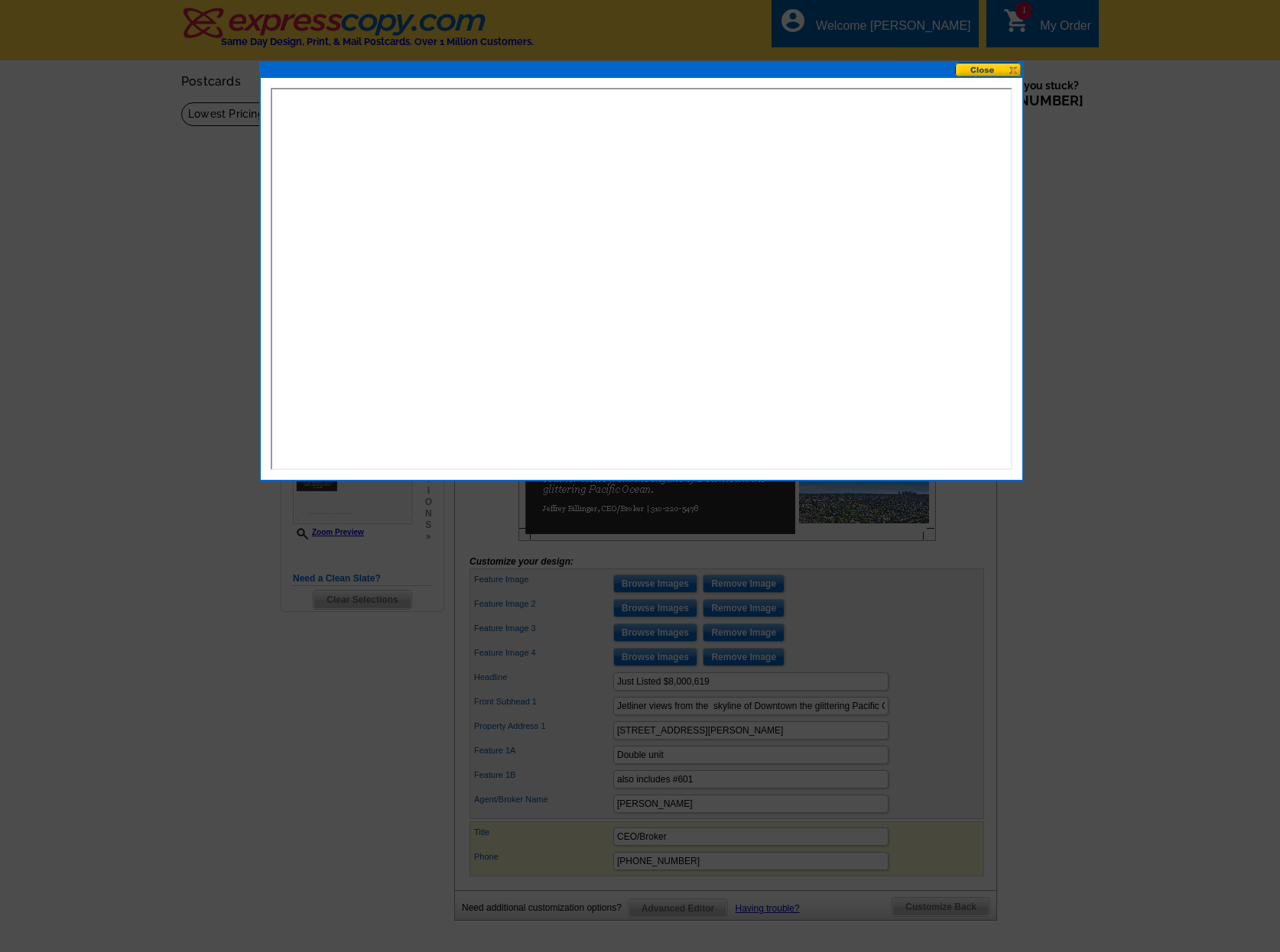
click at [990, 68] on button at bounding box center [988, 70] width 67 height 15
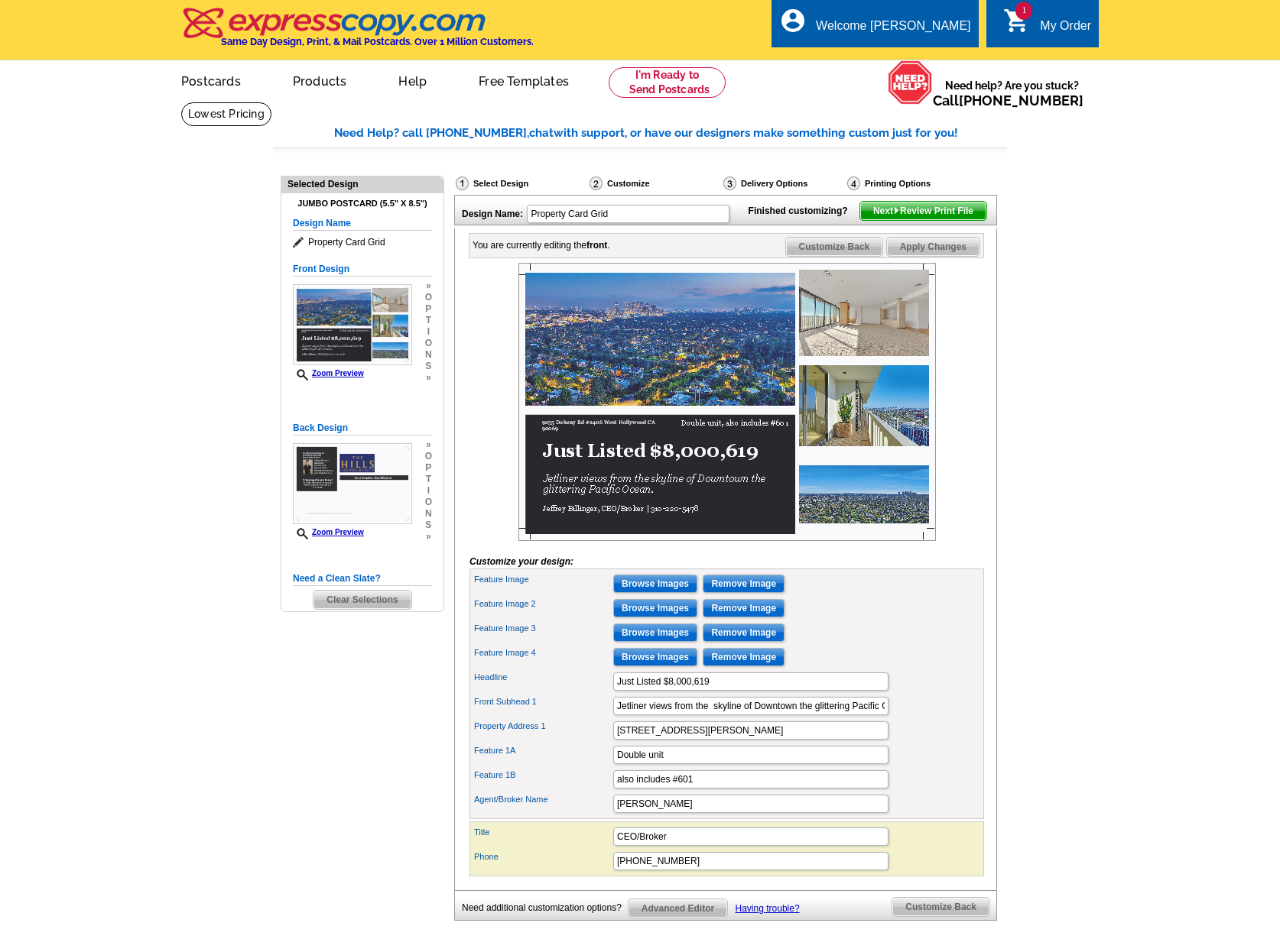
click at [893, 220] on span "Next Review Print File" at bounding box center [923, 211] width 126 height 19
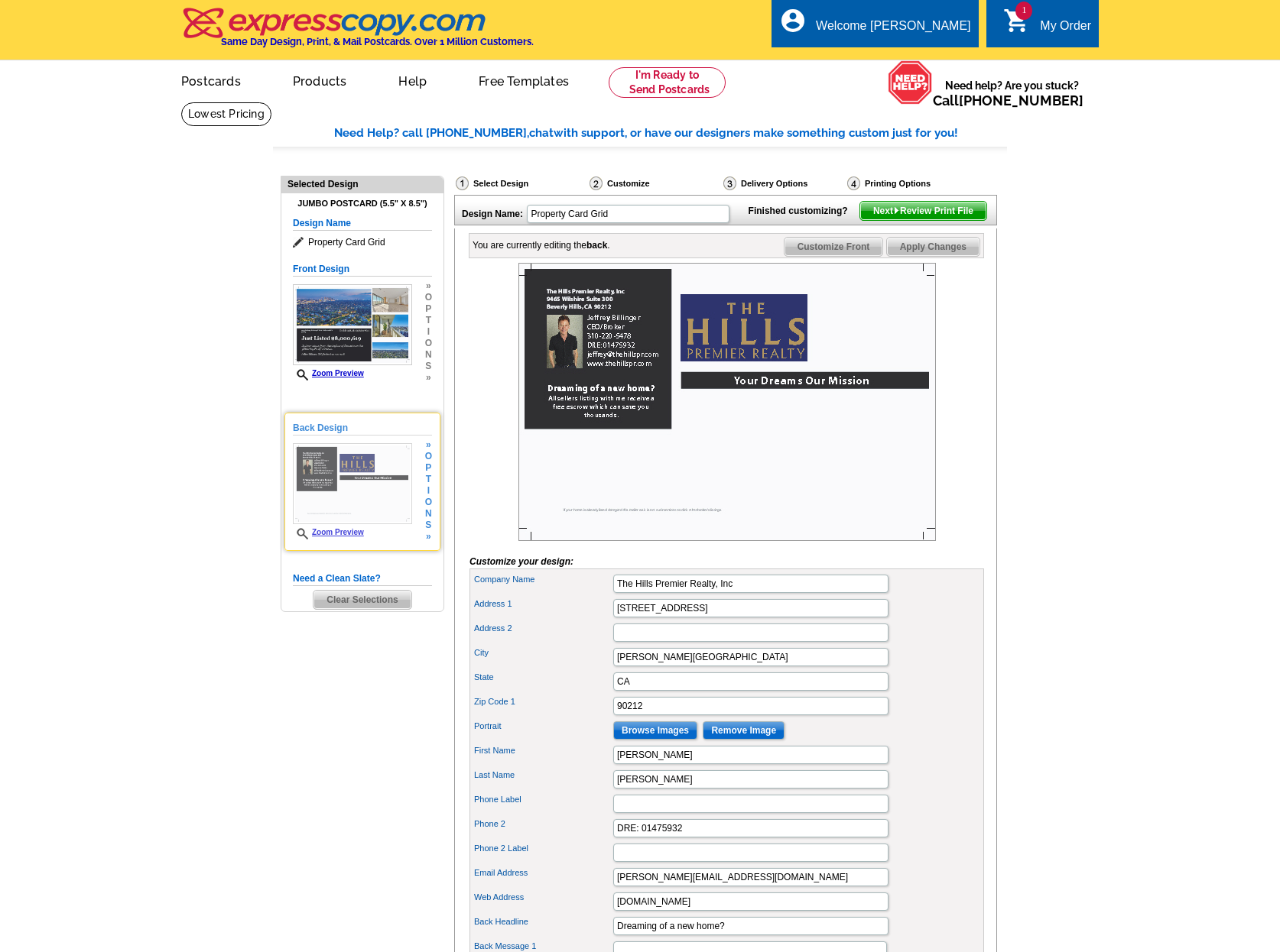
click at [387, 506] on img at bounding box center [352, 484] width 119 height 81
click at [893, 214] on img at bounding box center [896, 210] width 6 height 6
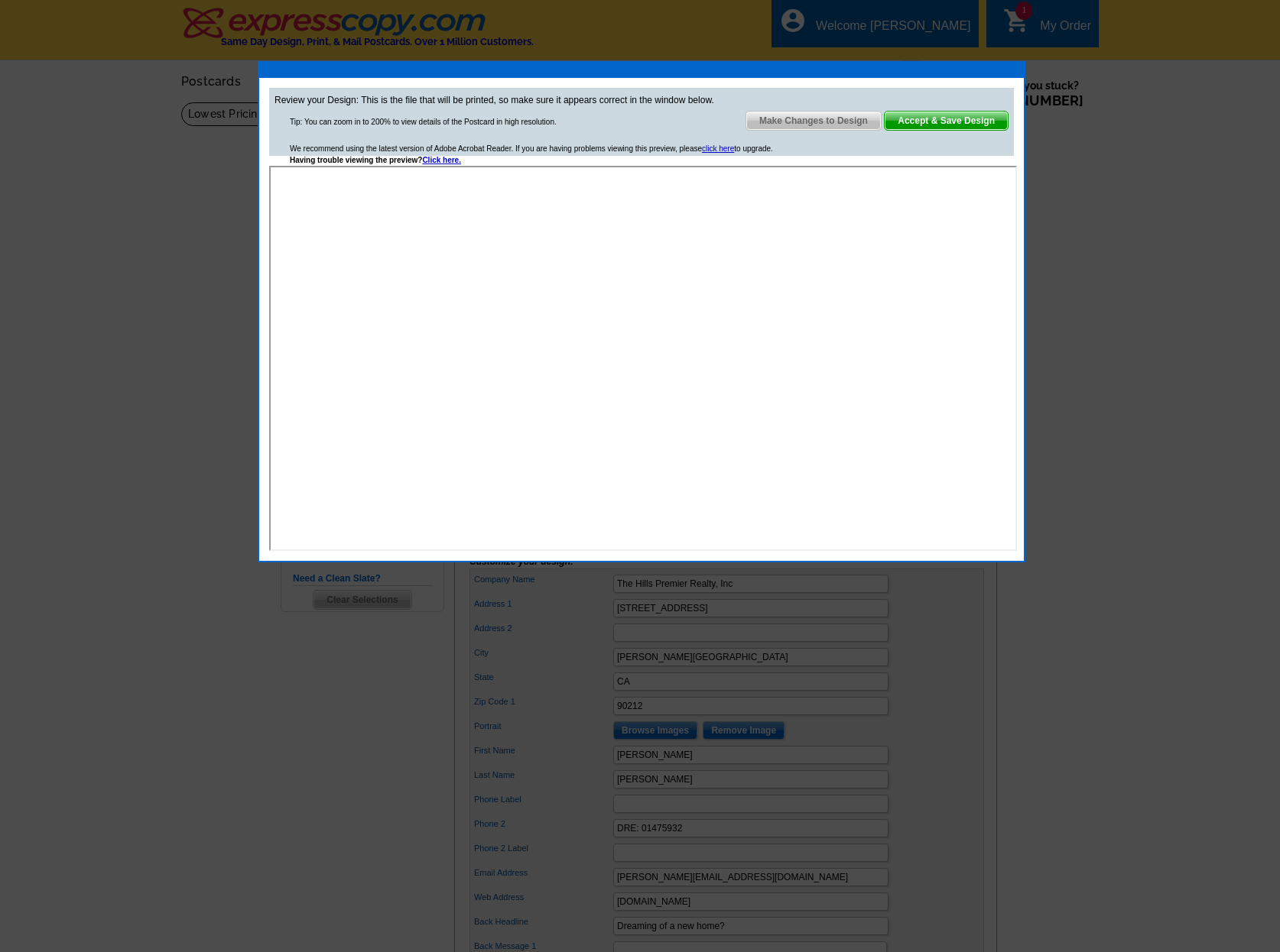
click at [923, 122] on span "Accept & Save Design" at bounding box center [946, 121] width 123 height 19
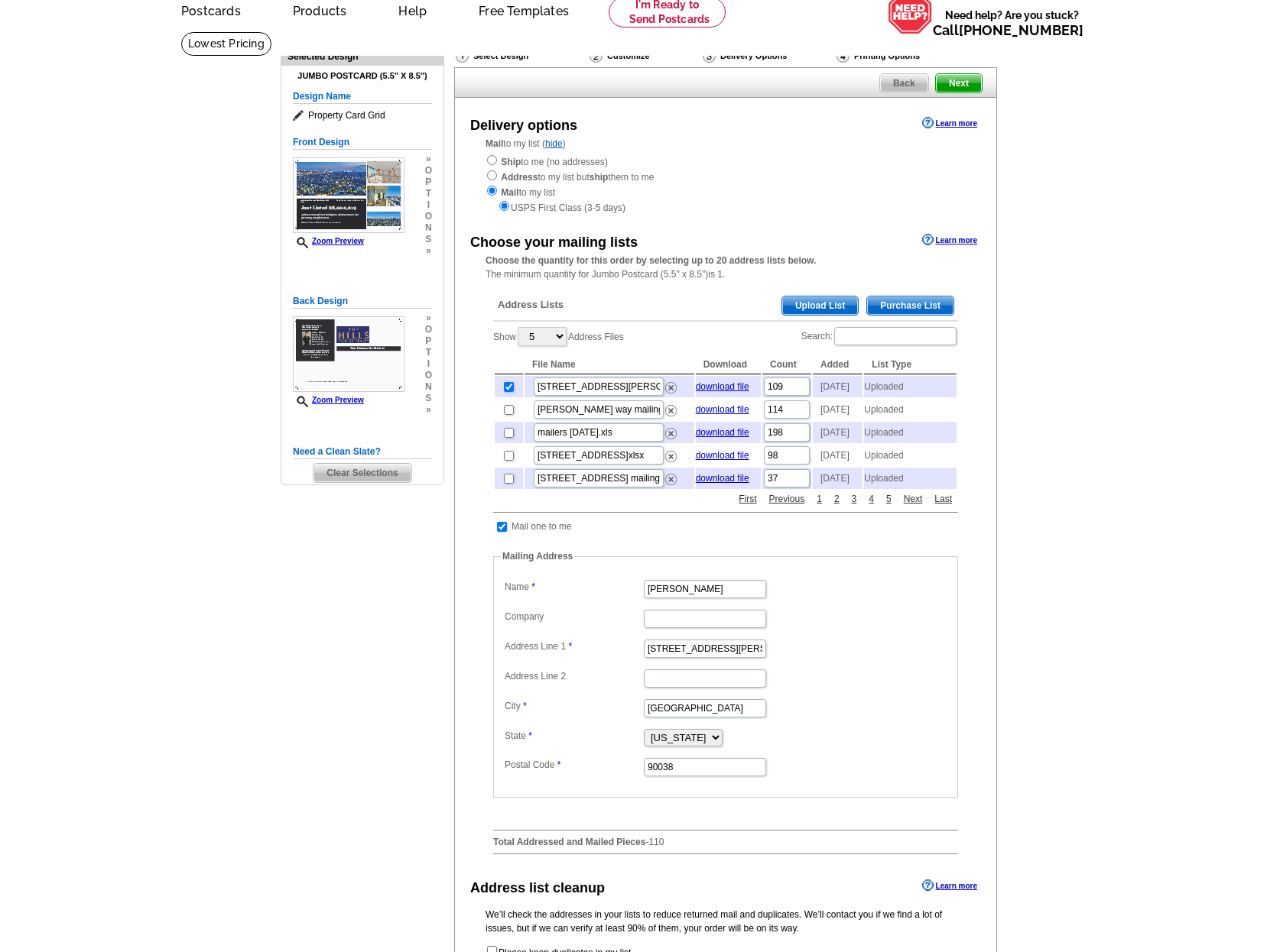
scroll to position [72, 0]
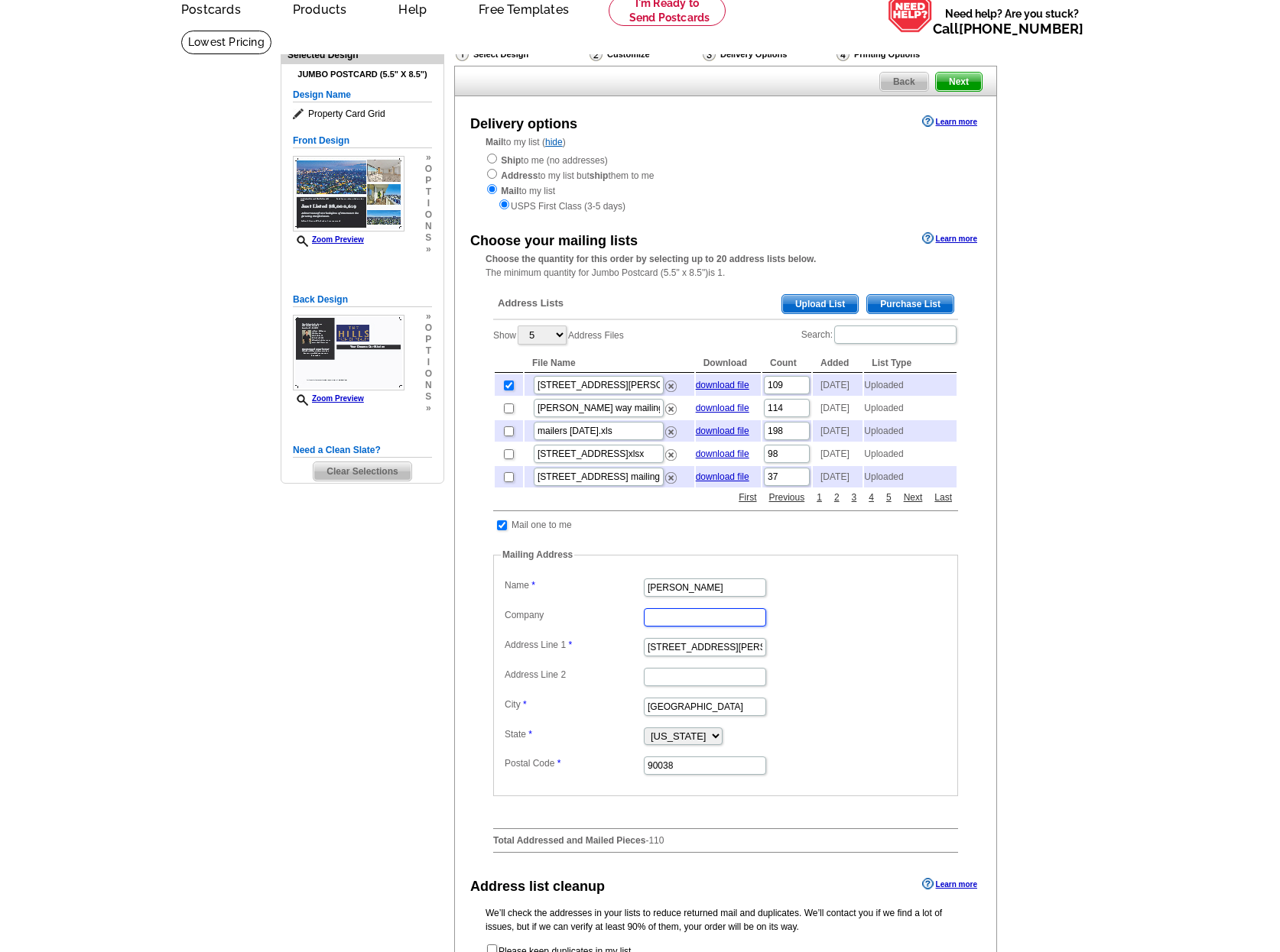
click at [715, 615] on input "Company" at bounding box center [705, 618] width 123 height 19
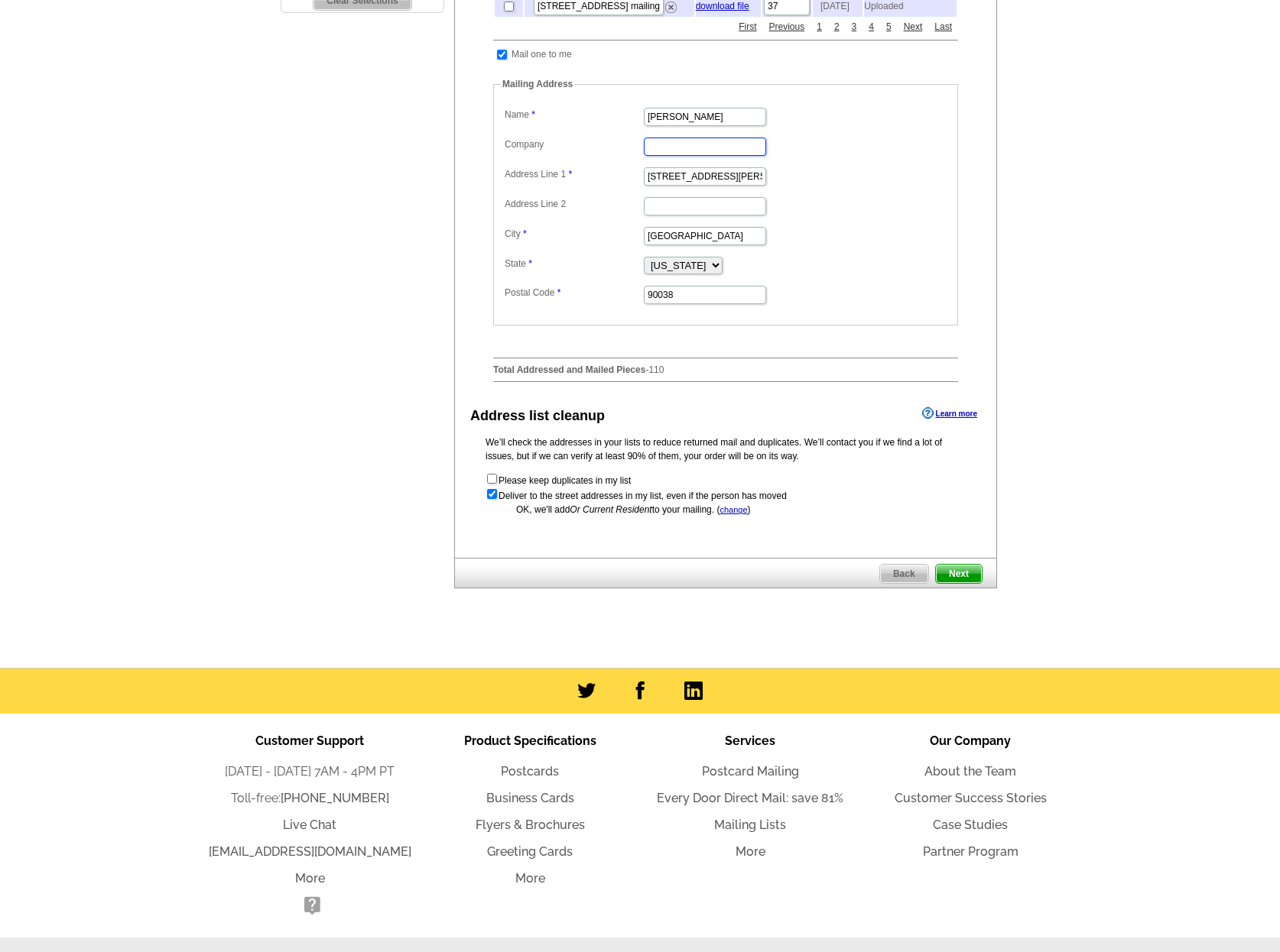
scroll to position [545, 0]
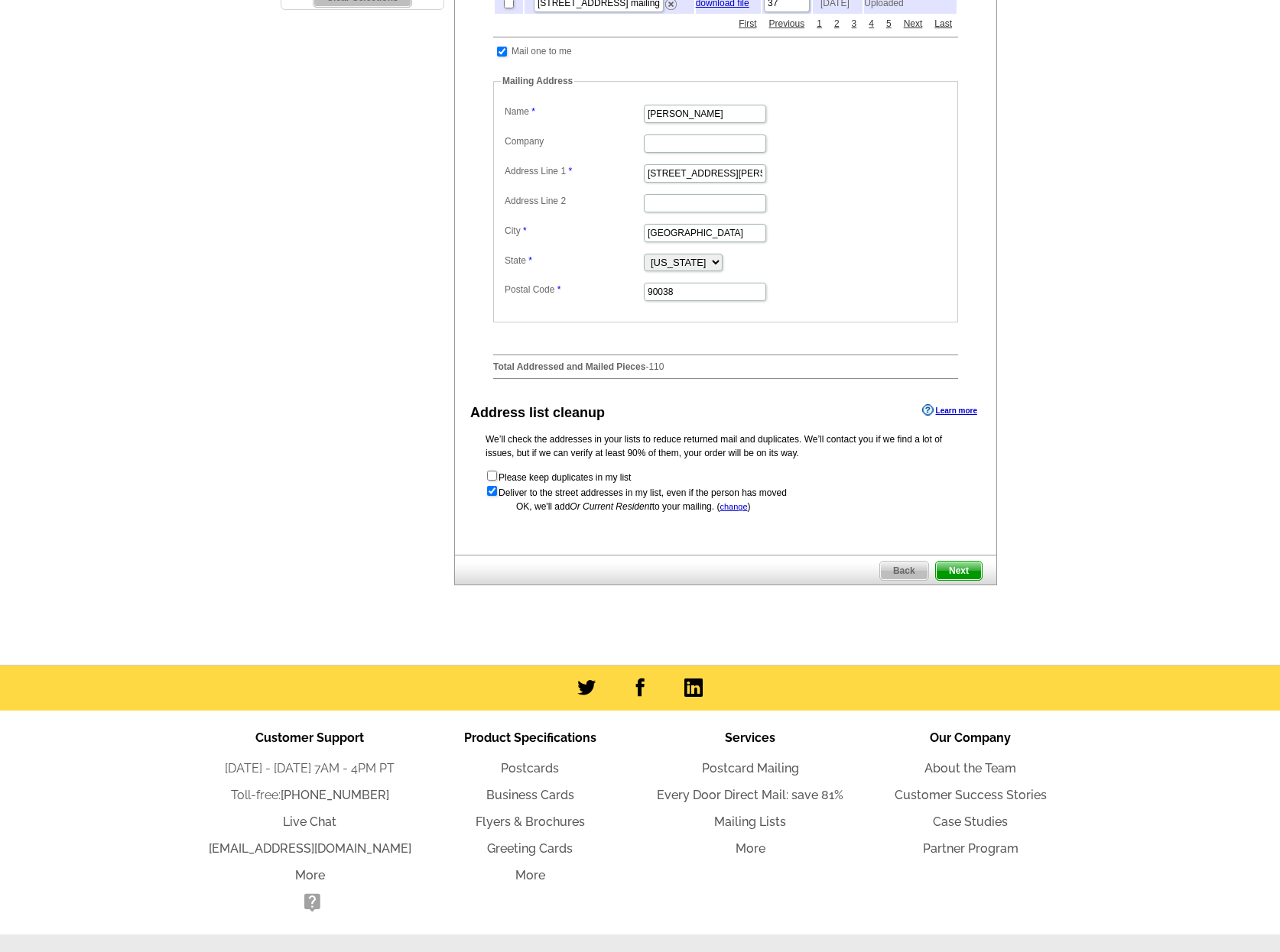
click at [953, 566] on span "Next" at bounding box center [959, 571] width 46 height 19
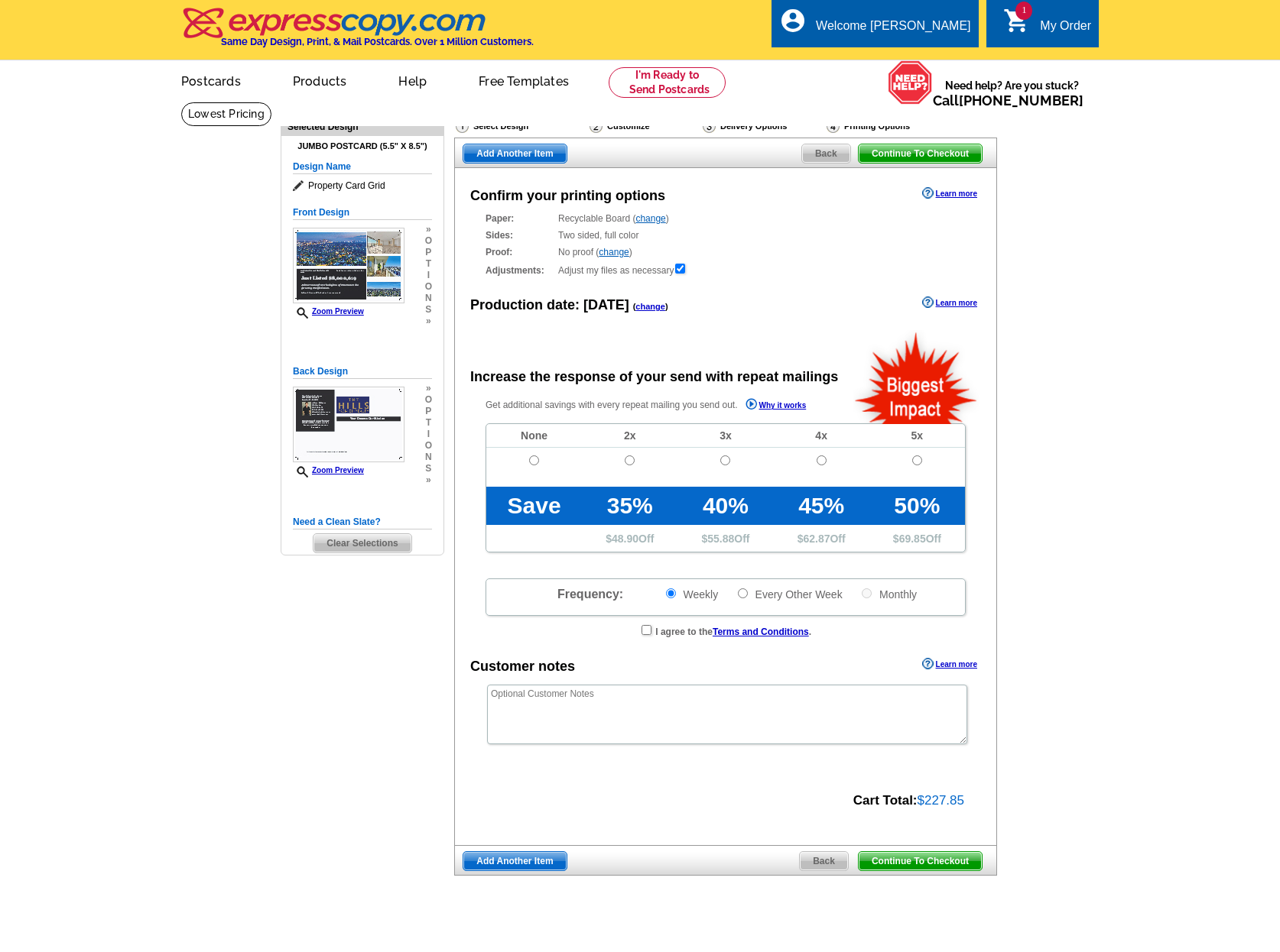
radio input "false"
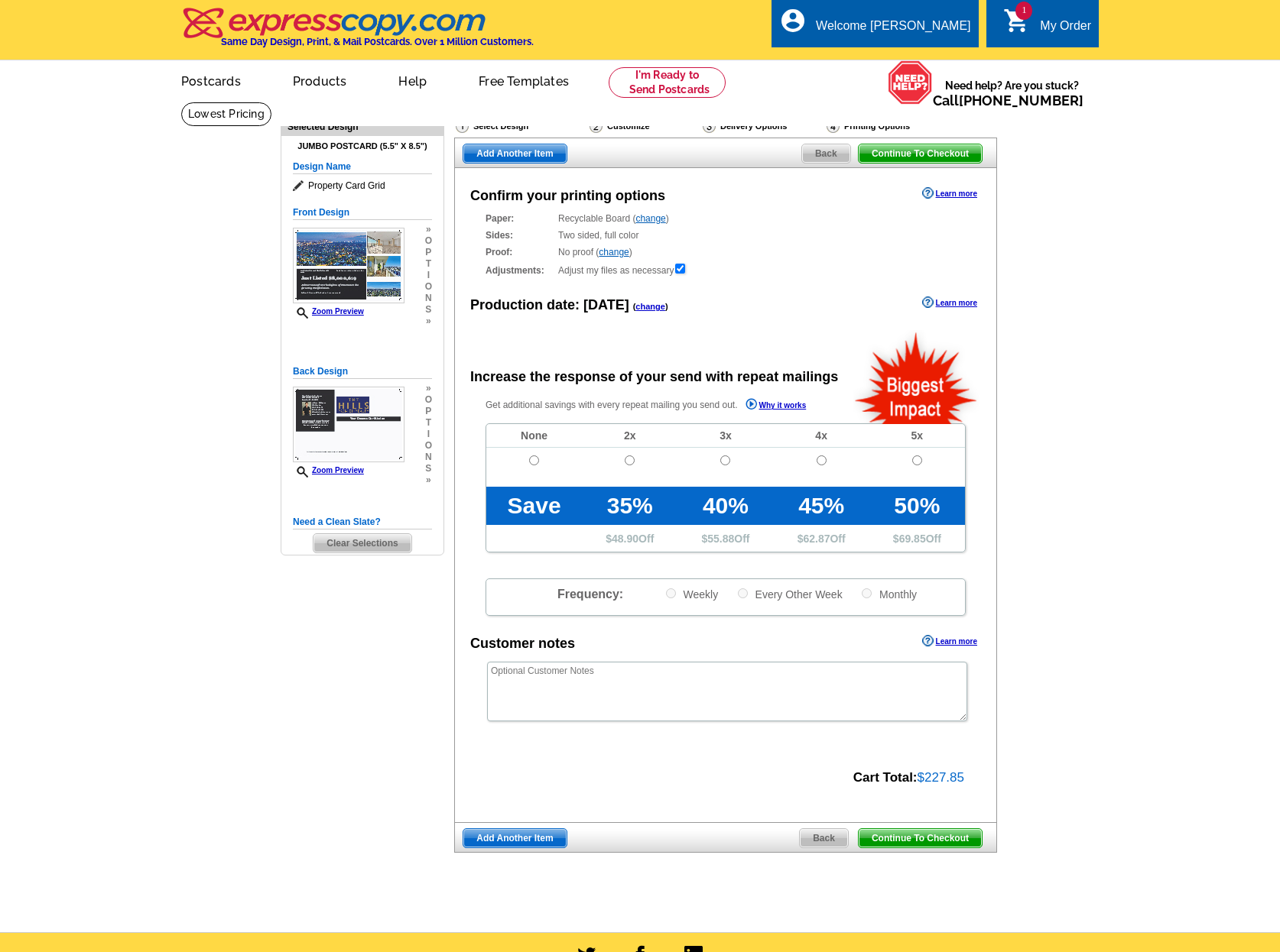
click at [1106, 420] on main "Need Help? call [PHONE_NUMBER], chat with support, or have our designers make s…" at bounding box center [640, 517] width 1280 height 831
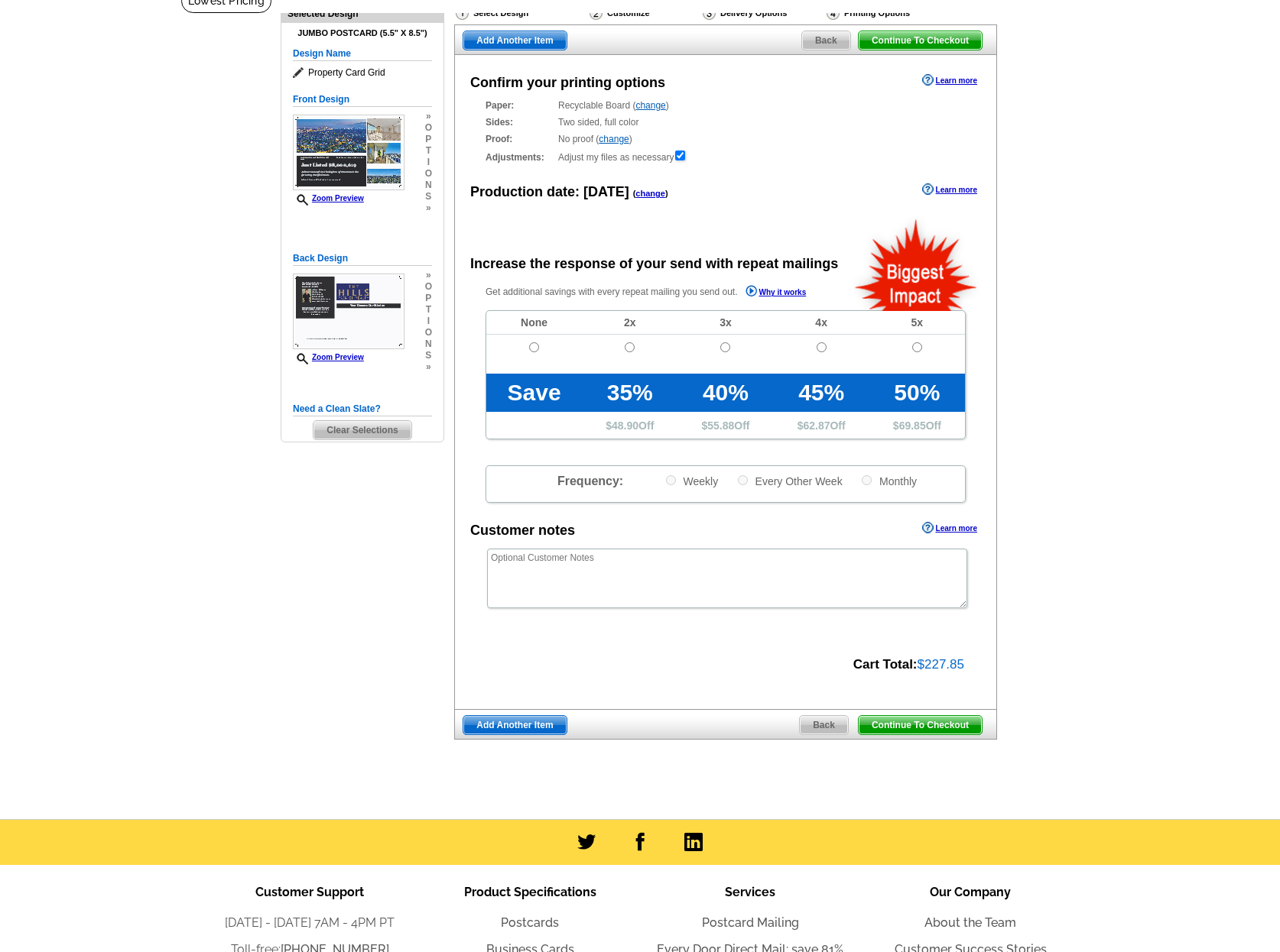
scroll to position [114, 0]
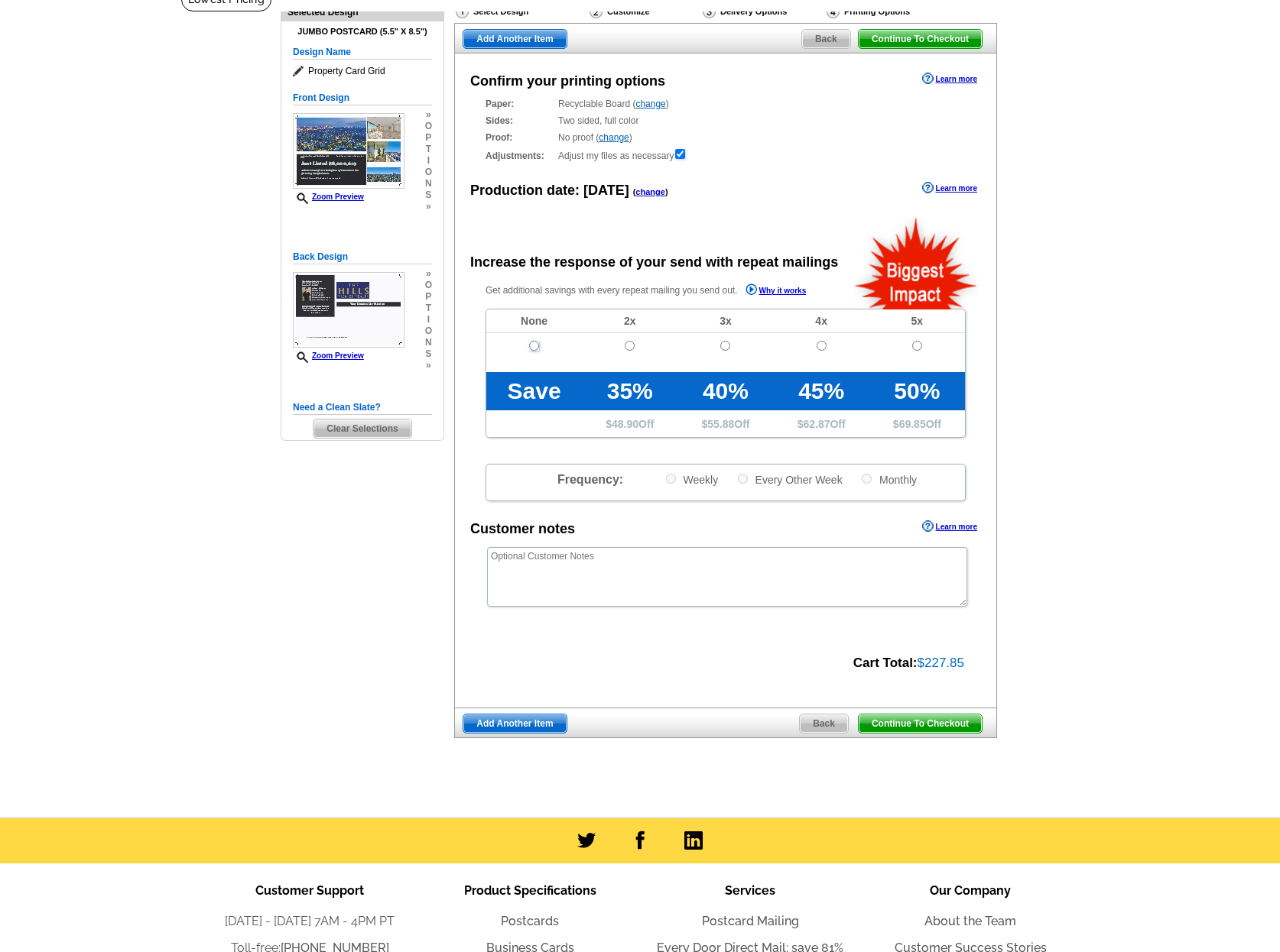
click at [537, 348] on input "radio" at bounding box center [534, 346] width 10 height 10
radio input "true"
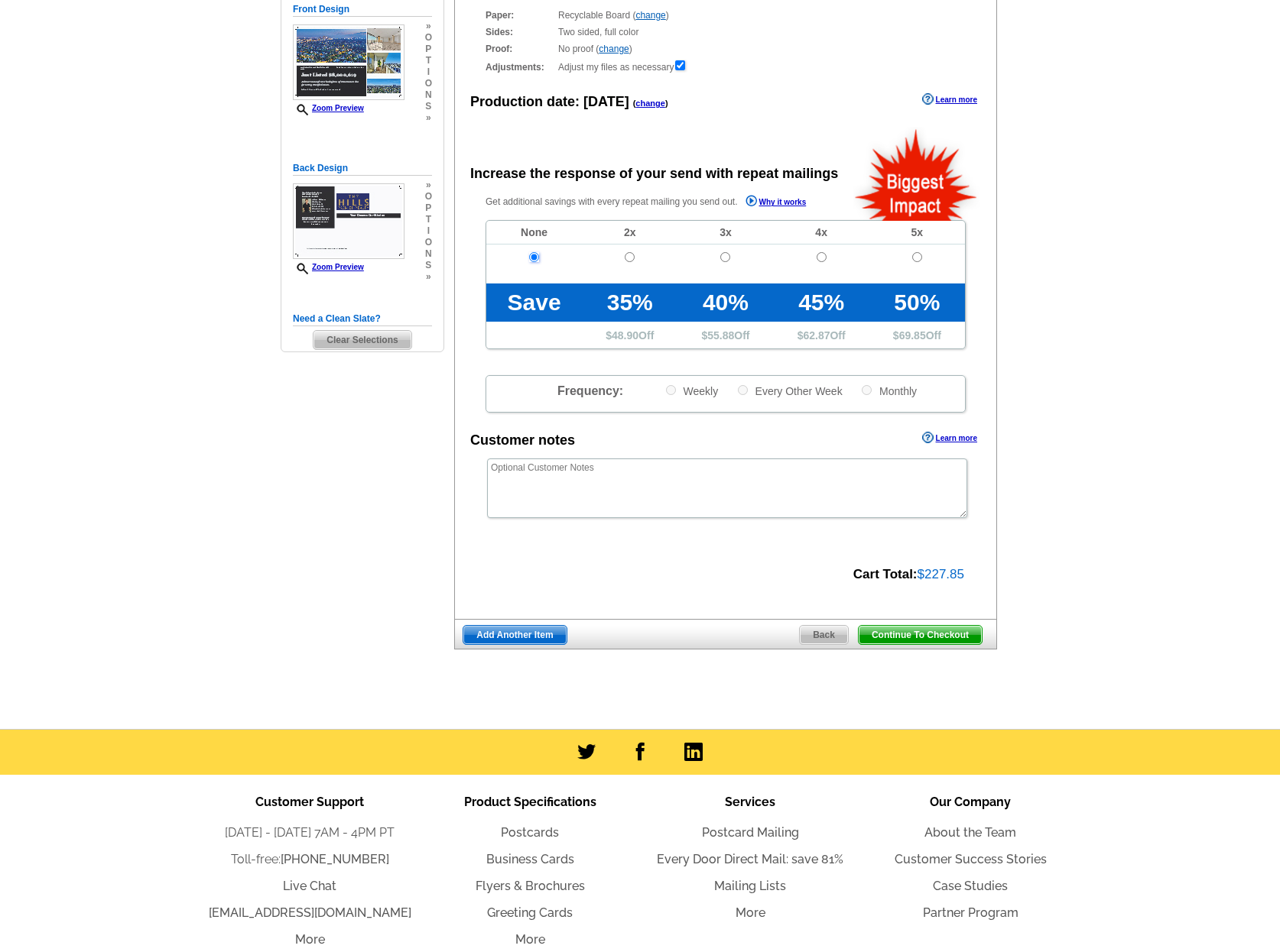
scroll to position [214, 0]
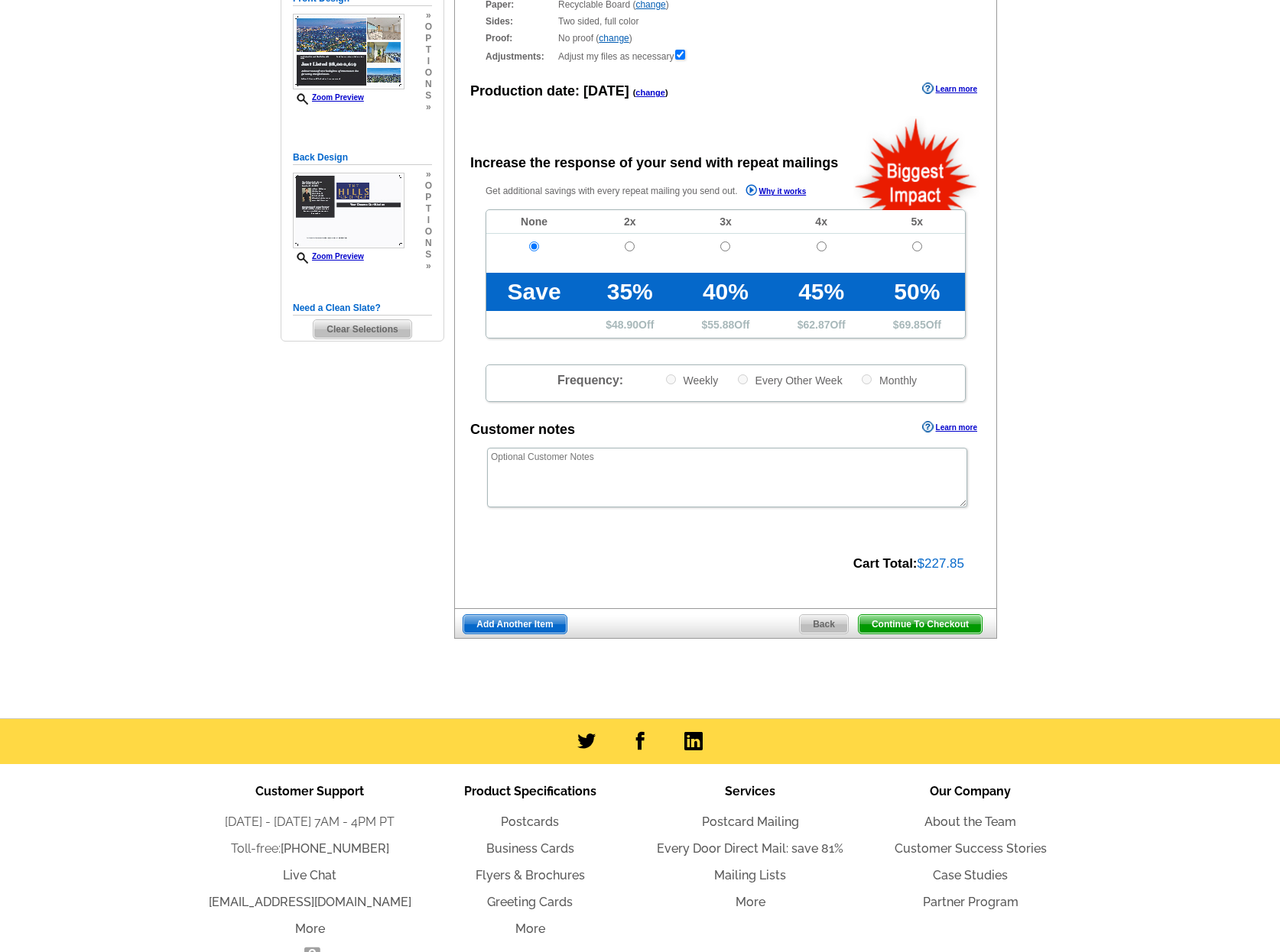
click at [895, 628] on span "Continue To Checkout" at bounding box center [920, 624] width 123 height 19
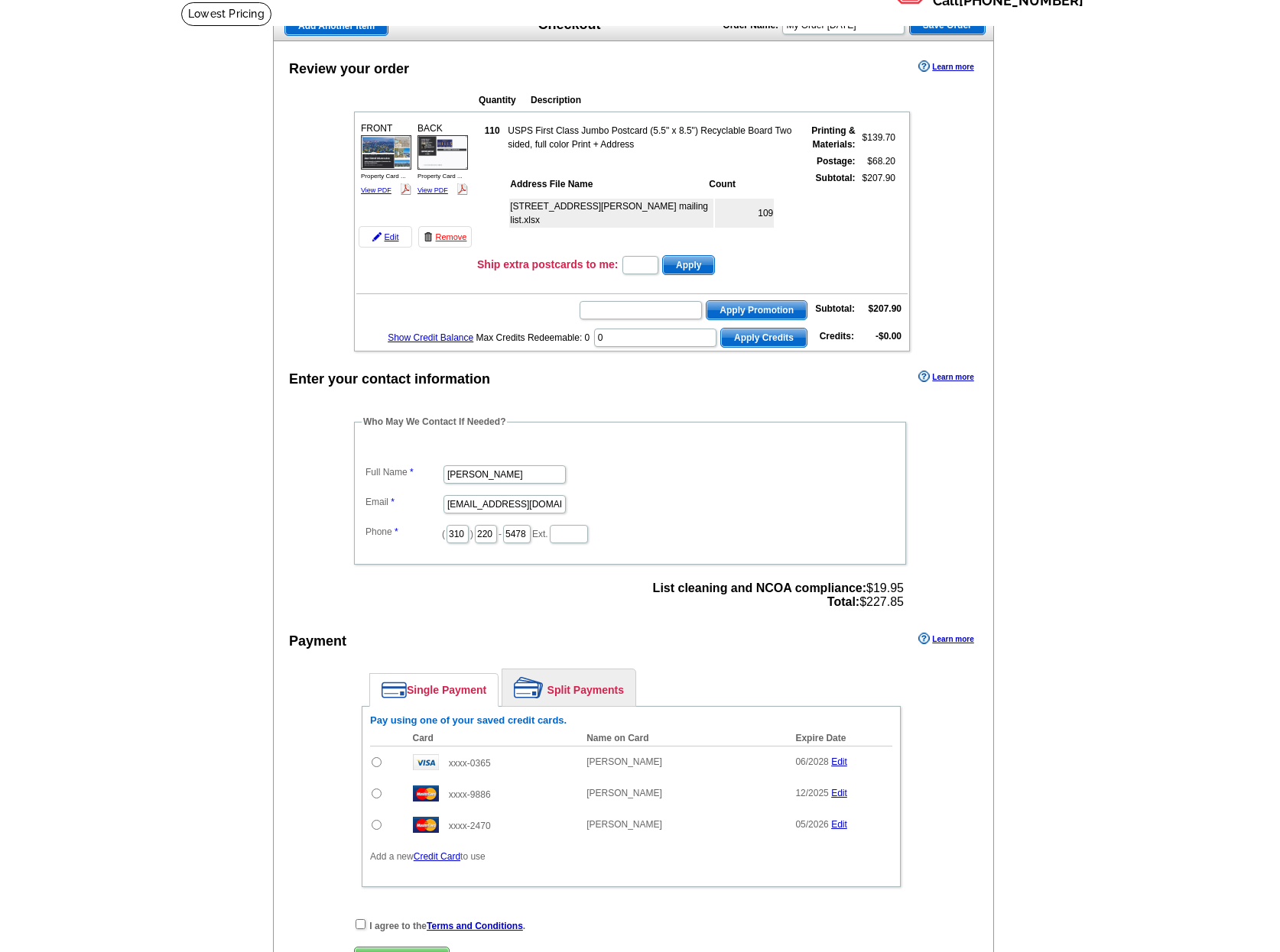
scroll to position [114, 0]
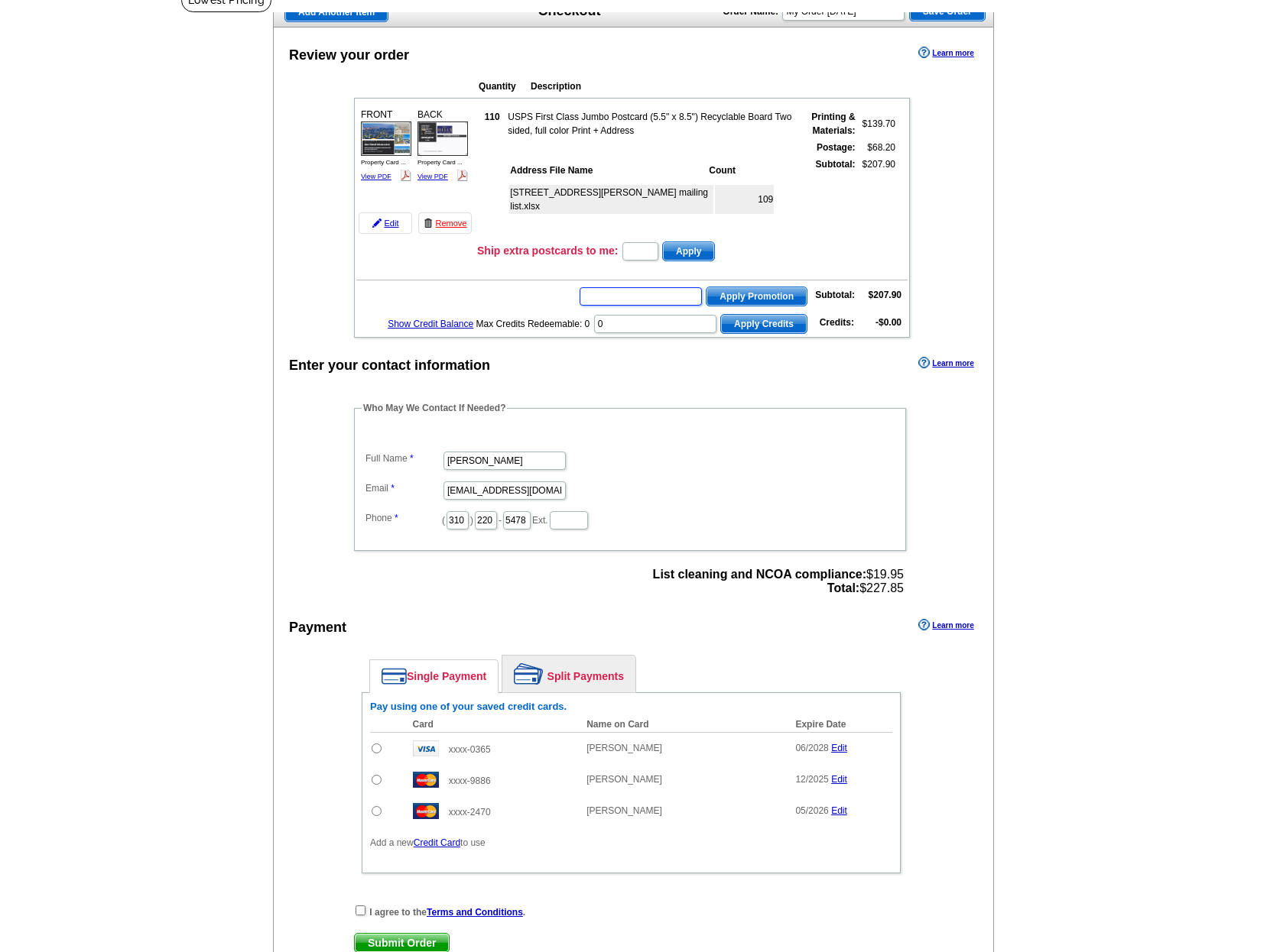
click at [638, 298] on input "text" at bounding box center [640, 296] width 123 height 19
paste input "E3025"
type input "E3025"
click at [735, 299] on span "Apply Promotion" at bounding box center [756, 296] width 100 height 19
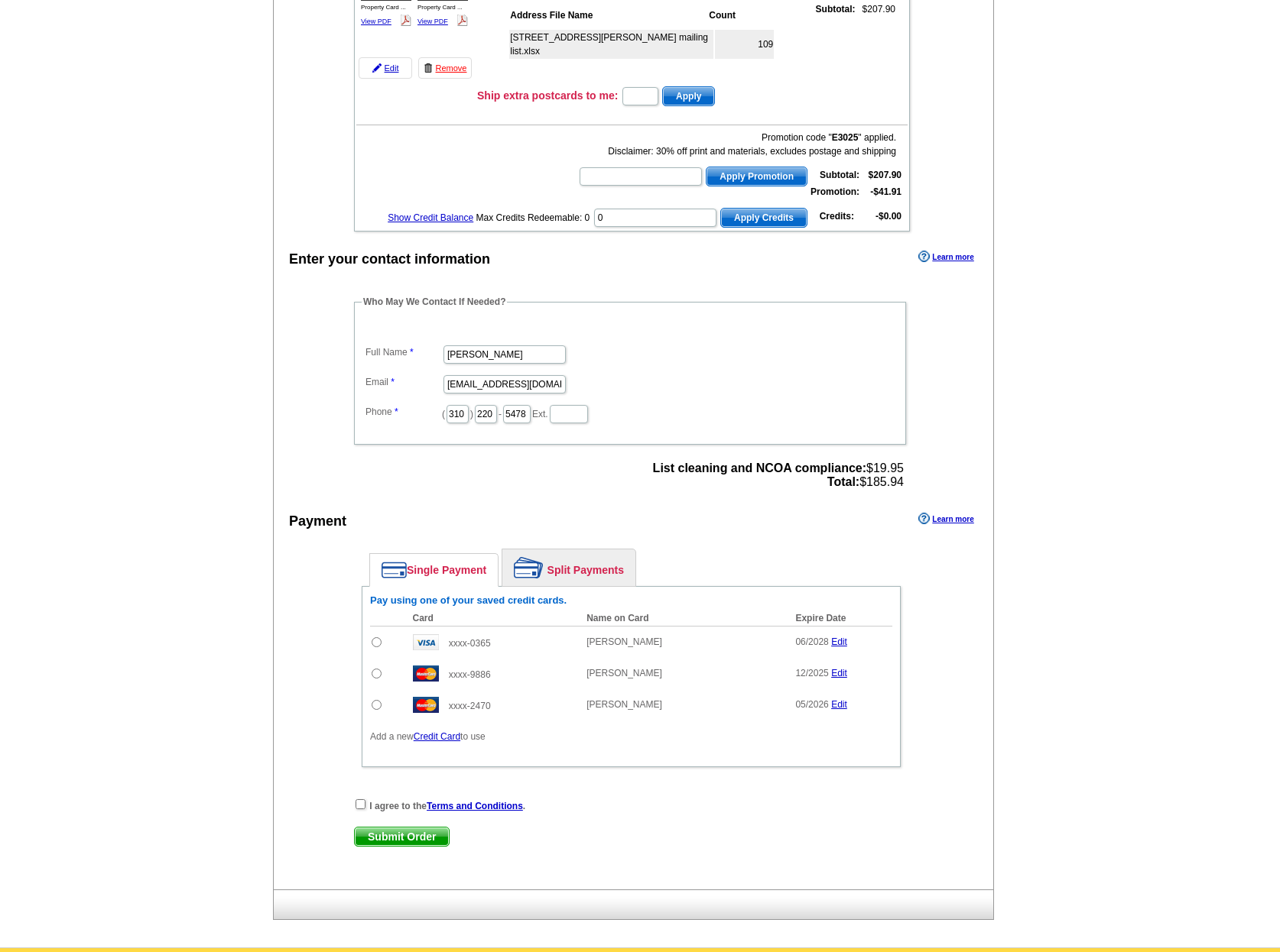
scroll to position [278, 0]
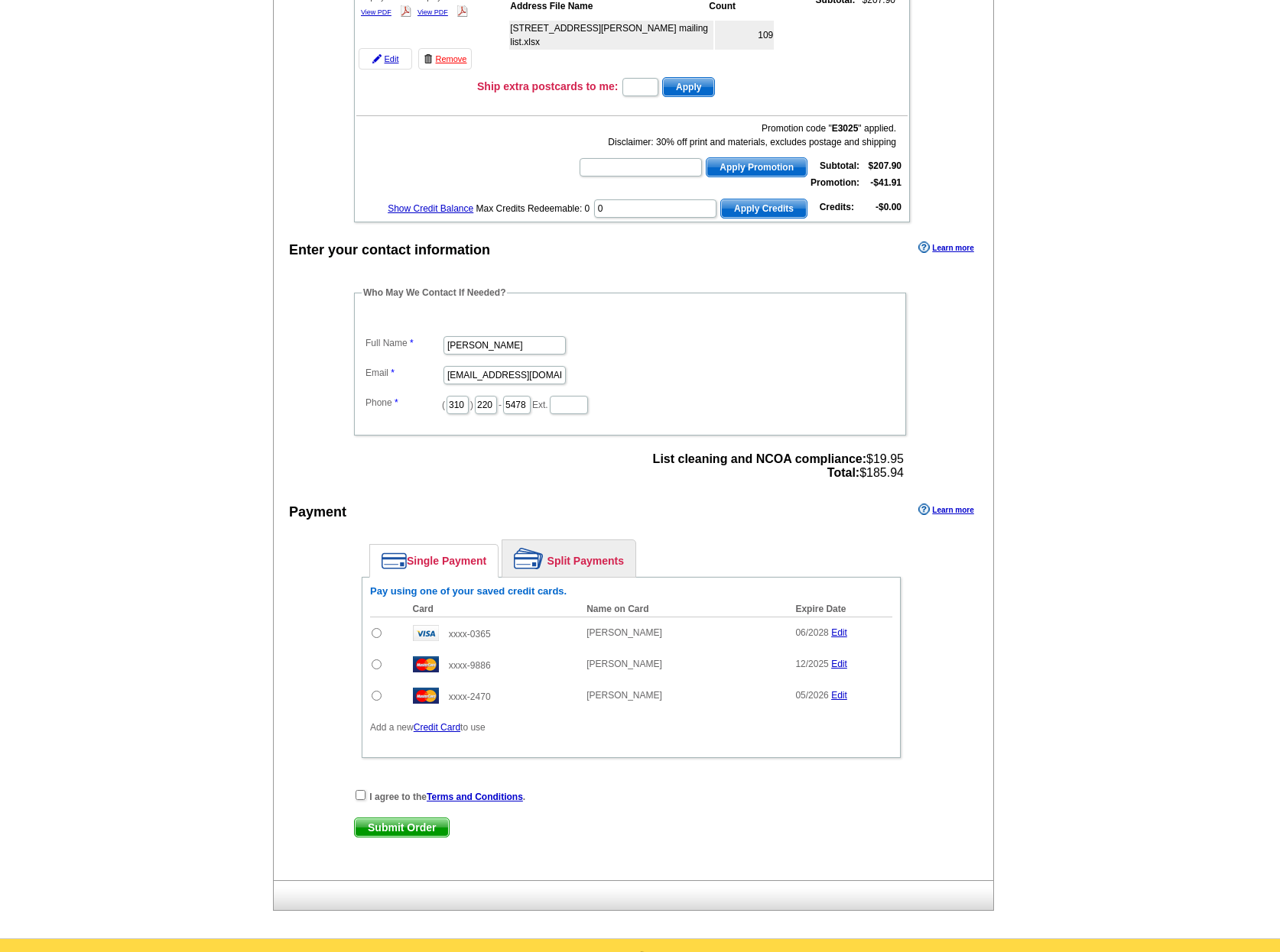
click at [380, 637] on input "radio" at bounding box center [377, 633] width 10 height 10
radio input "true"
click at [360, 800] on input "checkbox" at bounding box center [360, 795] width 10 height 10
checkbox input "true"
click at [403, 837] on span "Submit Order" at bounding box center [402, 828] width 94 height 19
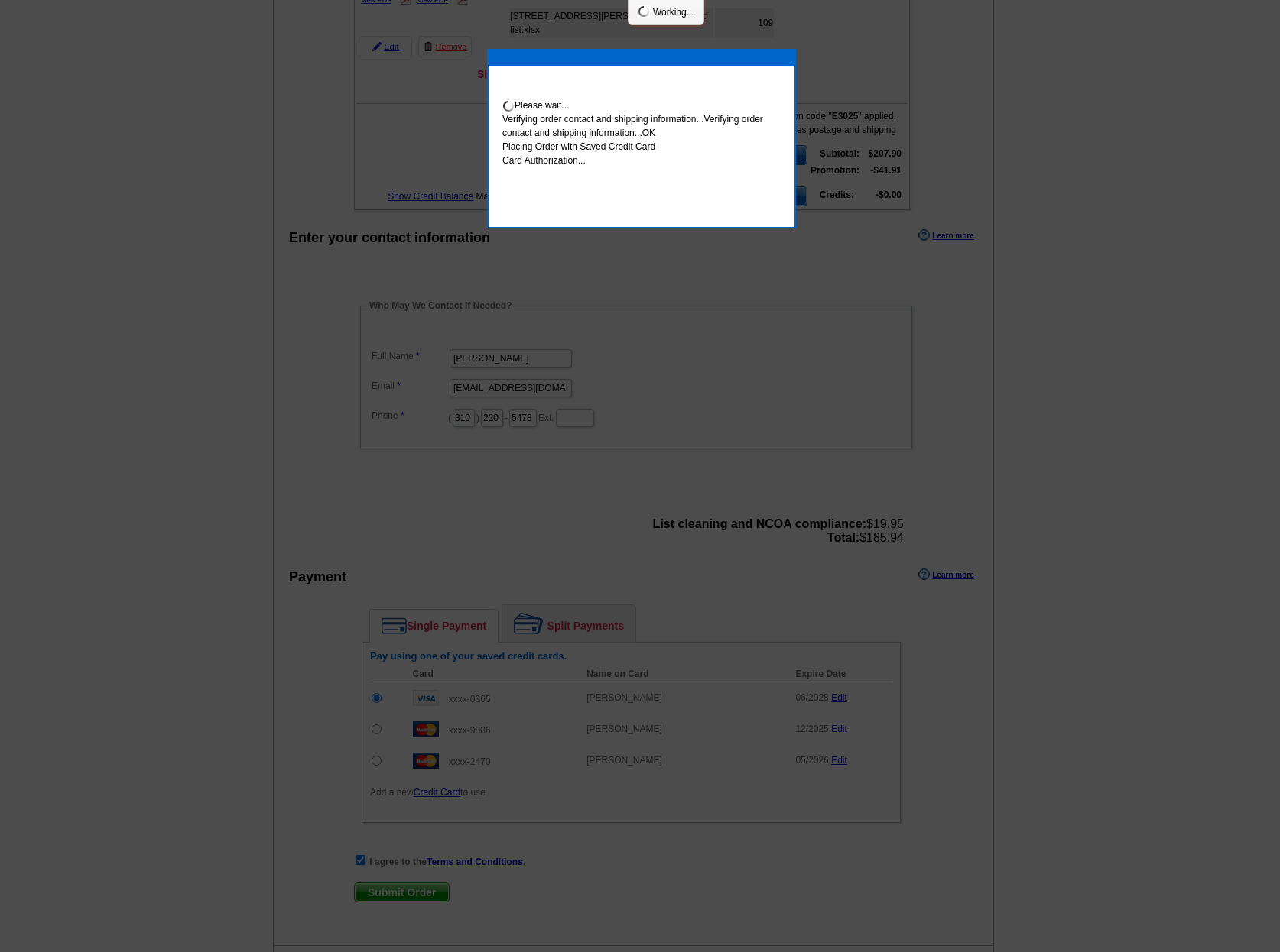
scroll to position [292, 0]
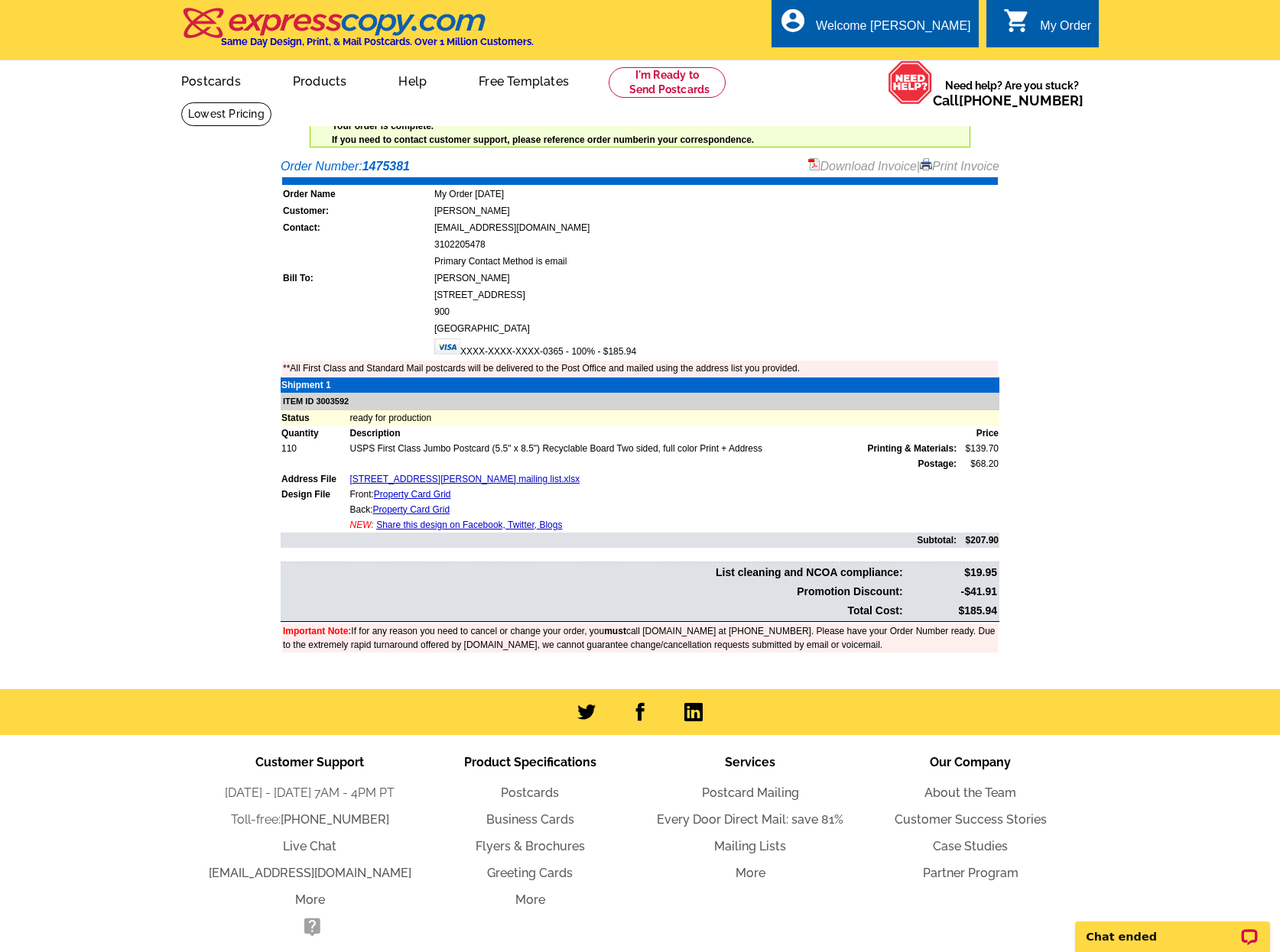
click at [847, 164] on link "Download Invoice" at bounding box center [862, 166] width 109 height 13
click at [913, 59] on link "My Account" at bounding box center [933, 58] width 66 height 14
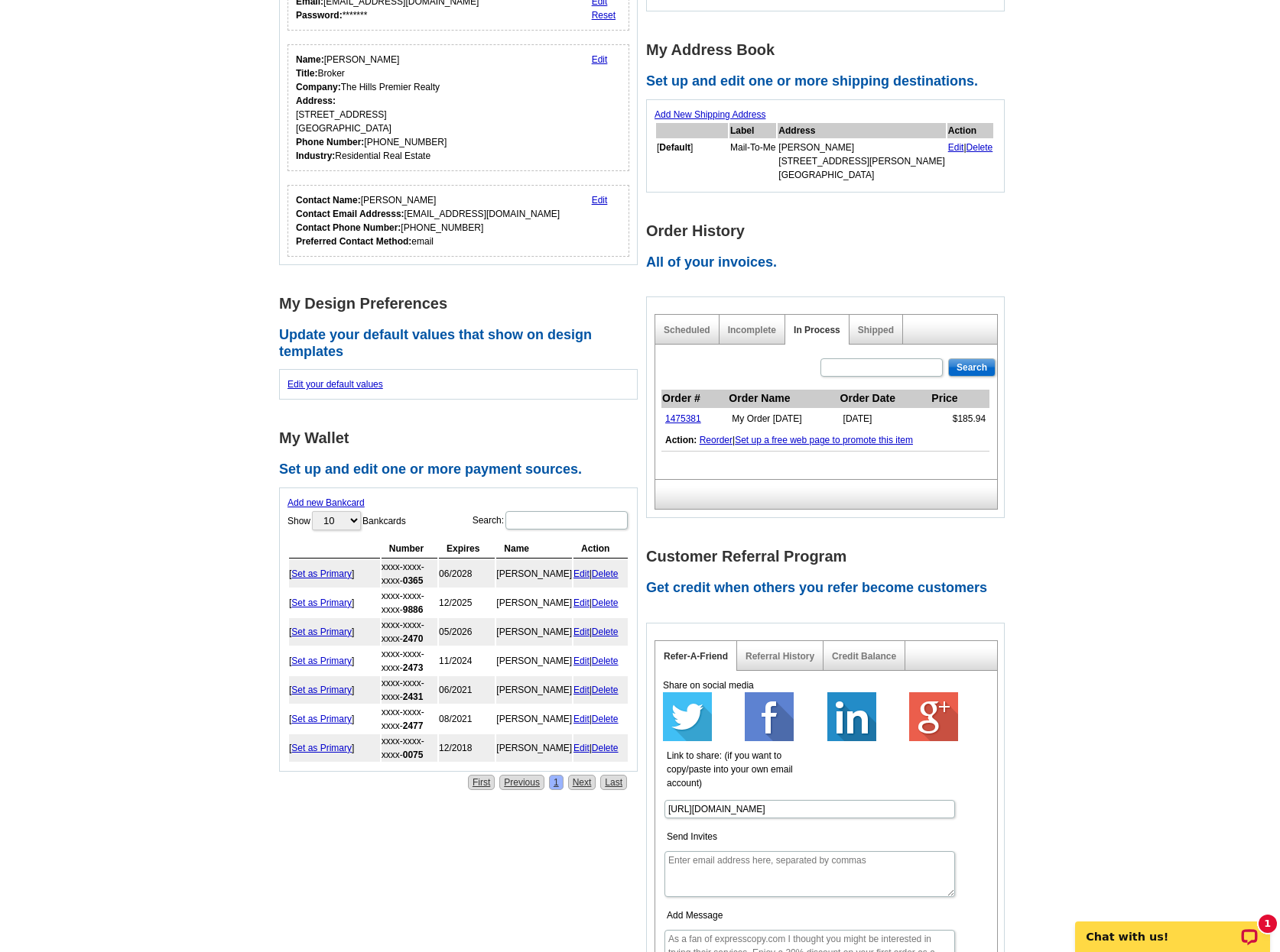
scroll to position [224, 0]
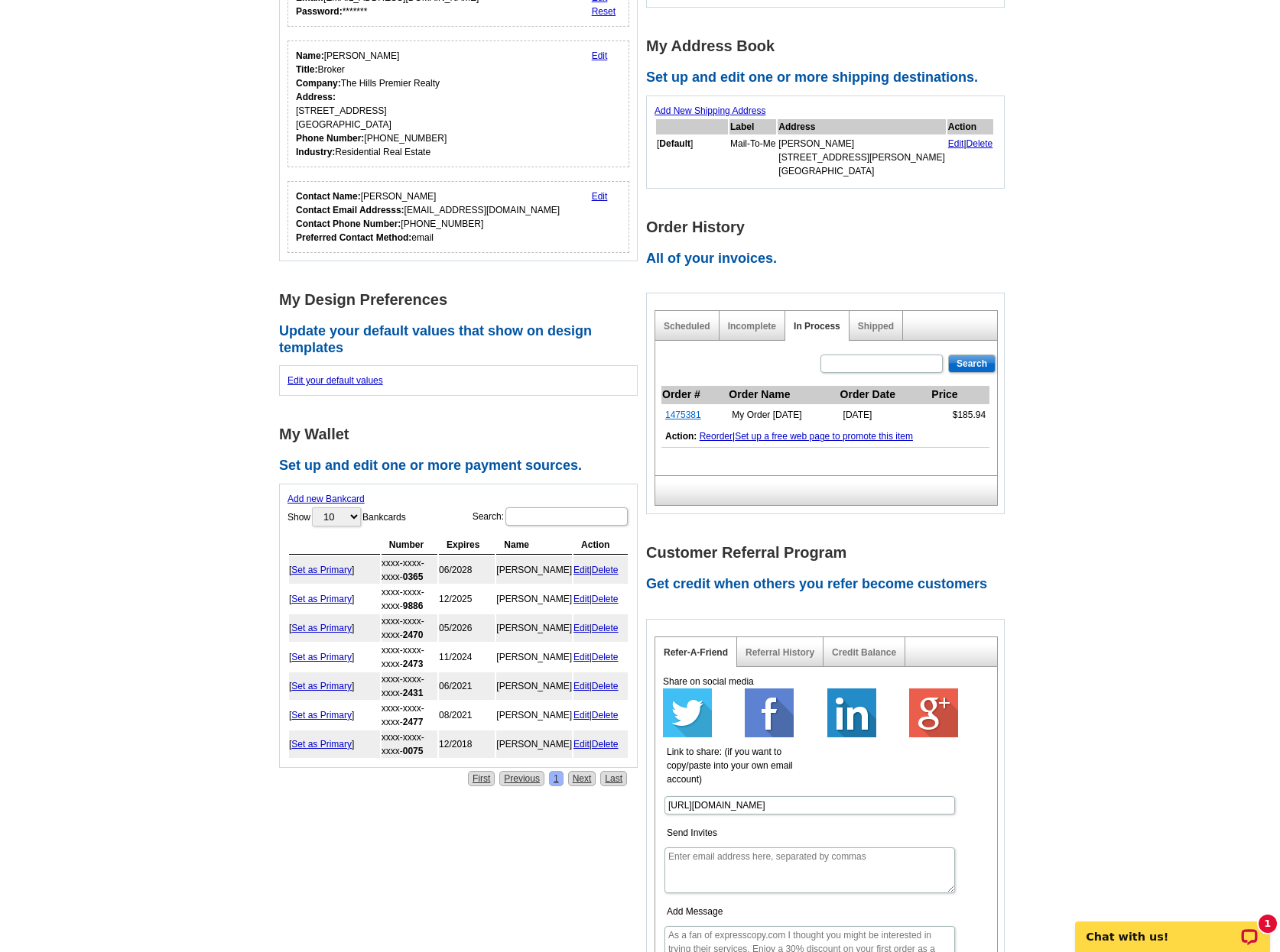
click at [687, 415] on link "1475381" at bounding box center [683, 415] width 36 height 11
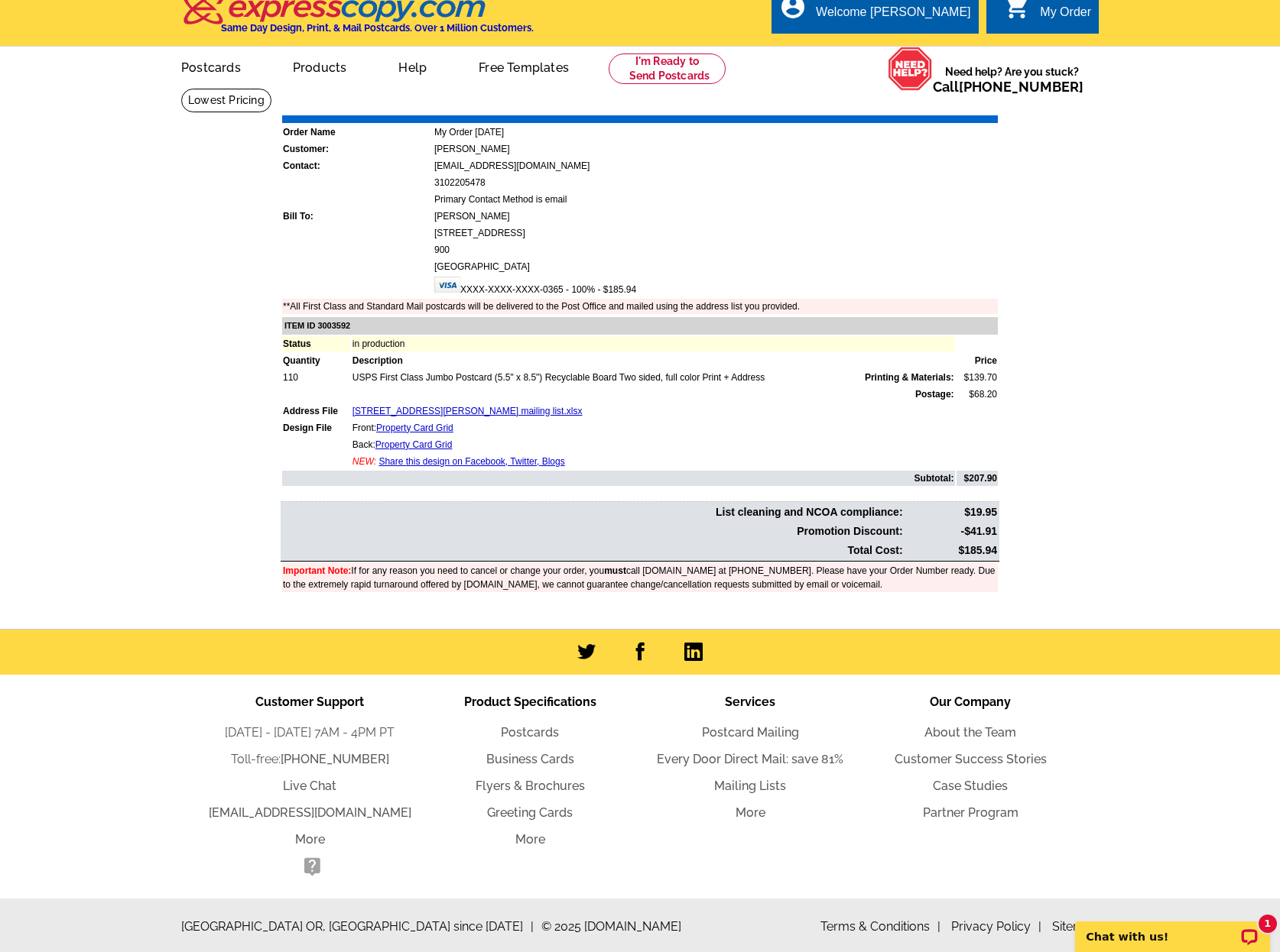
scroll to position [19, 0]
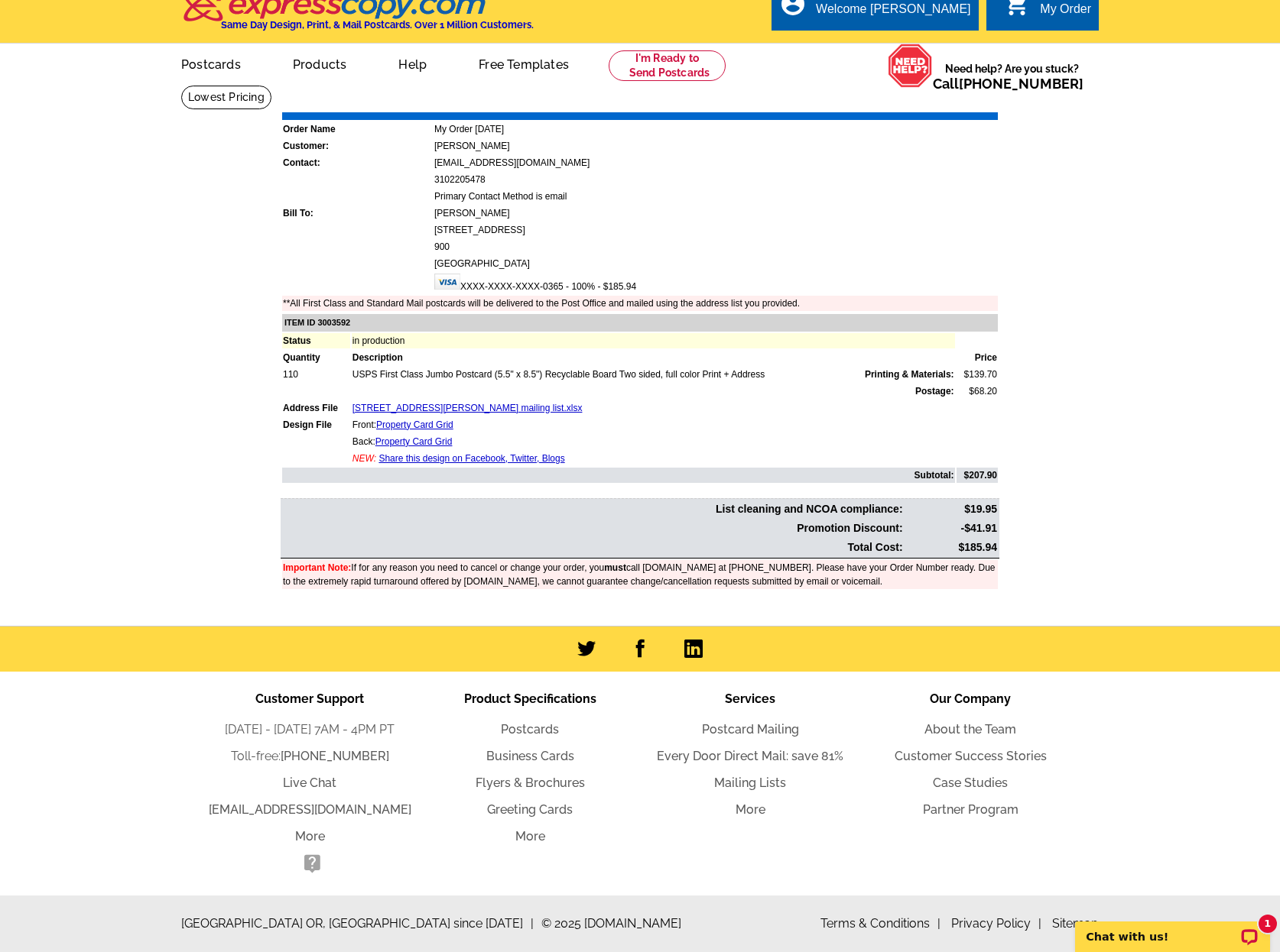
click at [407, 456] on link "Share this design on Facebook, Twitter, Blogs" at bounding box center [471, 458] width 186 height 11
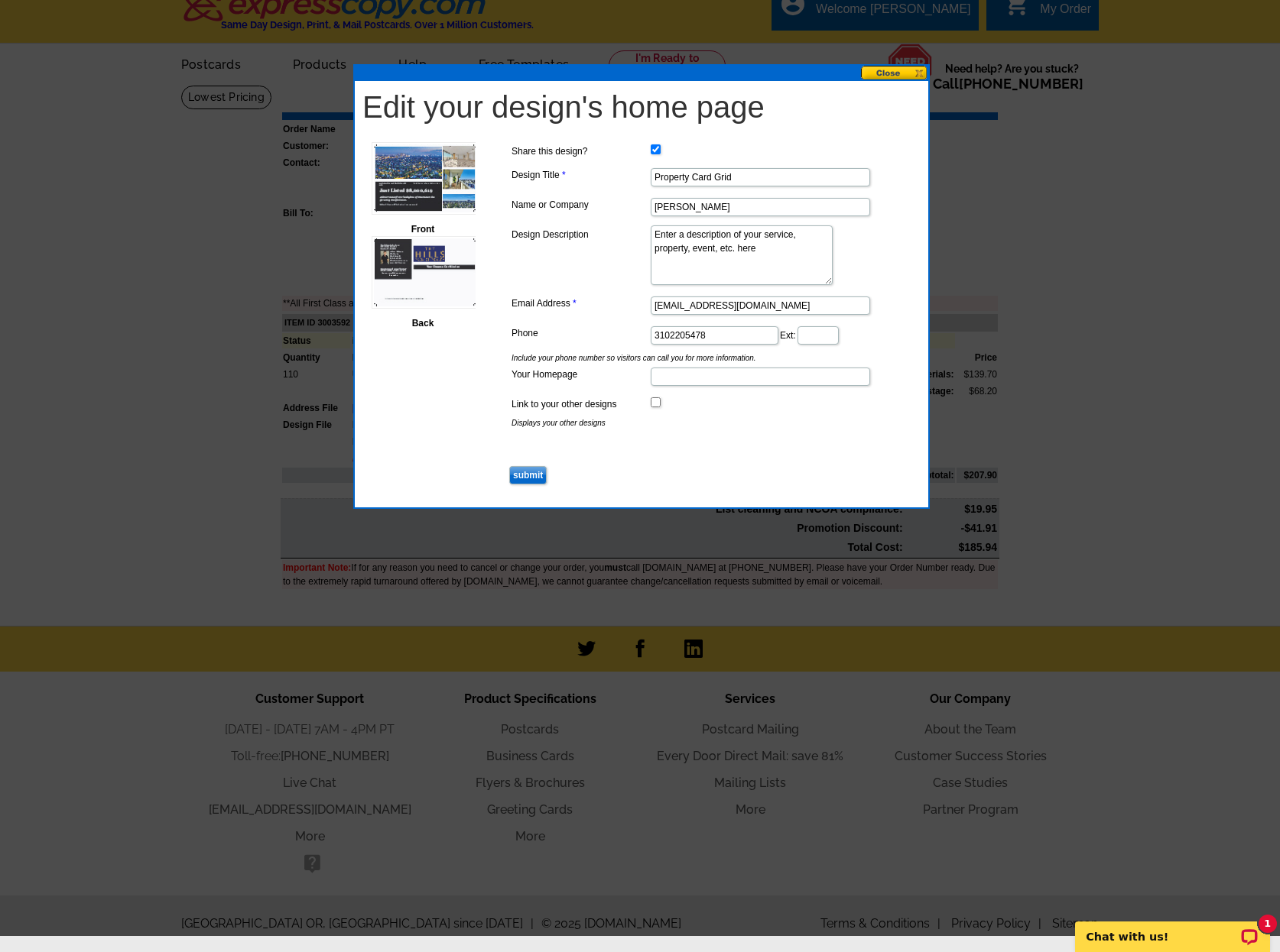
scroll to position [0, 0]
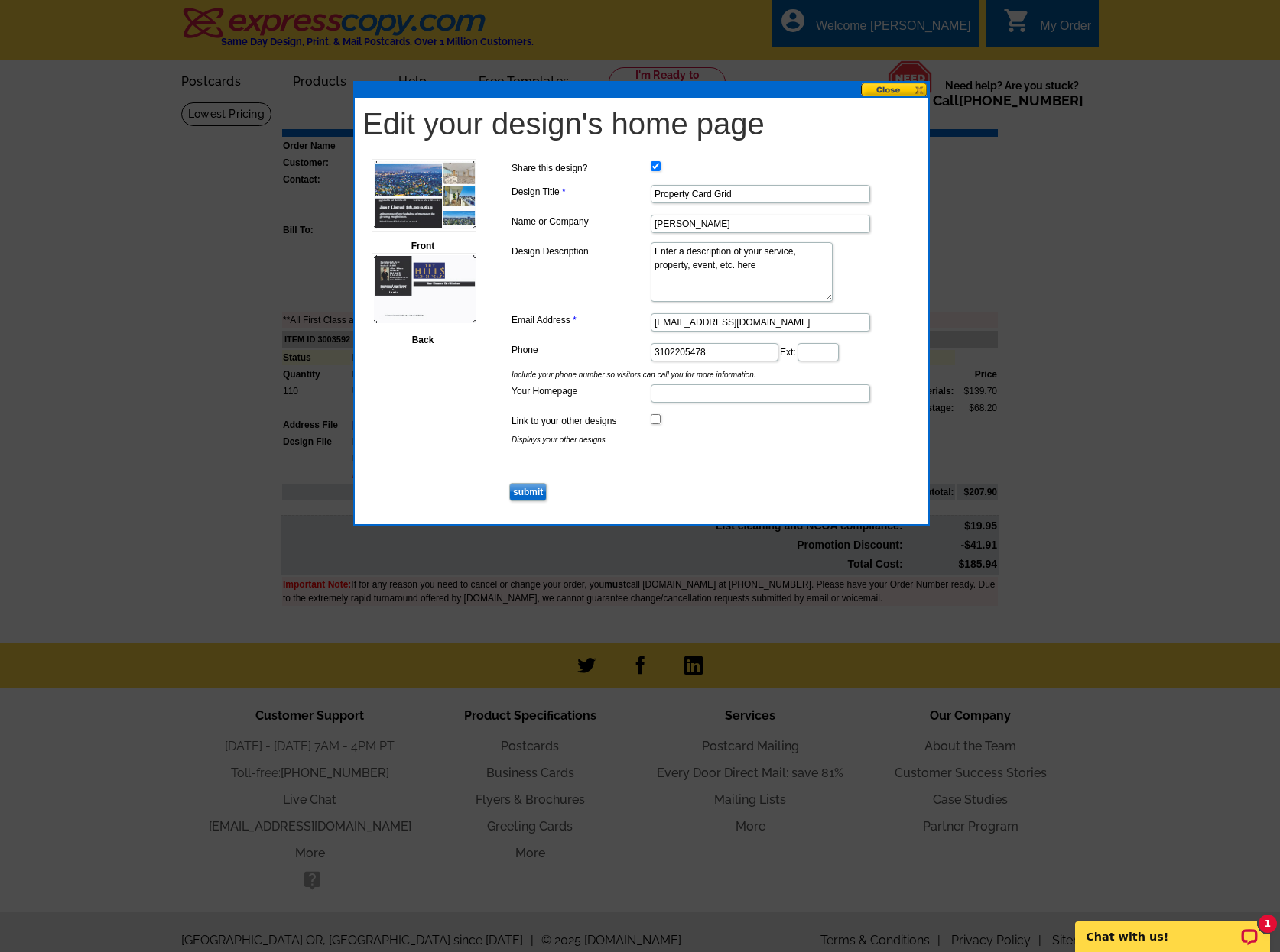
click at [919, 88] on button at bounding box center [894, 90] width 67 height 15
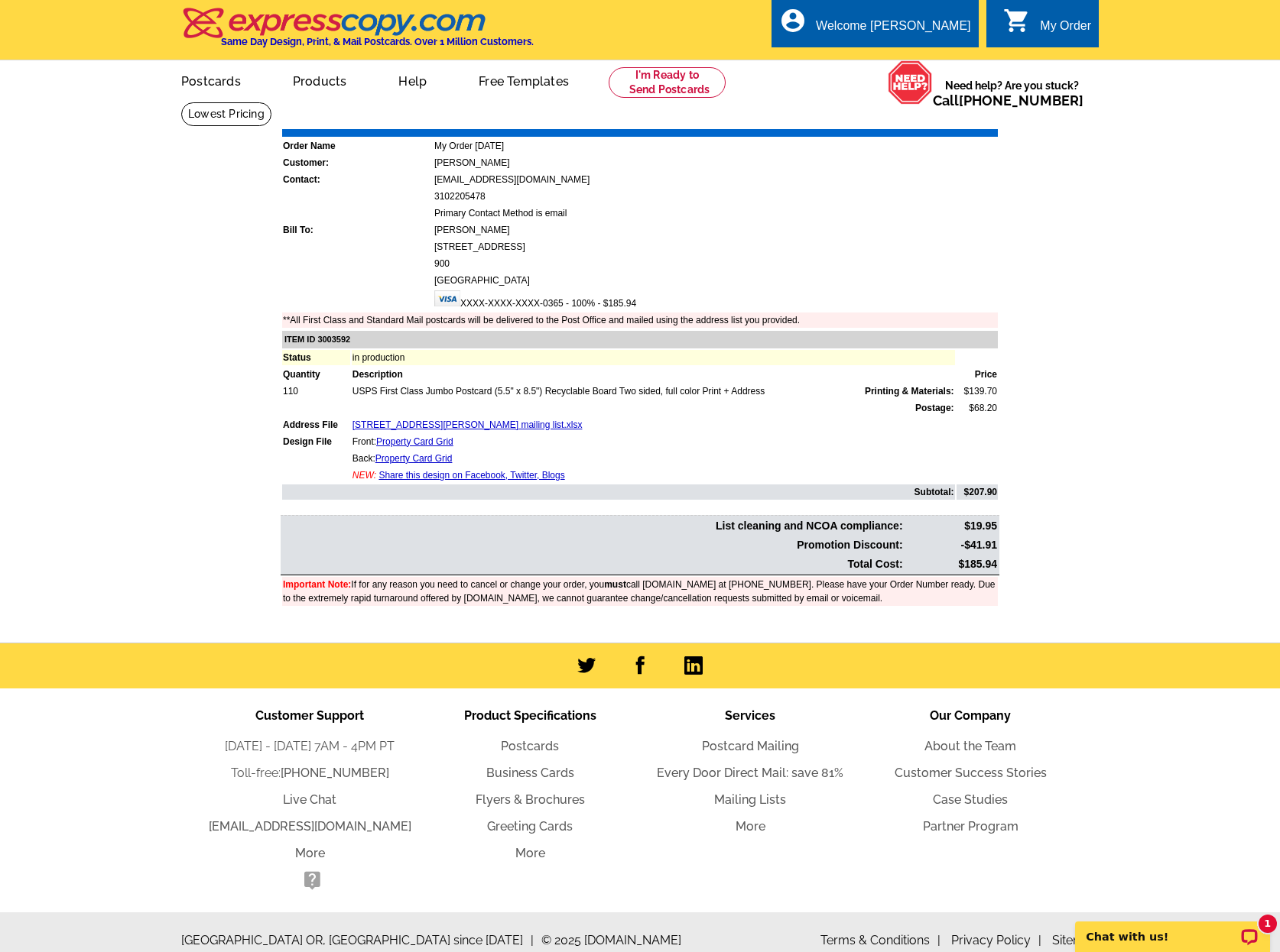
click at [1050, 23] on div "My Order" at bounding box center [1065, 30] width 51 height 21
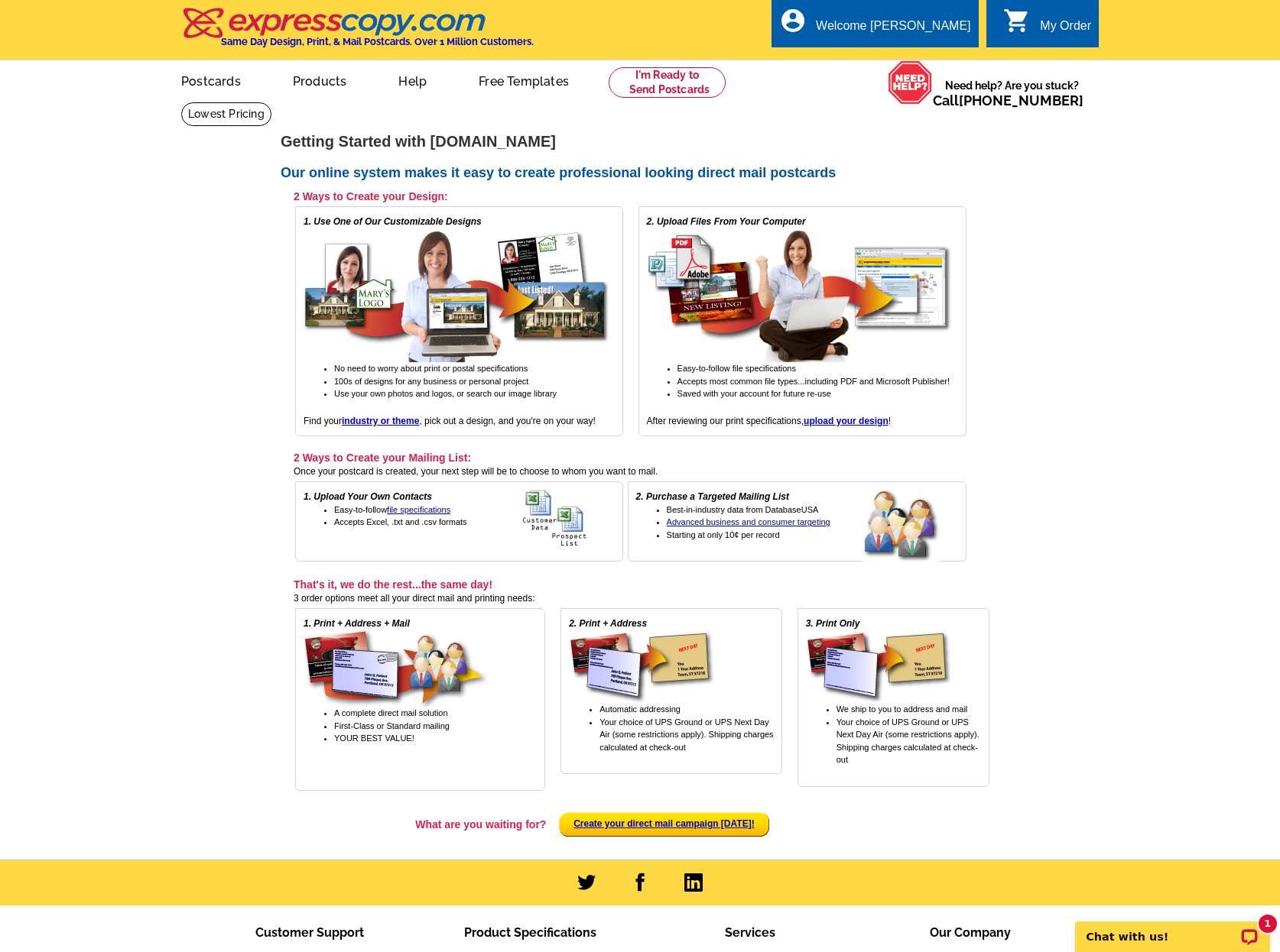
click at [1058, 26] on div "My Order" at bounding box center [1065, 30] width 51 height 21
click at [924, 57] on link "My Account" at bounding box center [933, 58] width 66 height 14
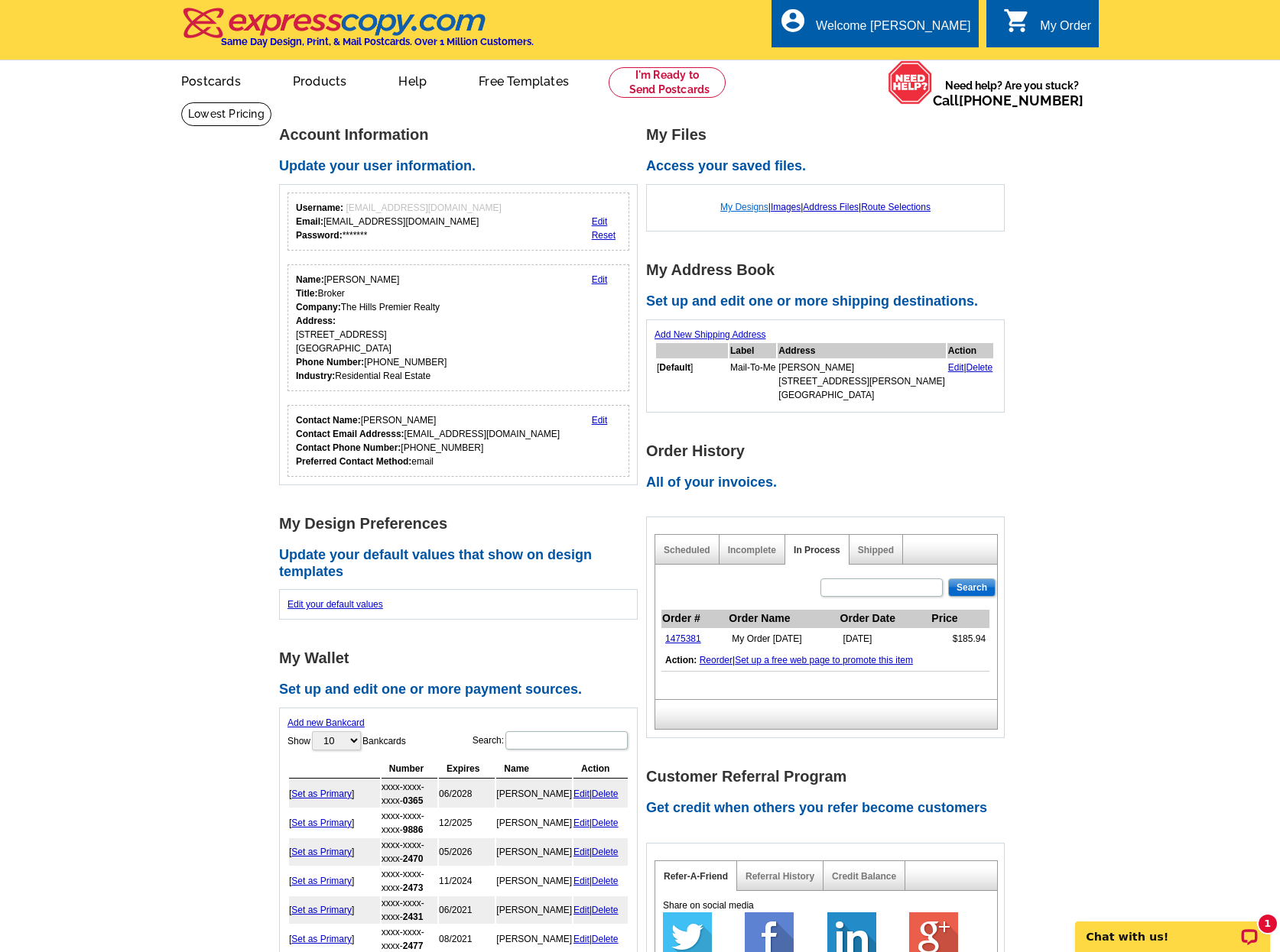
click at [735, 209] on link "My Designs" at bounding box center [743, 207] width 48 height 11
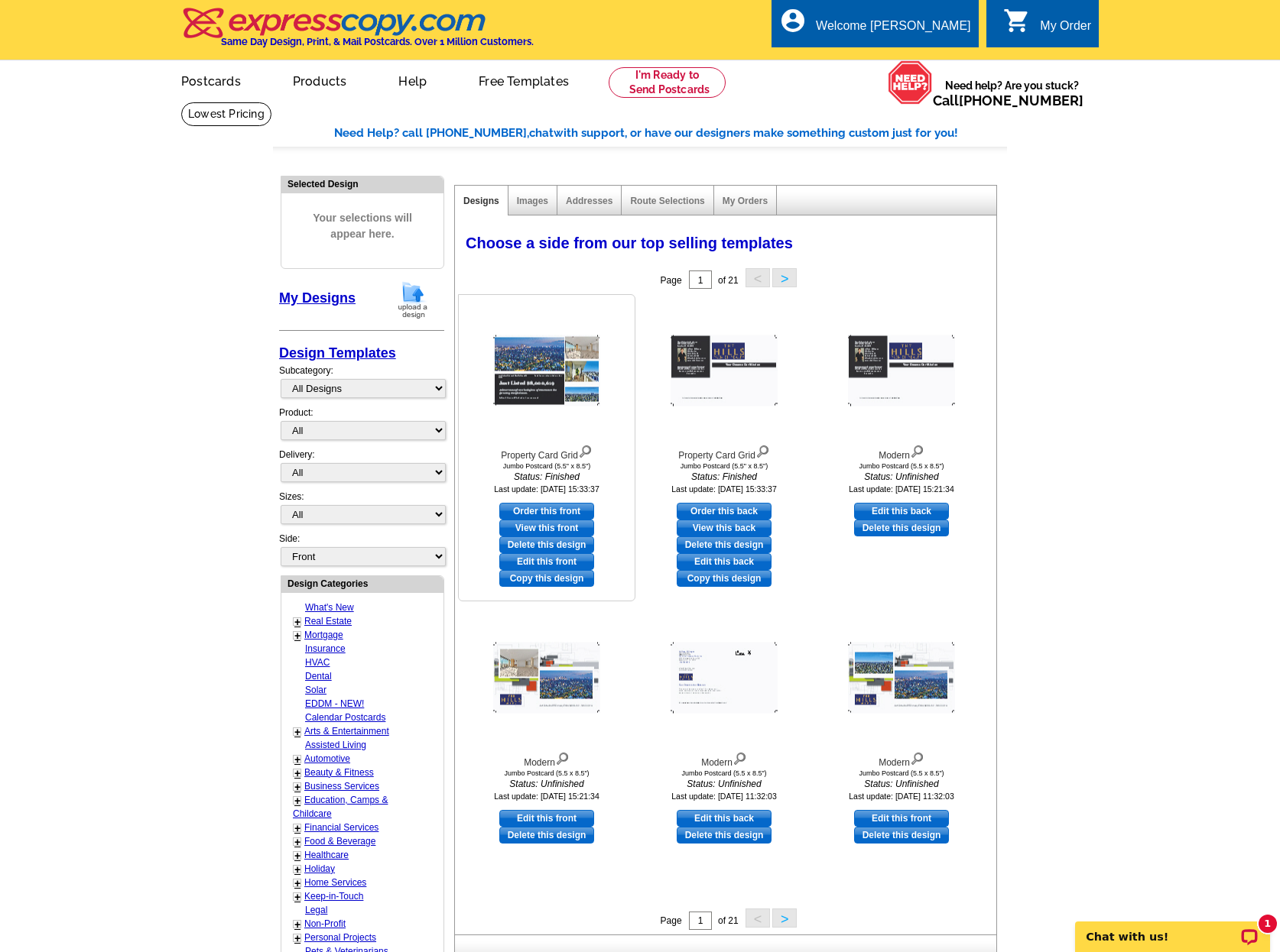
click at [562, 529] on link "View this front" at bounding box center [546, 528] width 95 height 17
click at [718, 528] on link "View this back" at bounding box center [723, 528] width 95 height 17
